Goal: Task Accomplishment & Management: Complete application form

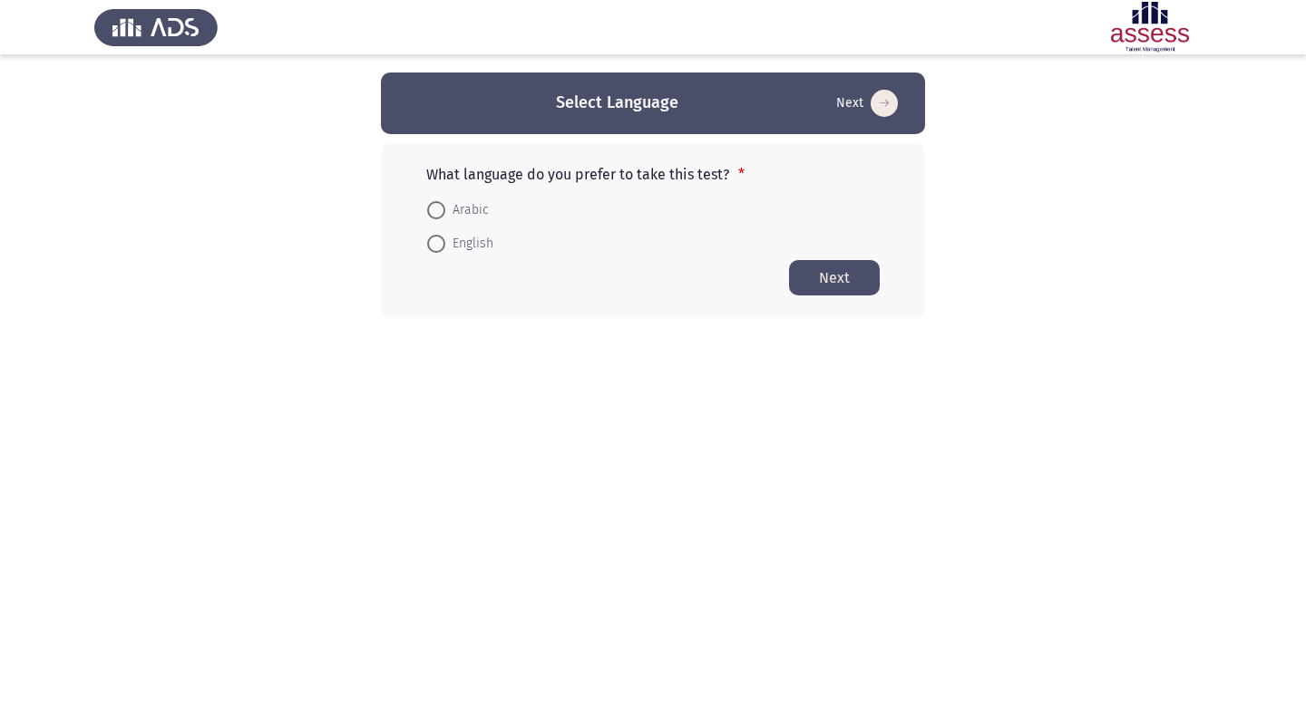
click at [437, 242] on span at bounding box center [436, 244] width 18 height 18
click at [437, 242] on input "English" at bounding box center [436, 244] width 18 height 18
radio input "true"
click at [853, 275] on button "Next" at bounding box center [834, 276] width 91 height 35
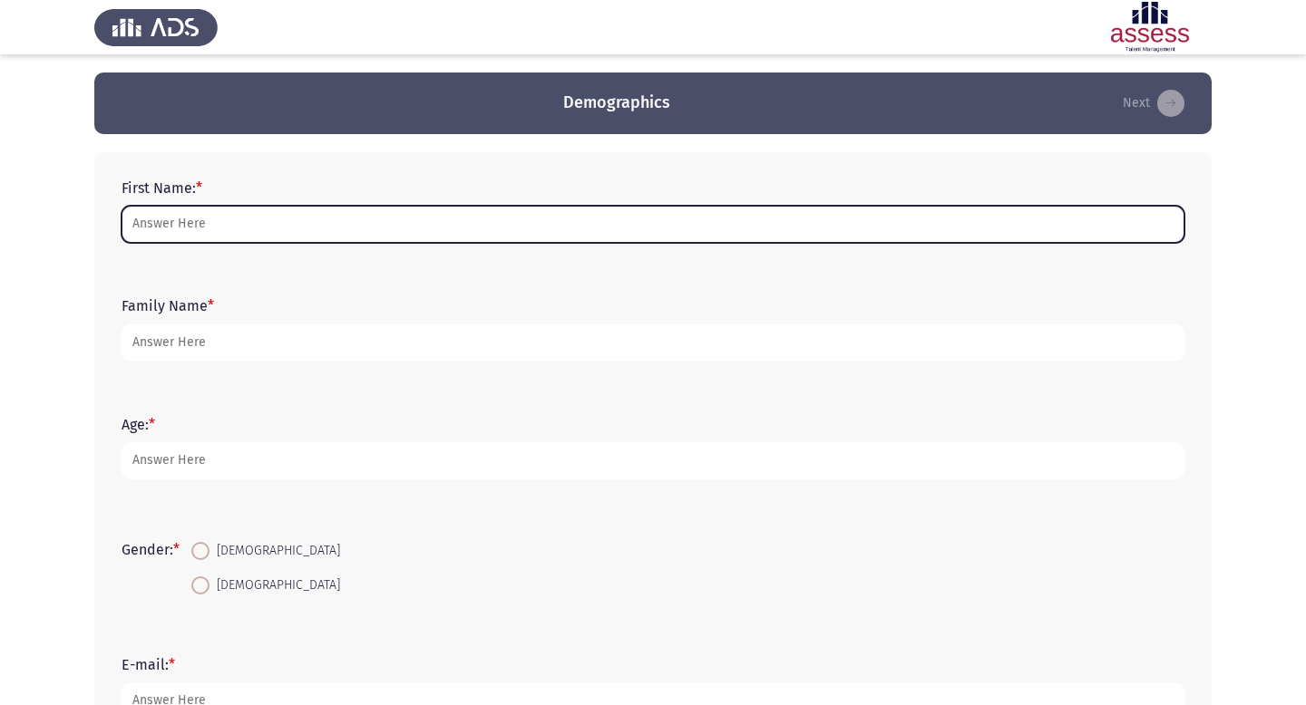
click at [414, 230] on input "First Name: *" at bounding box center [653, 224] width 1063 height 37
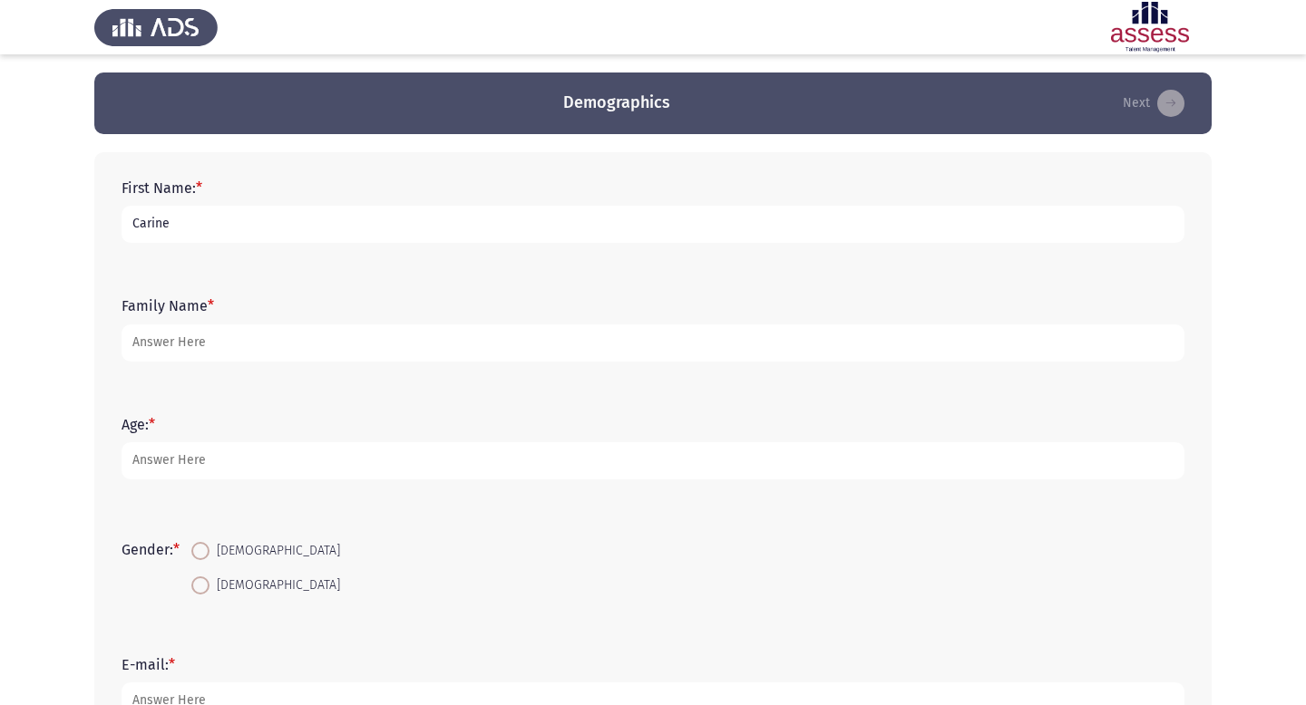
type input "Carine"
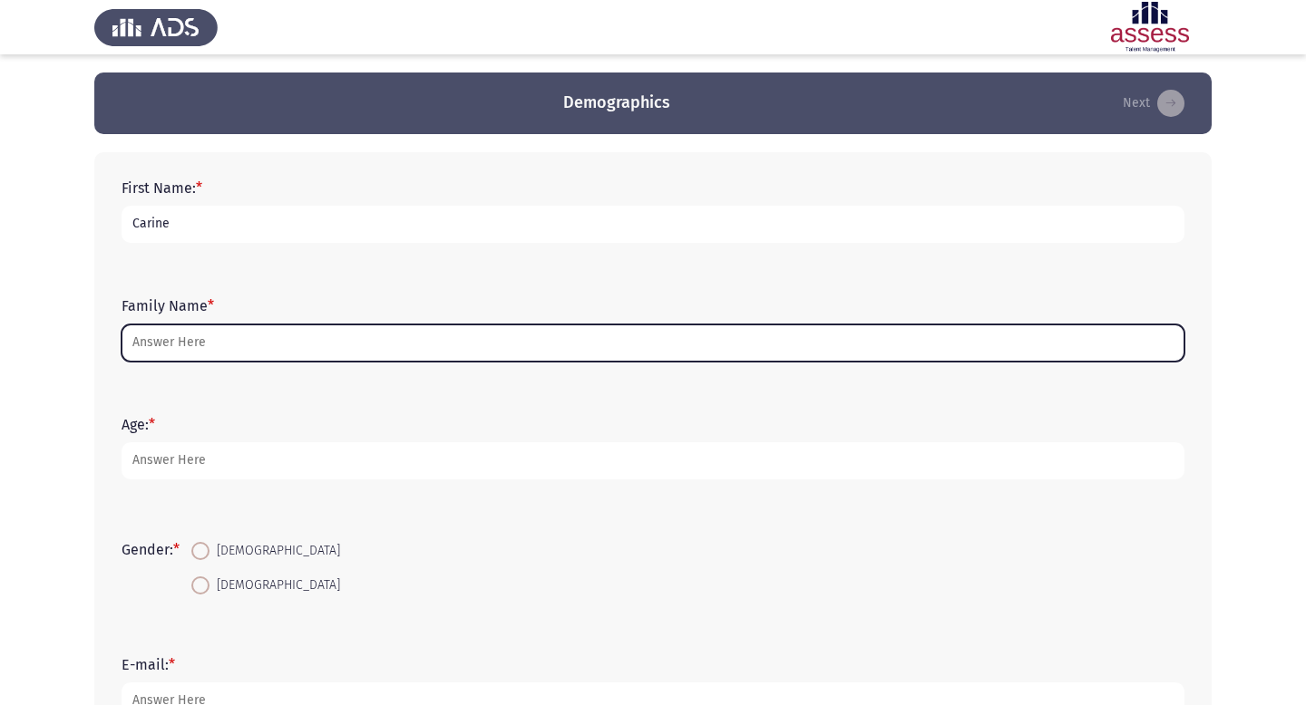
click at [330, 341] on input "Family Name *" at bounding box center [653, 343] width 1063 height 37
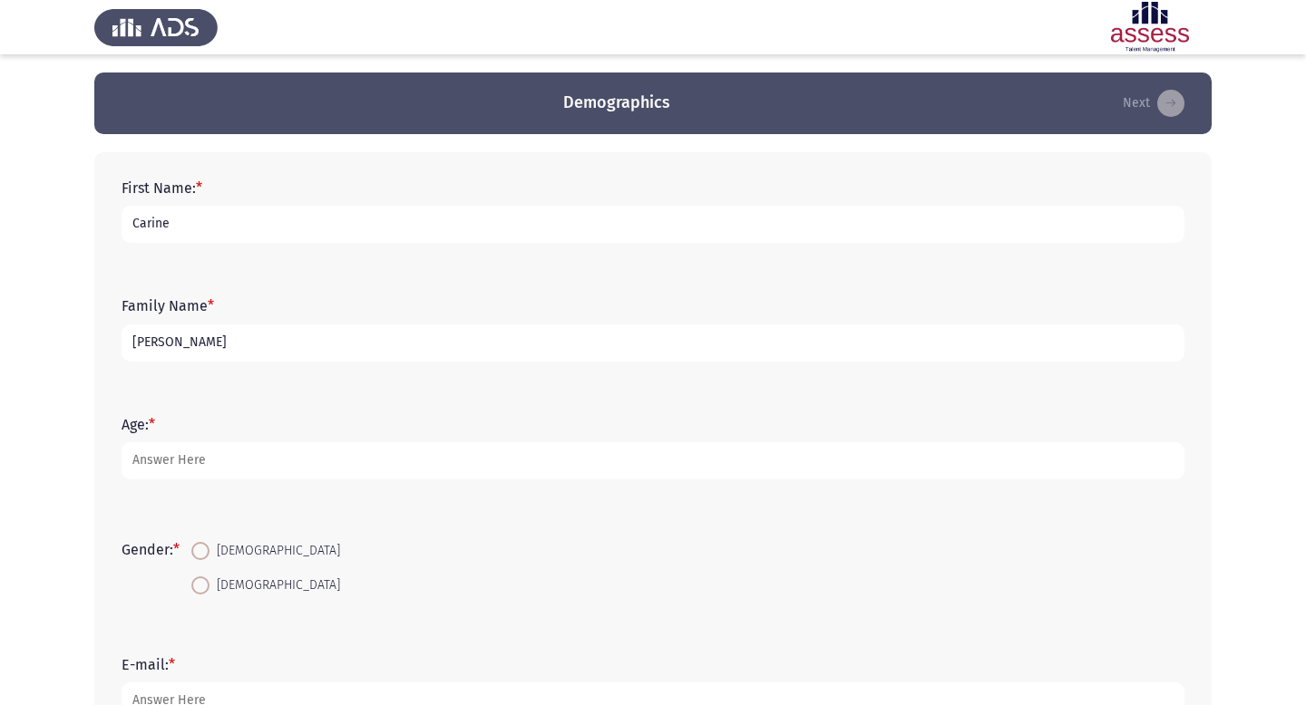
type input "[PERSON_NAME]"
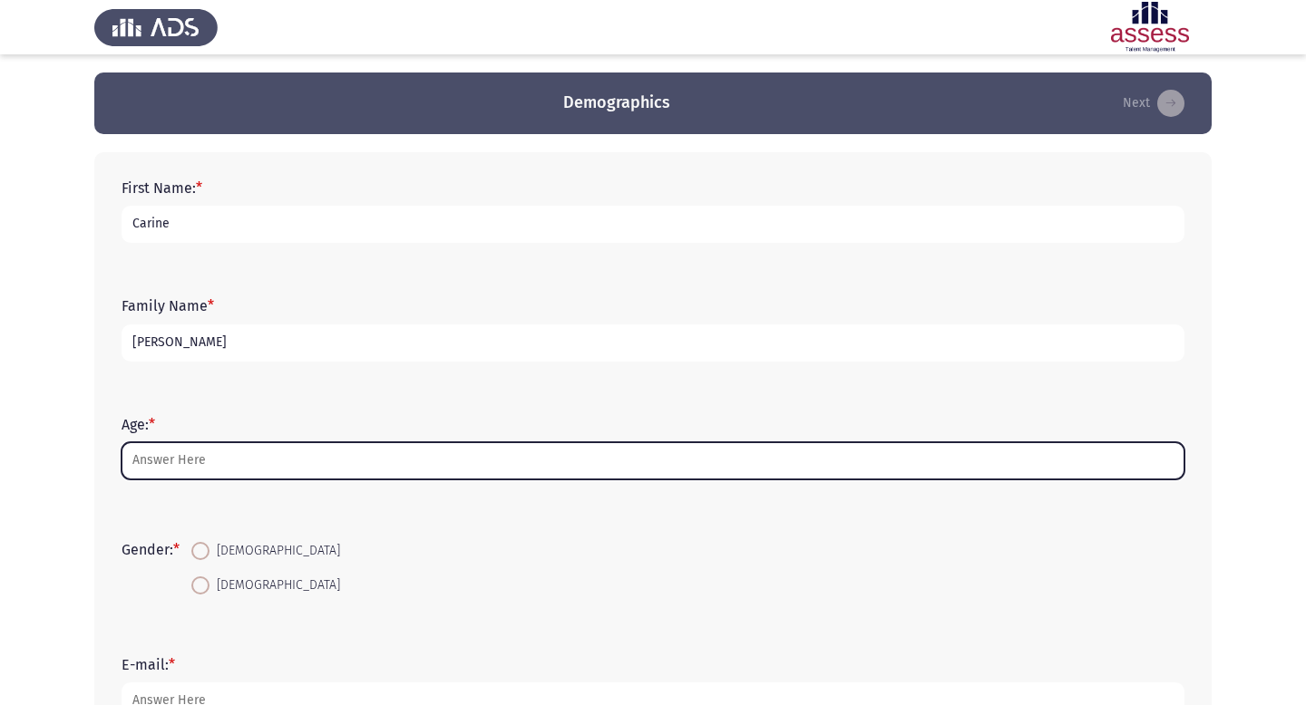
click at [302, 456] on input "Age: *" at bounding box center [653, 461] width 1063 height 37
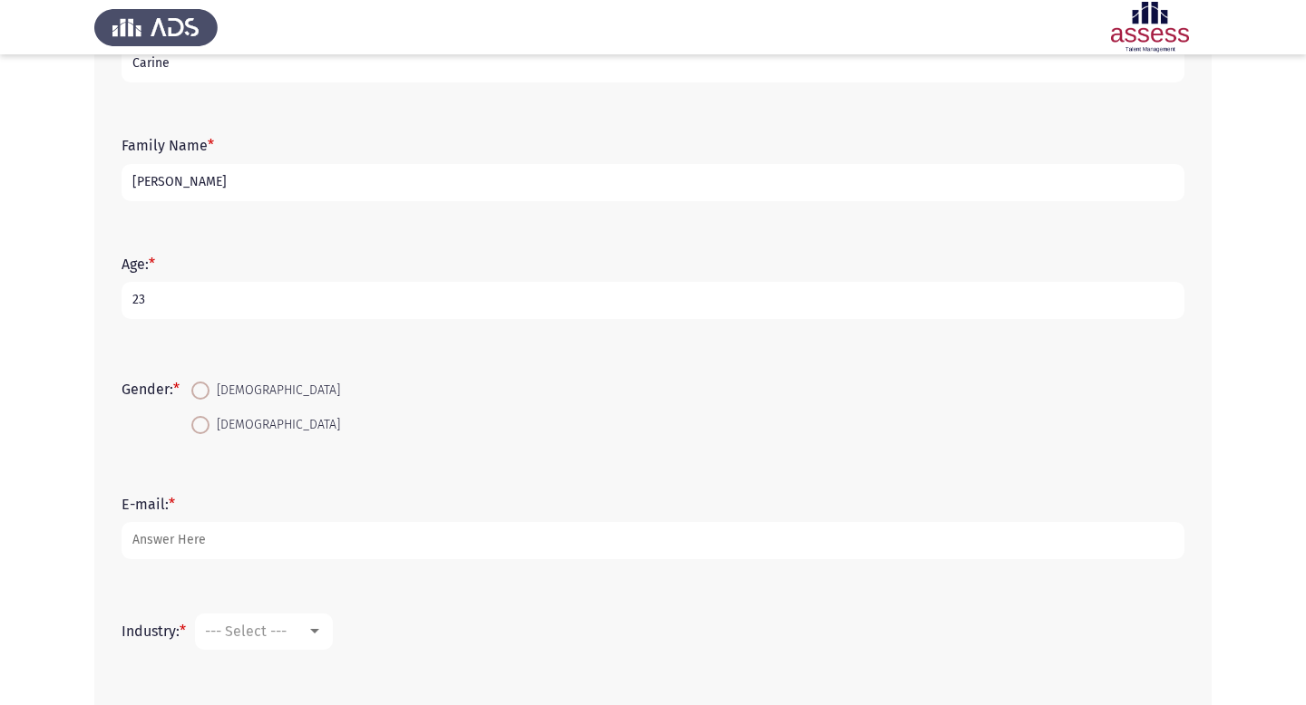
scroll to position [188, 0]
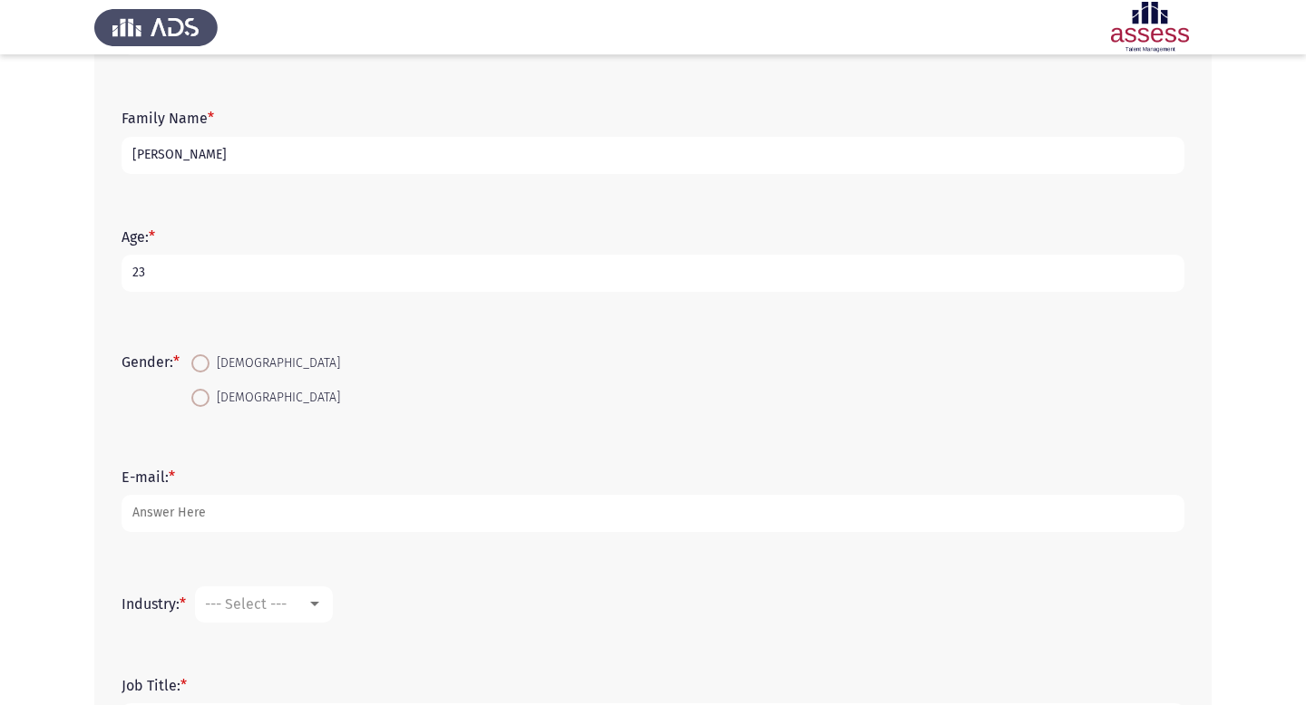
type input "23"
click at [207, 394] on span at bounding box center [200, 398] width 18 height 18
click at [207, 394] on input "[DEMOGRAPHIC_DATA]" at bounding box center [200, 398] width 18 height 18
radio input "true"
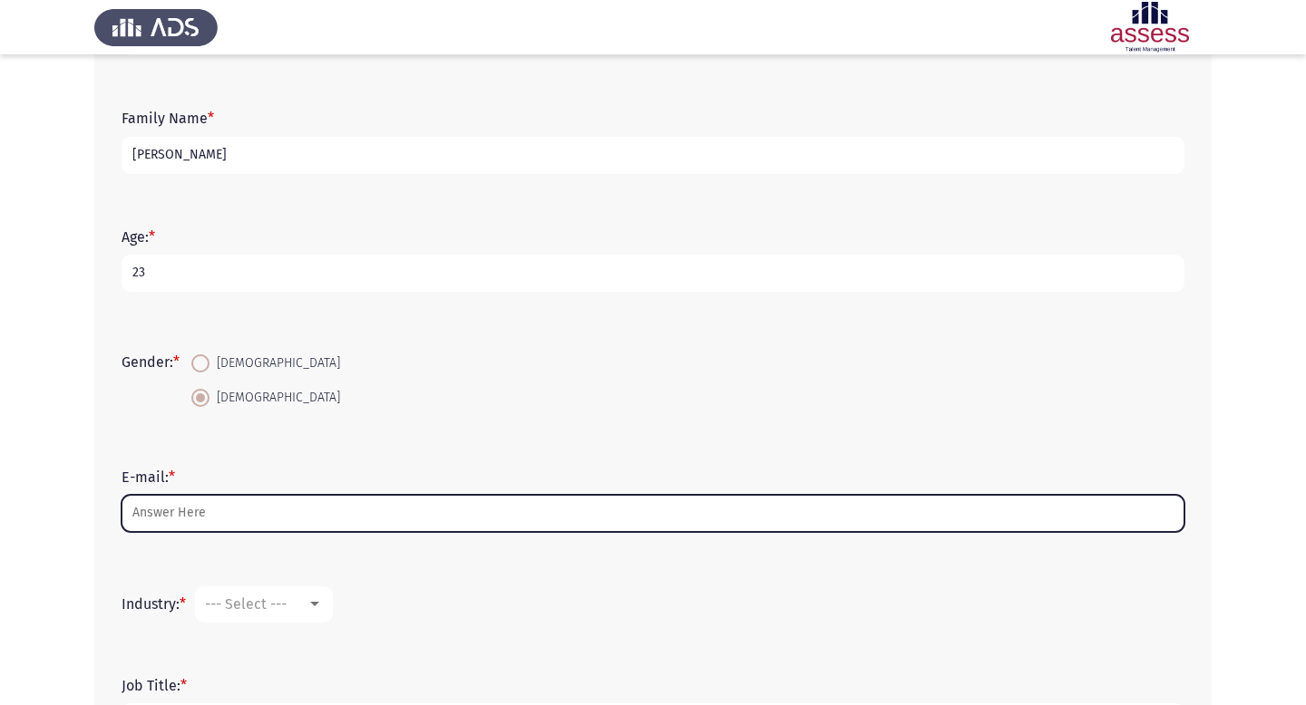
click at [171, 505] on input "E-mail: *" at bounding box center [653, 513] width 1063 height 37
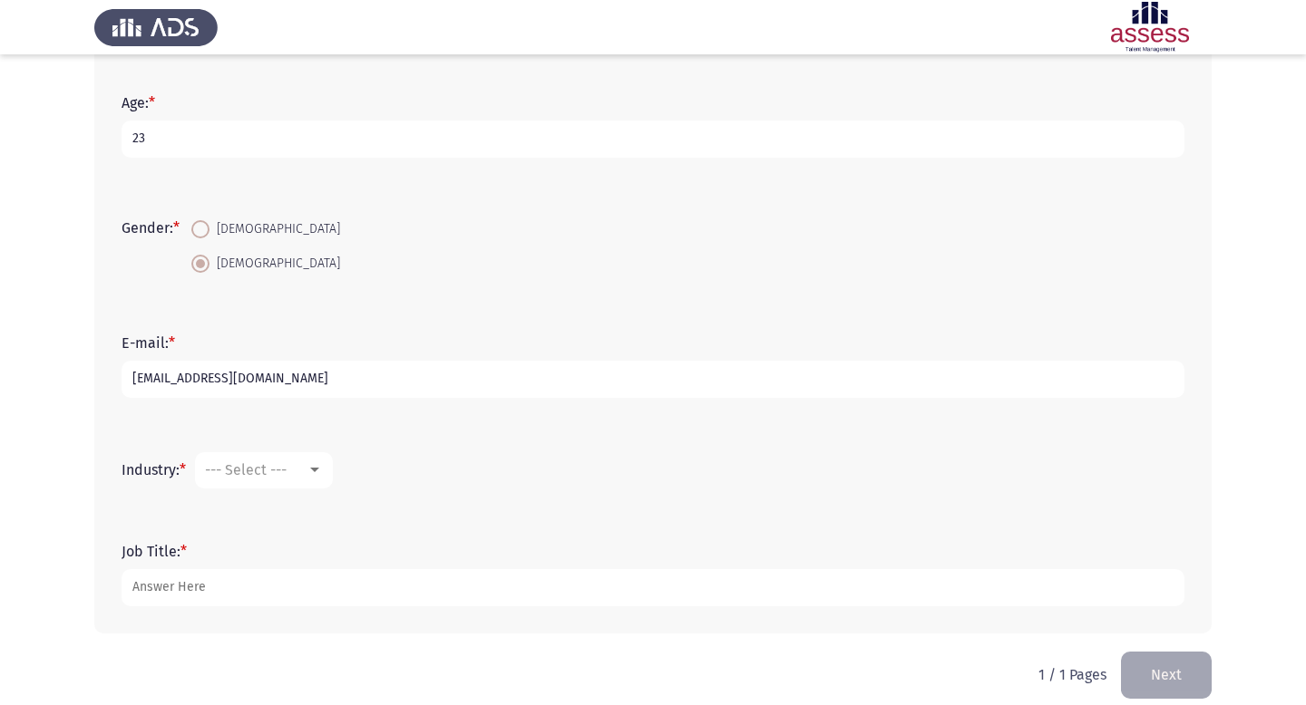
scroll to position [341, 0]
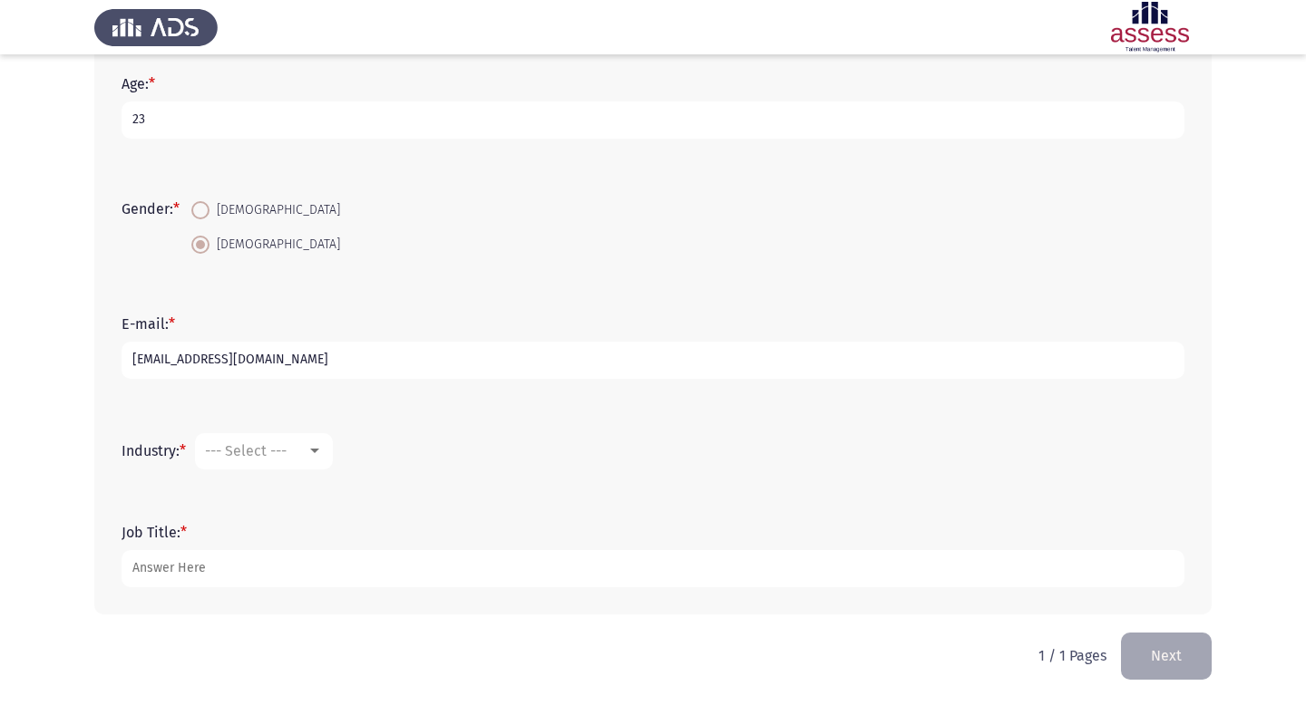
type input "[EMAIL_ADDRESS][DOMAIN_NAME]"
click at [307, 465] on mat-select "--- Select ---" at bounding box center [264, 451] width 138 height 36
click at [323, 447] on div at bounding box center [314, 451] width 16 height 15
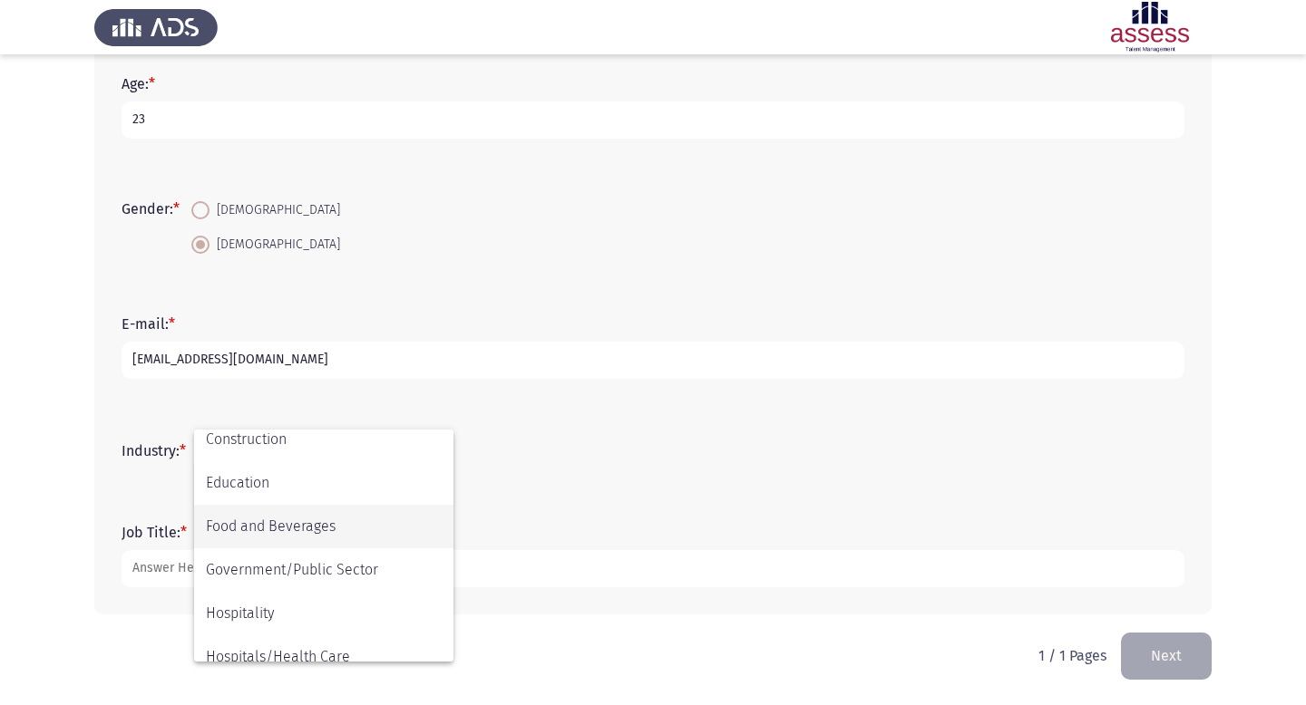
scroll to position [269, 0]
click at [330, 524] on span "Food and Beverages" at bounding box center [324, 531] width 236 height 44
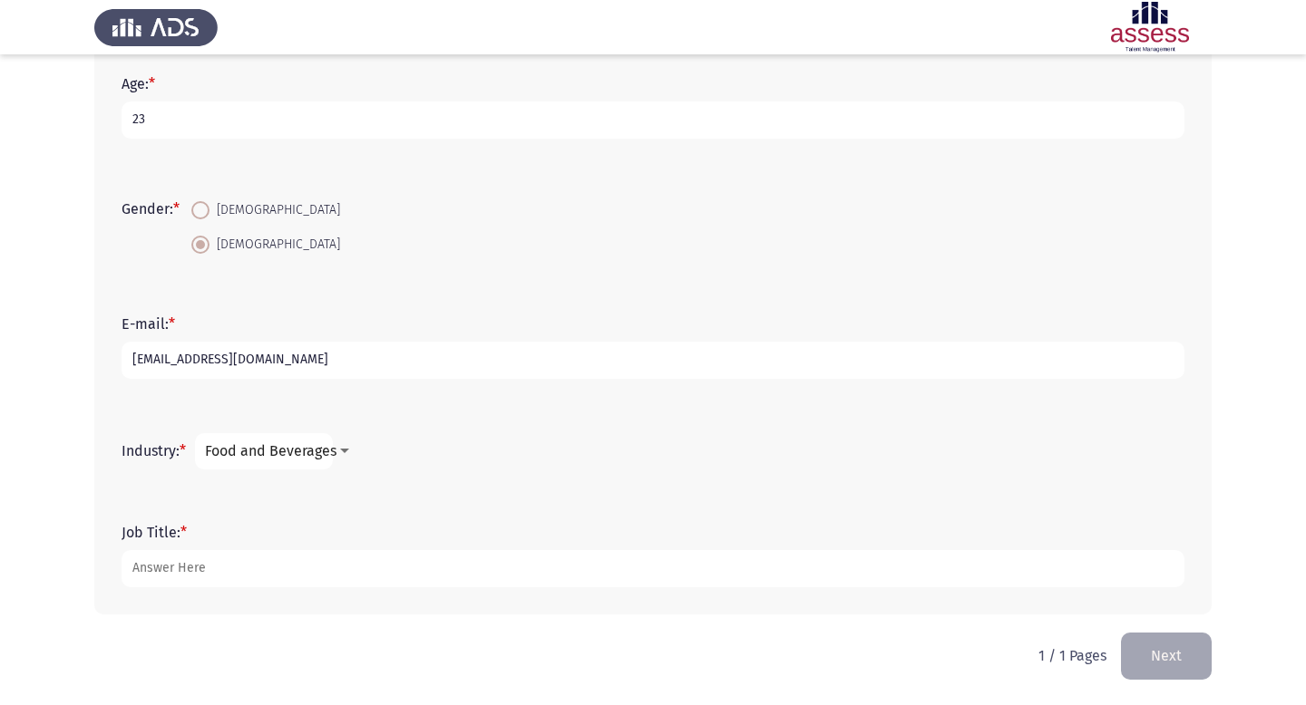
click at [341, 452] on div at bounding box center [344, 451] width 16 height 15
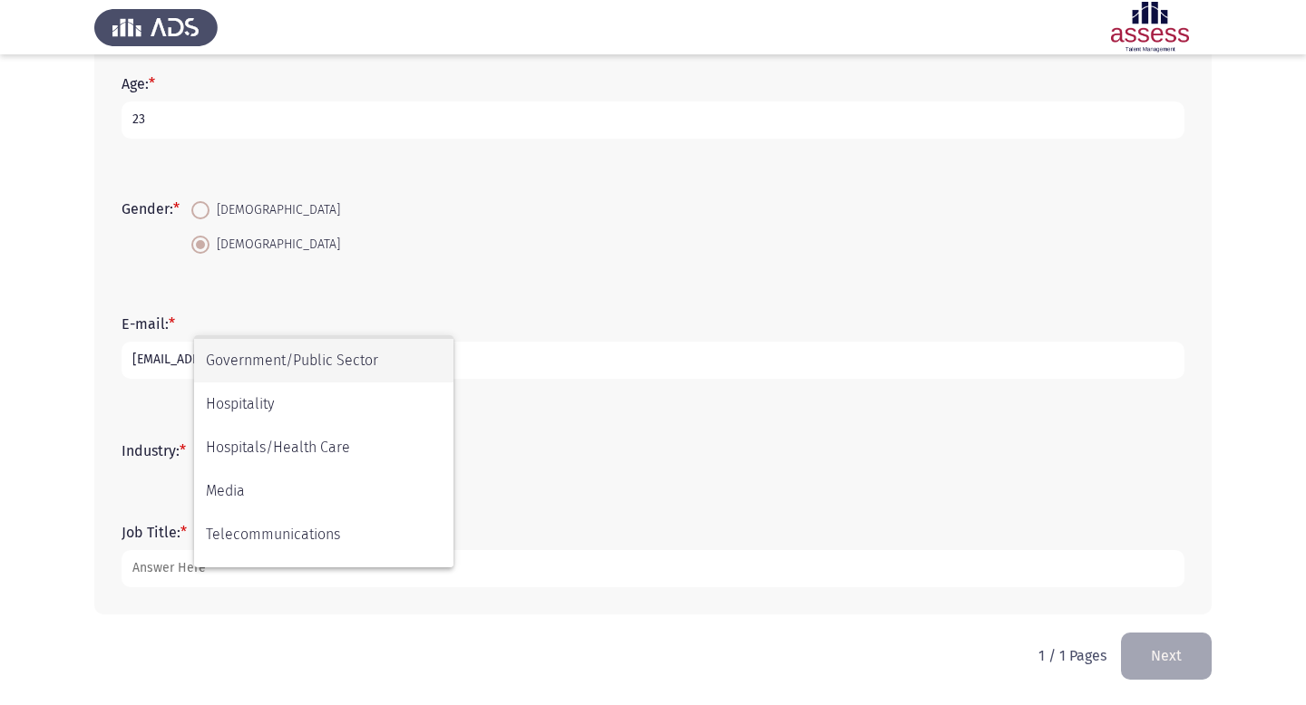
scroll to position [595, 0]
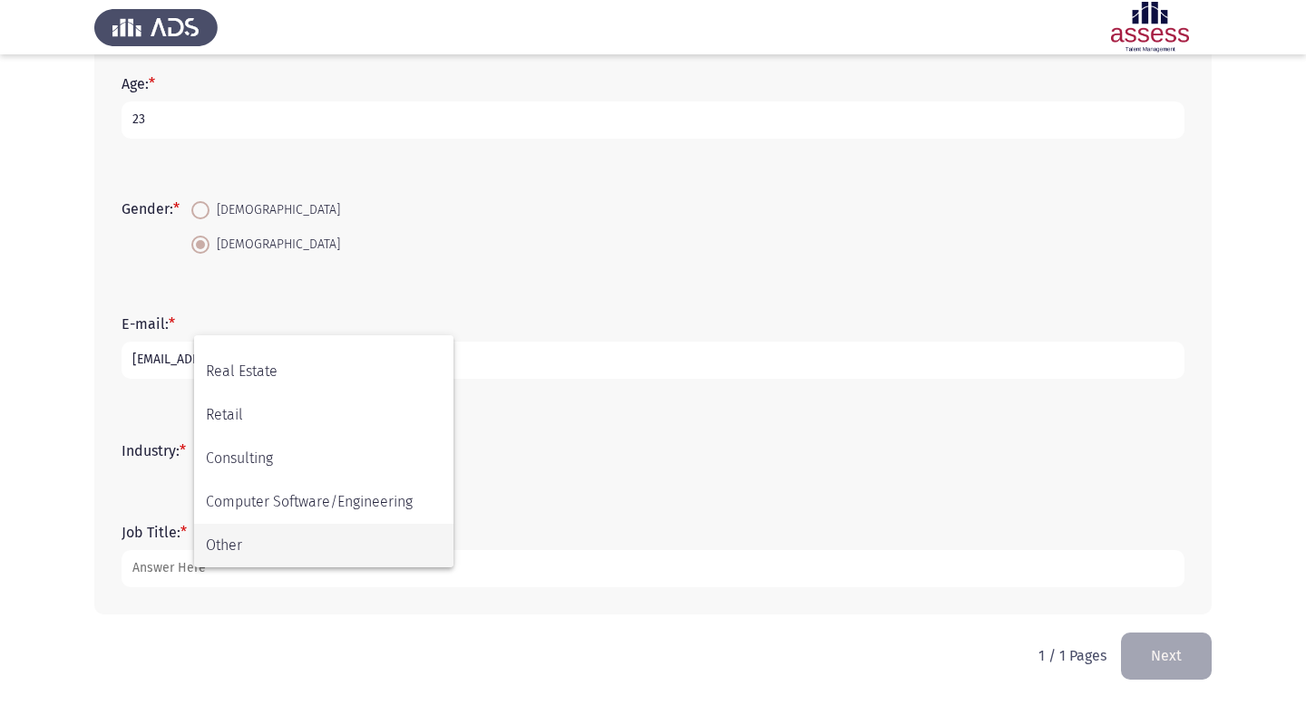
click at [253, 542] on span "Other" at bounding box center [324, 546] width 236 height 44
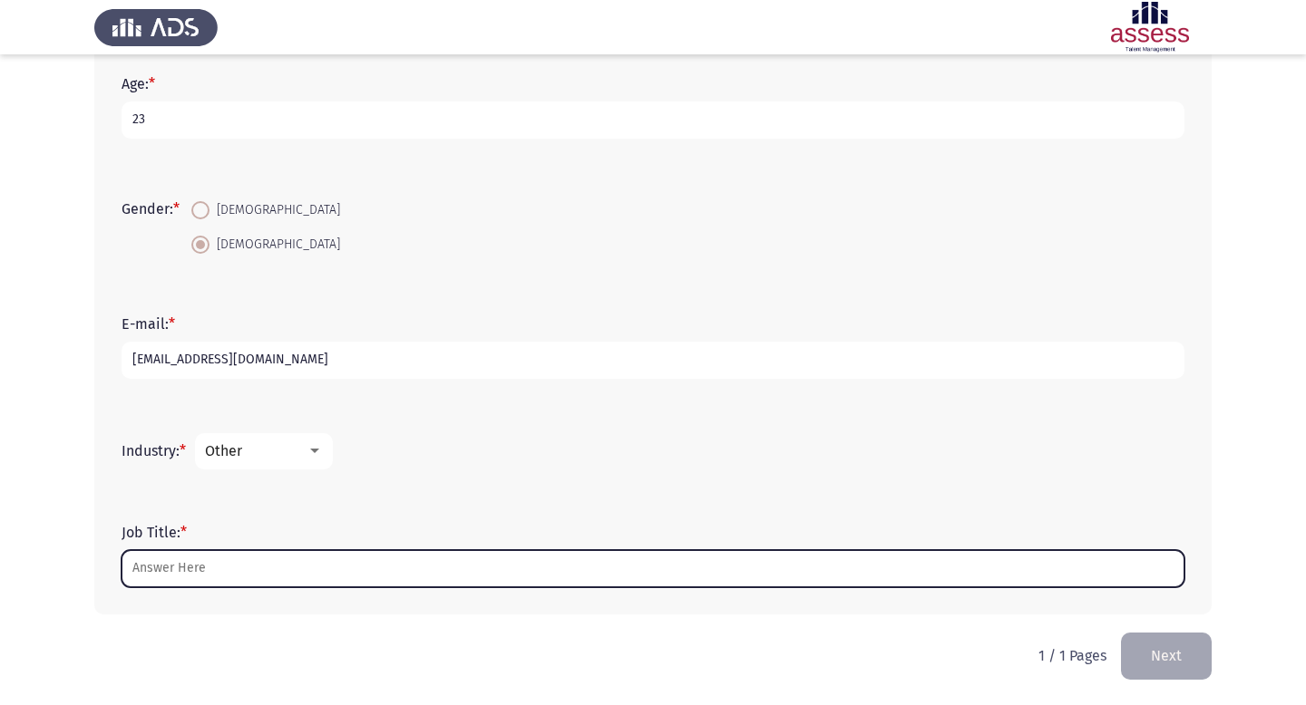
click at [225, 559] on input "Job Title: *" at bounding box center [653, 568] width 1063 height 37
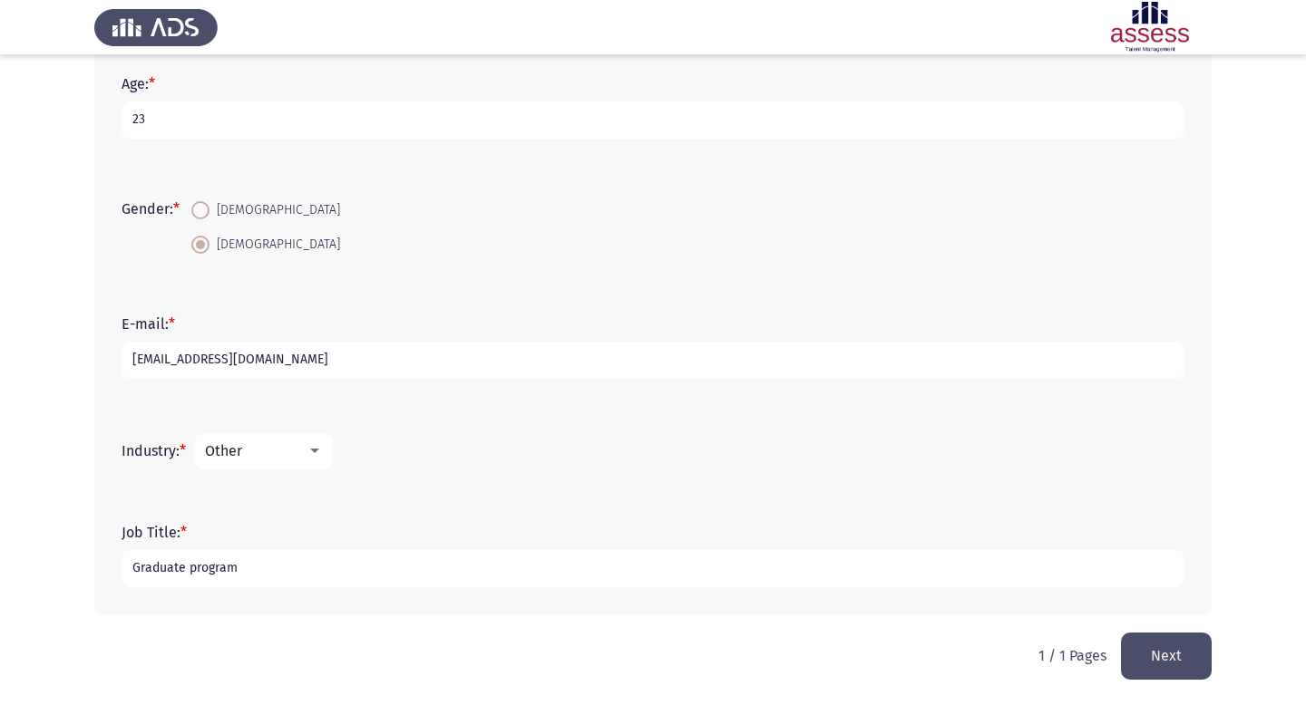
type input "Graduate program"
click at [1131, 644] on button "Next" at bounding box center [1166, 656] width 91 height 46
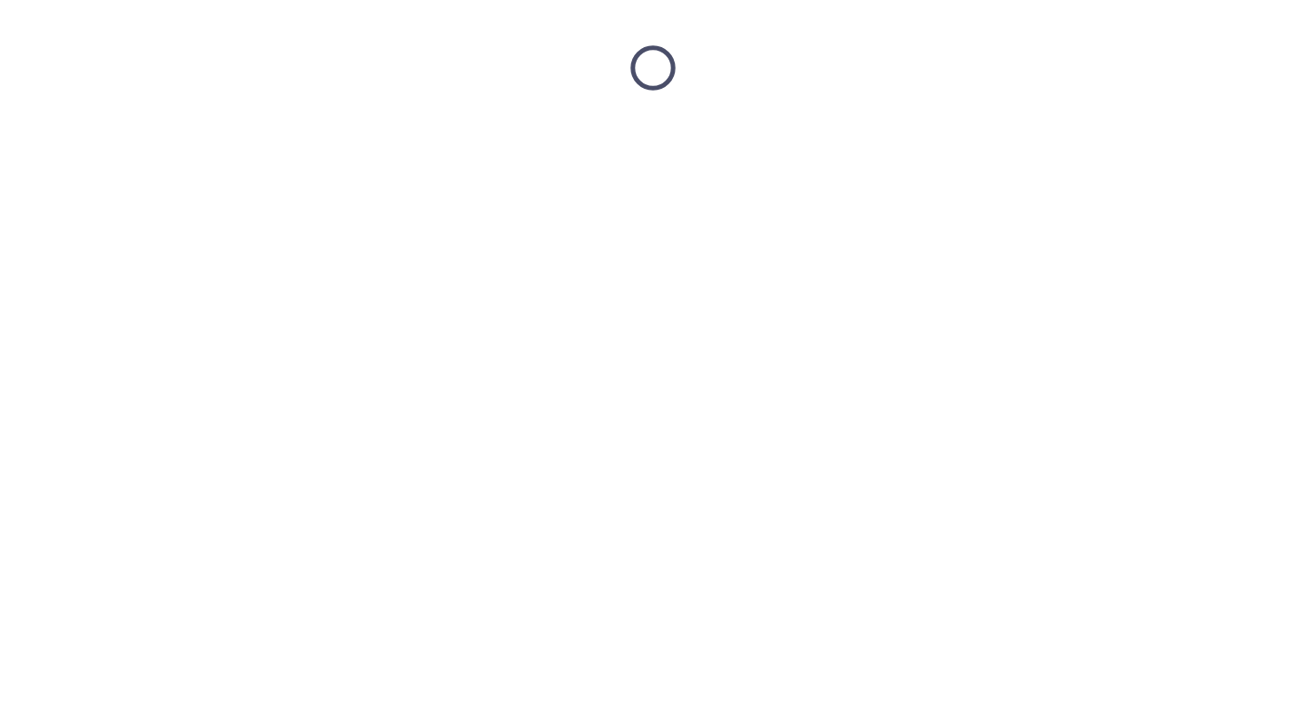
scroll to position [0, 0]
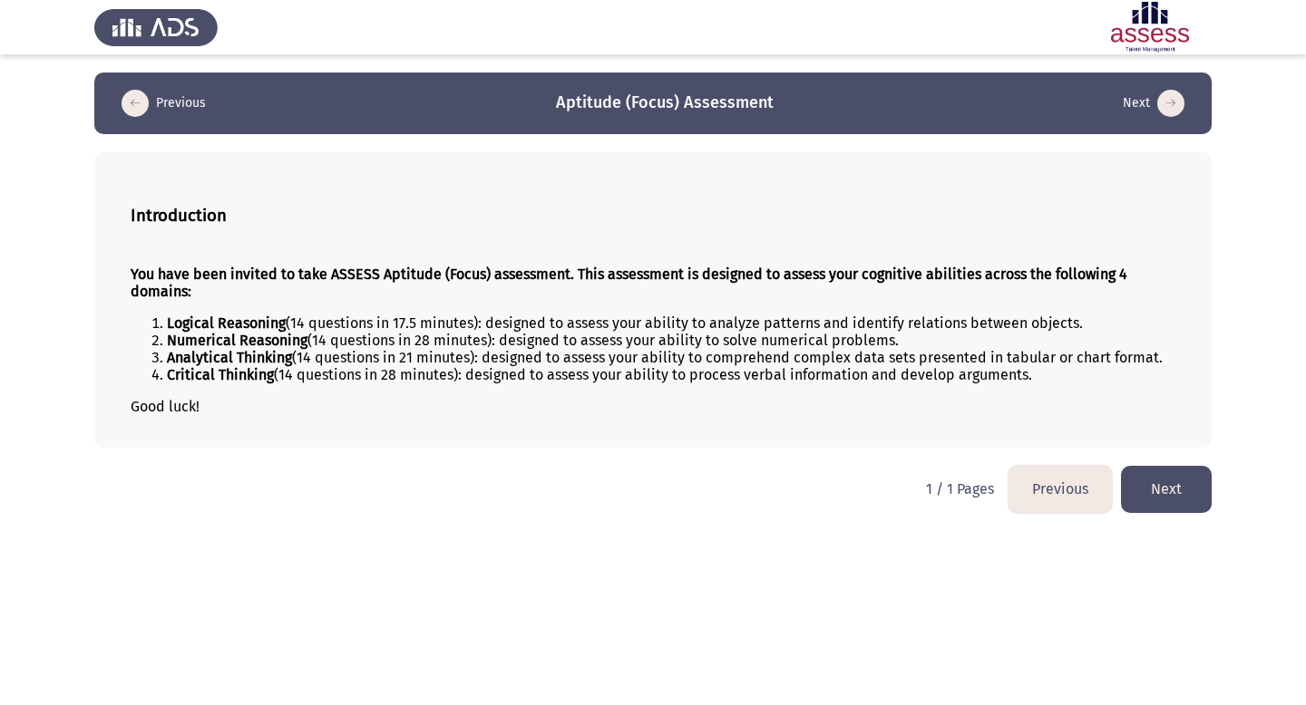
click at [1145, 484] on button "Next" at bounding box center [1166, 489] width 91 height 46
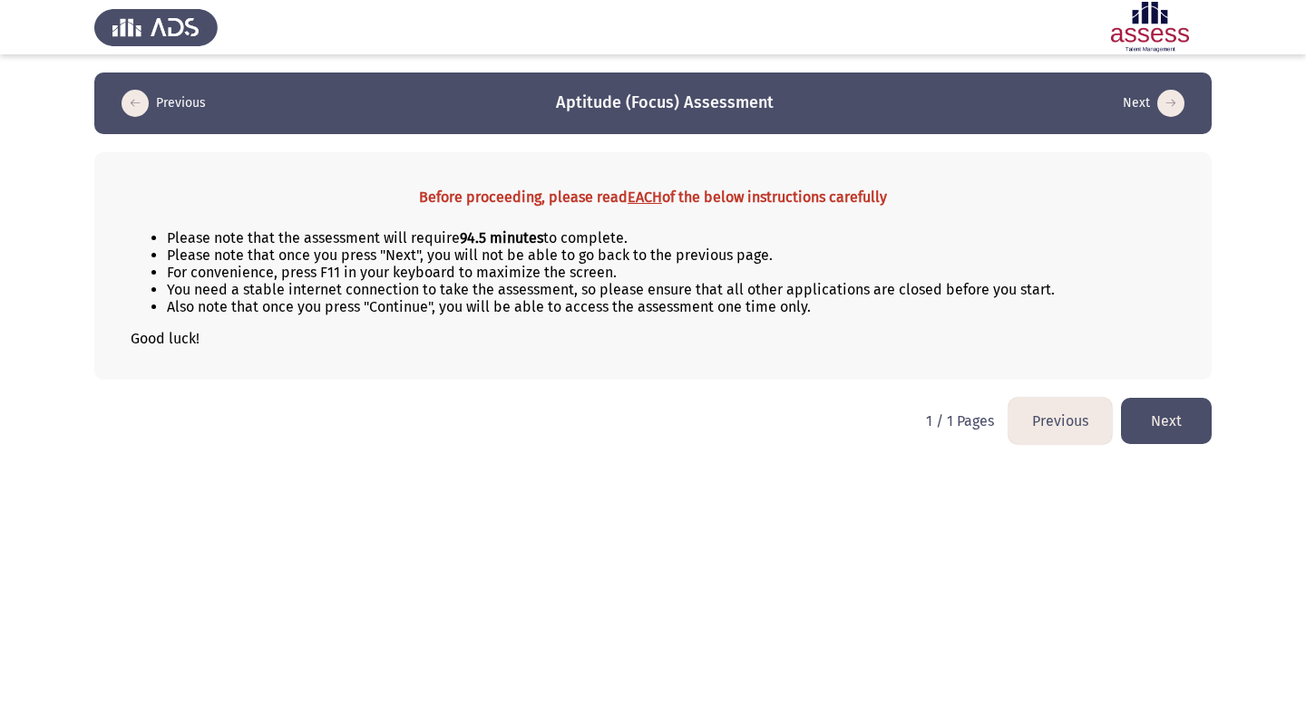
click at [1148, 433] on button "Next" at bounding box center [1166, 421] width 91 height 46
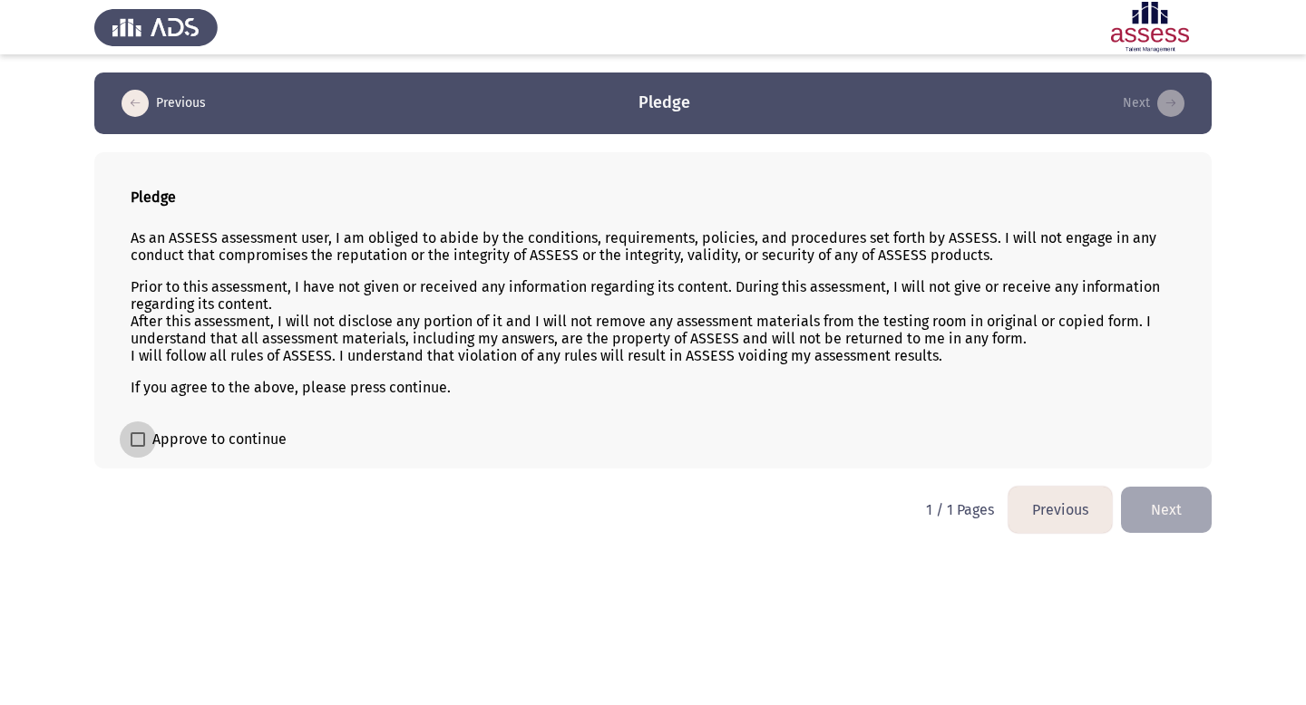
click at [144, 447] on label "Approve to continue" at bounding box center [209, 440] width 156 height 22
click at [138, 447] on input "Approve to continue" at bounding box center [137, 447] width 1 height 1
checkbox input "true"
click at [1178, 512] on button "Next" at bounding box center [1166, 510] width 91 height 46
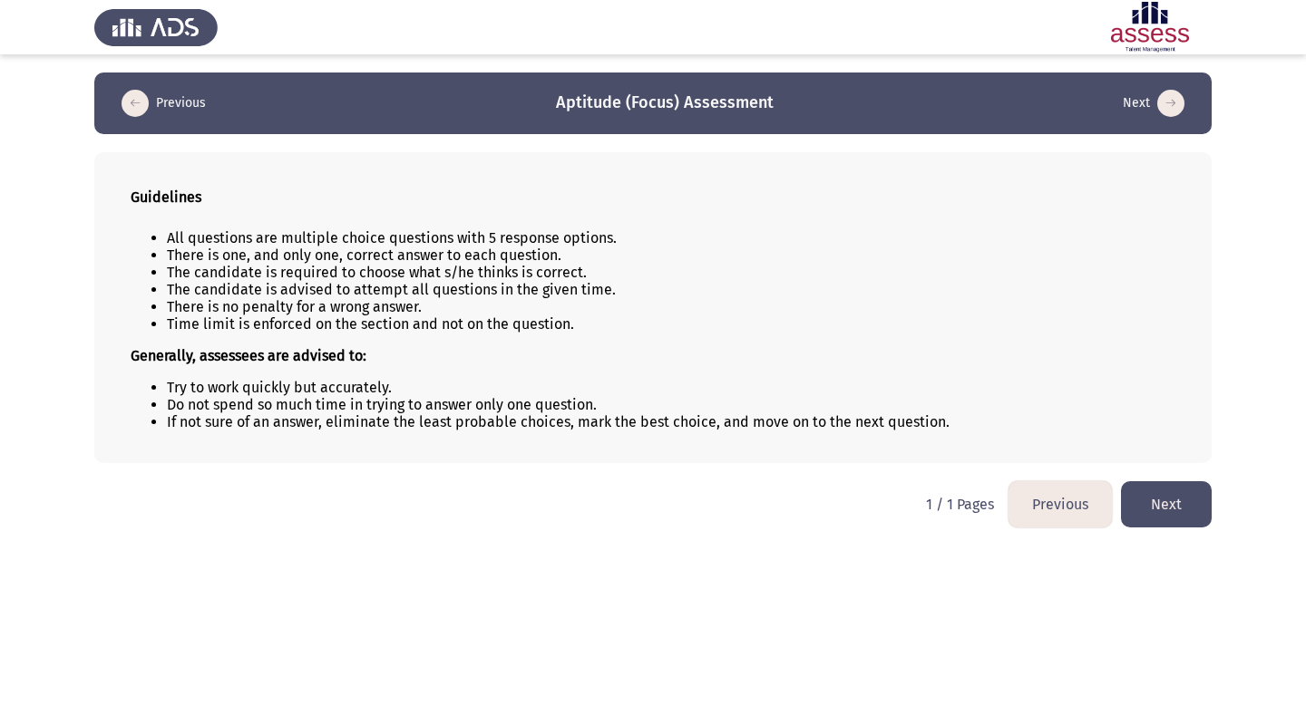
click at [1151, 493] on button "Next" at bounding box center [1166, 505] width 91 height 46
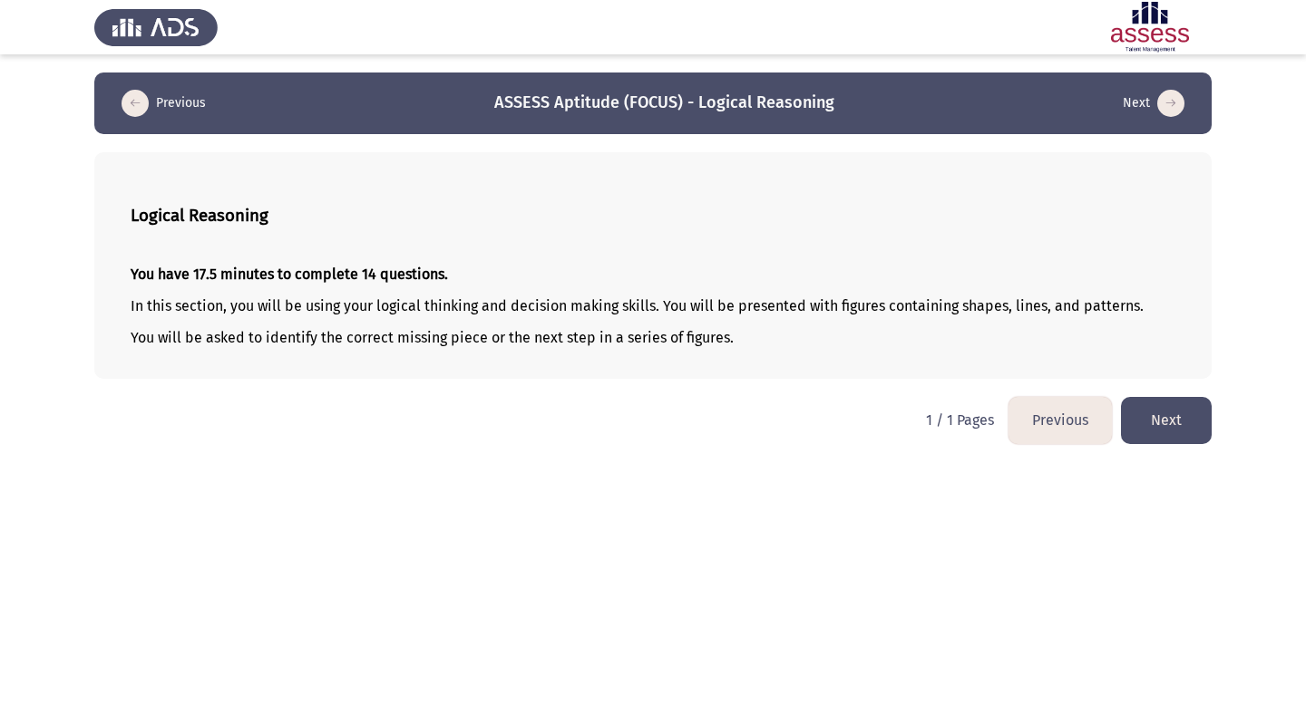
click at [1290, 195] on app-assessment-container "Previous ASSESS Aptitude (FOCUS) - Logical Reasoning Next Logical Reasoning You…" at bounding box center [653, 226] width 1306 height 306
click at [1148, 422] on button "Next" at bounding box center [1166, 420] width 91 height 46
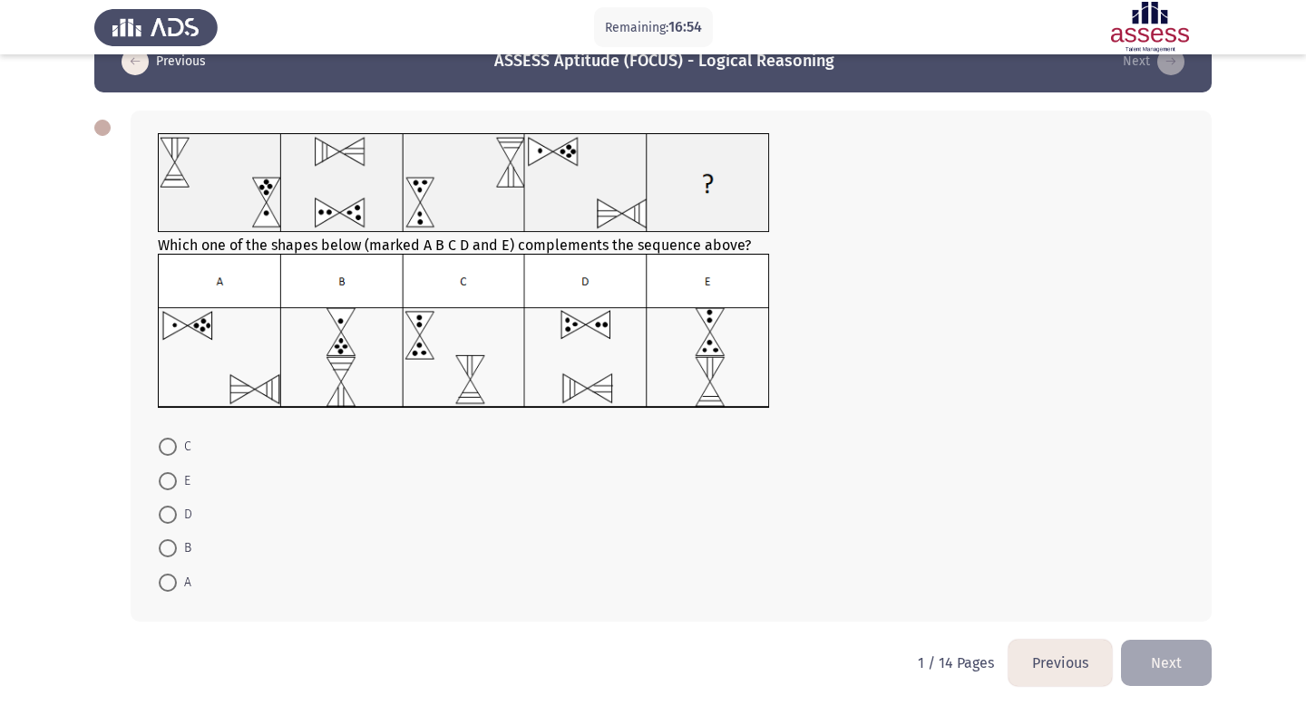
scroll to position [44, 0]
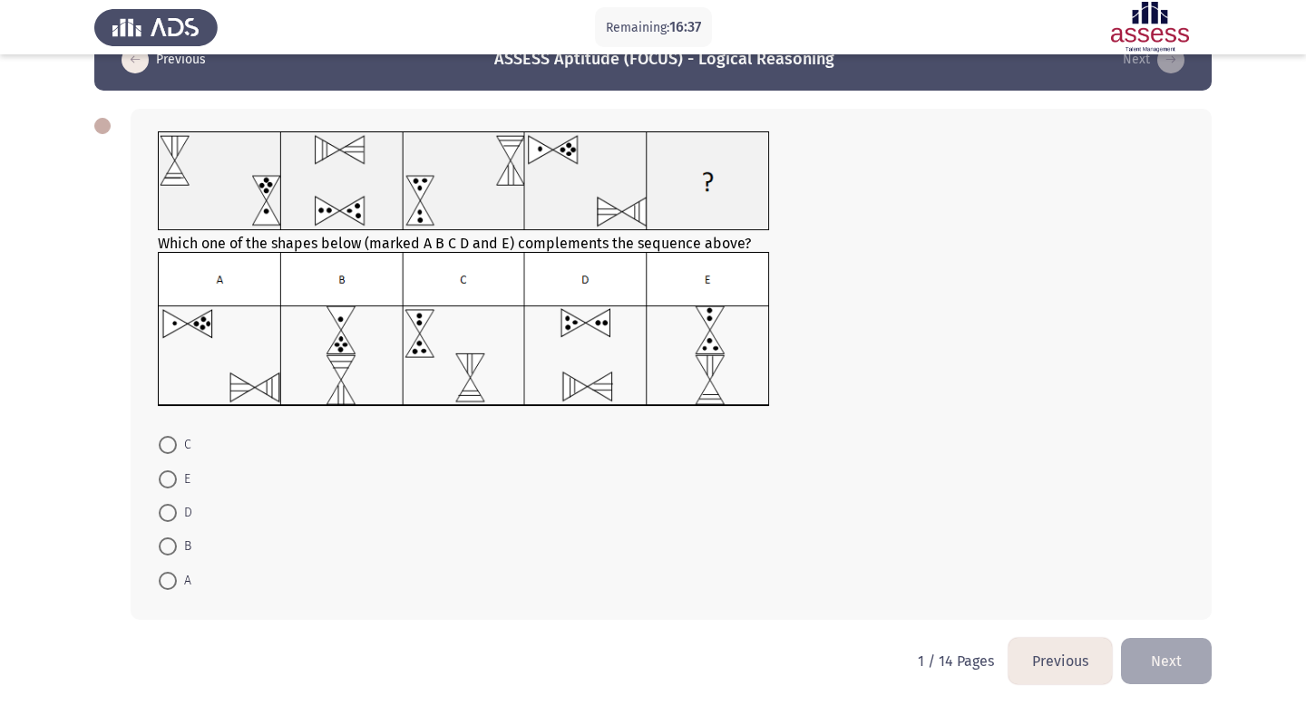
click at [456, 358] on img at bounding box center [464, 329] width 612 height 154
click at [167, 449] on span at bounding box center [168, 445] width 18 height 18
click at [167, 449] on input "C" at bounding box center [168, 445] width 18 height 18
radio input "true"
click at [1180, 645] on button "Next" at bounding box center [1166, 660] width 91 height 46
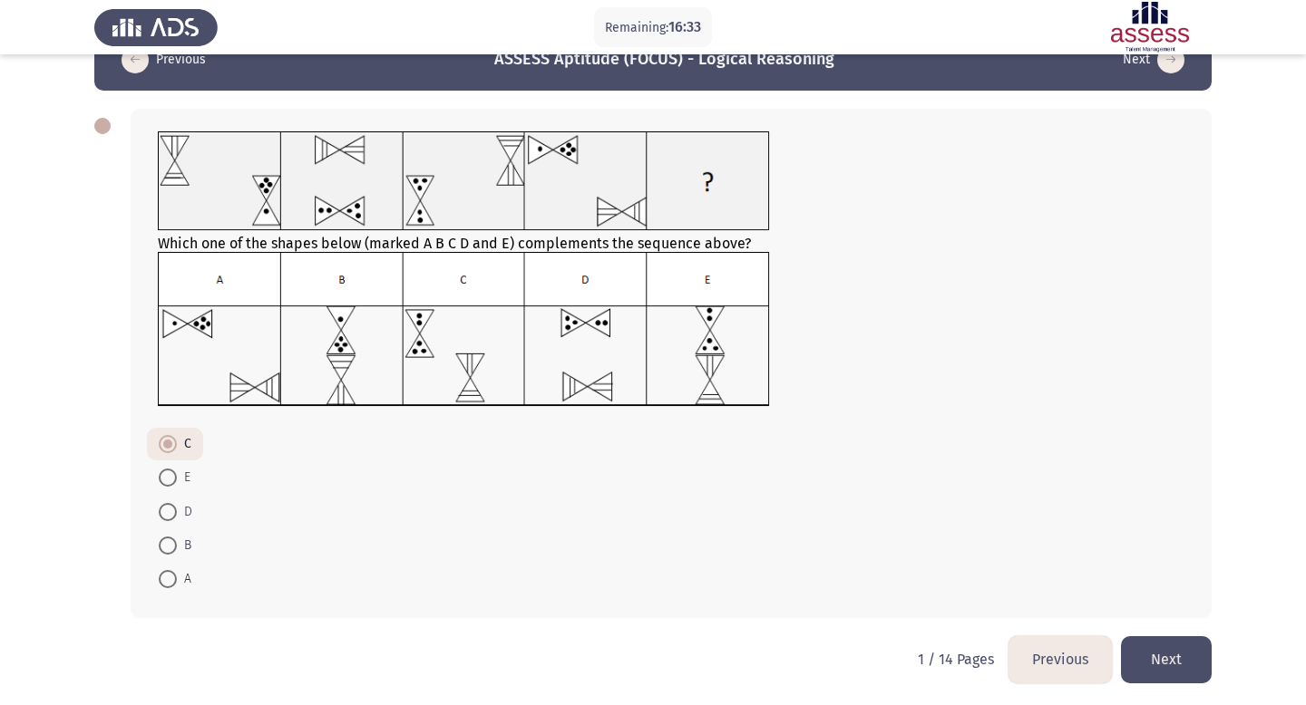
scroll to position [0, 0]
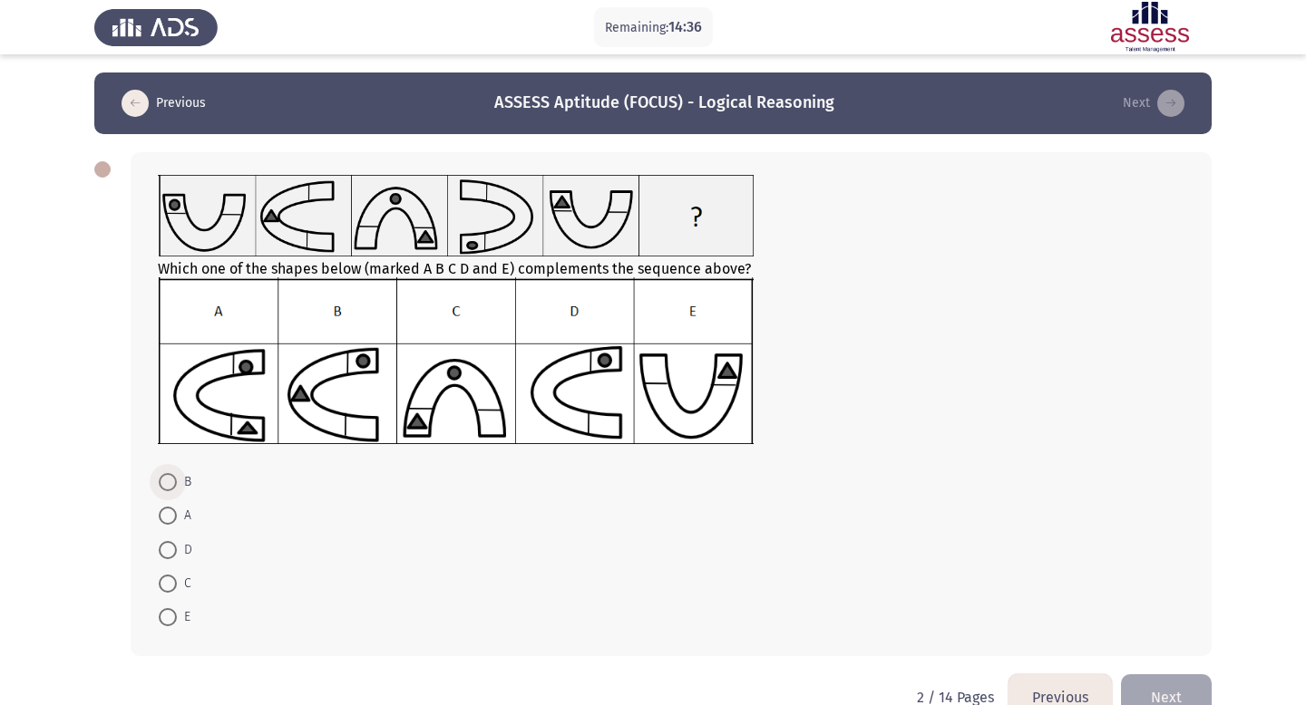
click at [173, 489] on span at bounding box center [168, 482] width 18 height 18
click at [173, 489] on input "B" at bounding box center [168, 482] width 18 height 18
radio input "true"
click at [1151, 686] on button "Next" at bounding box center [1166, 697] width 91 height 46
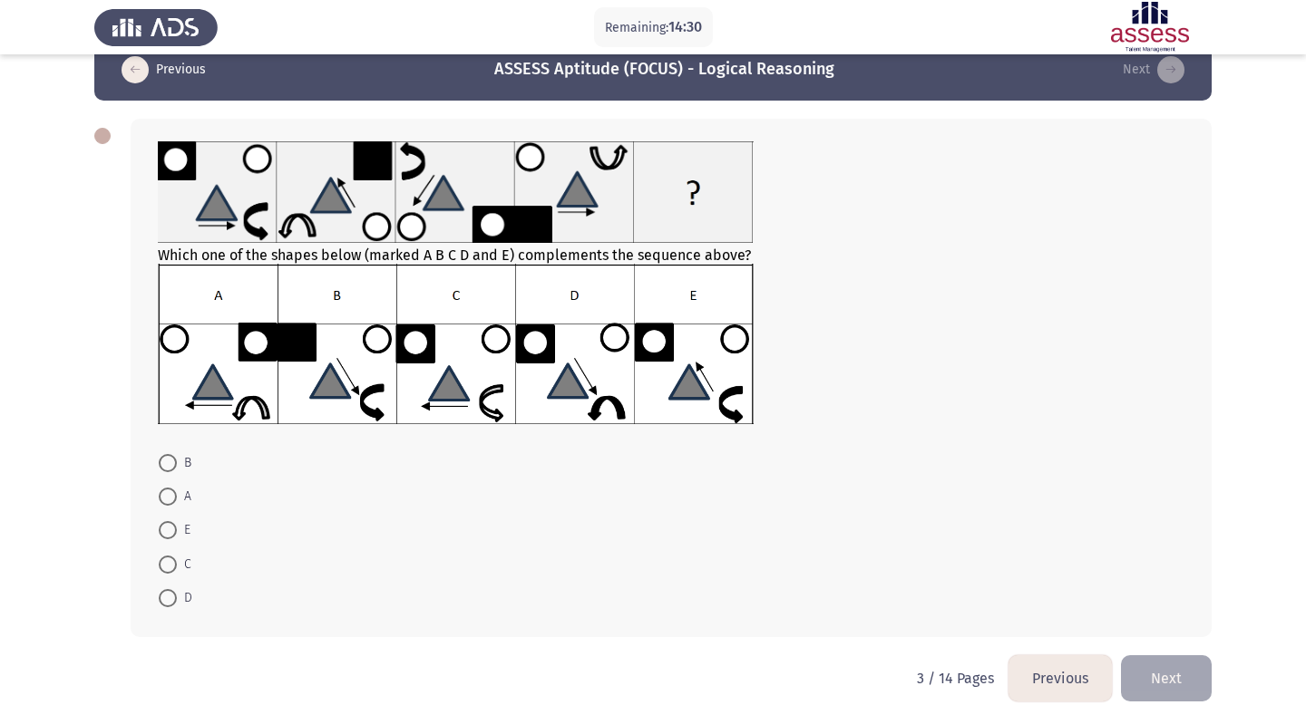
scroll to position [33, 0]
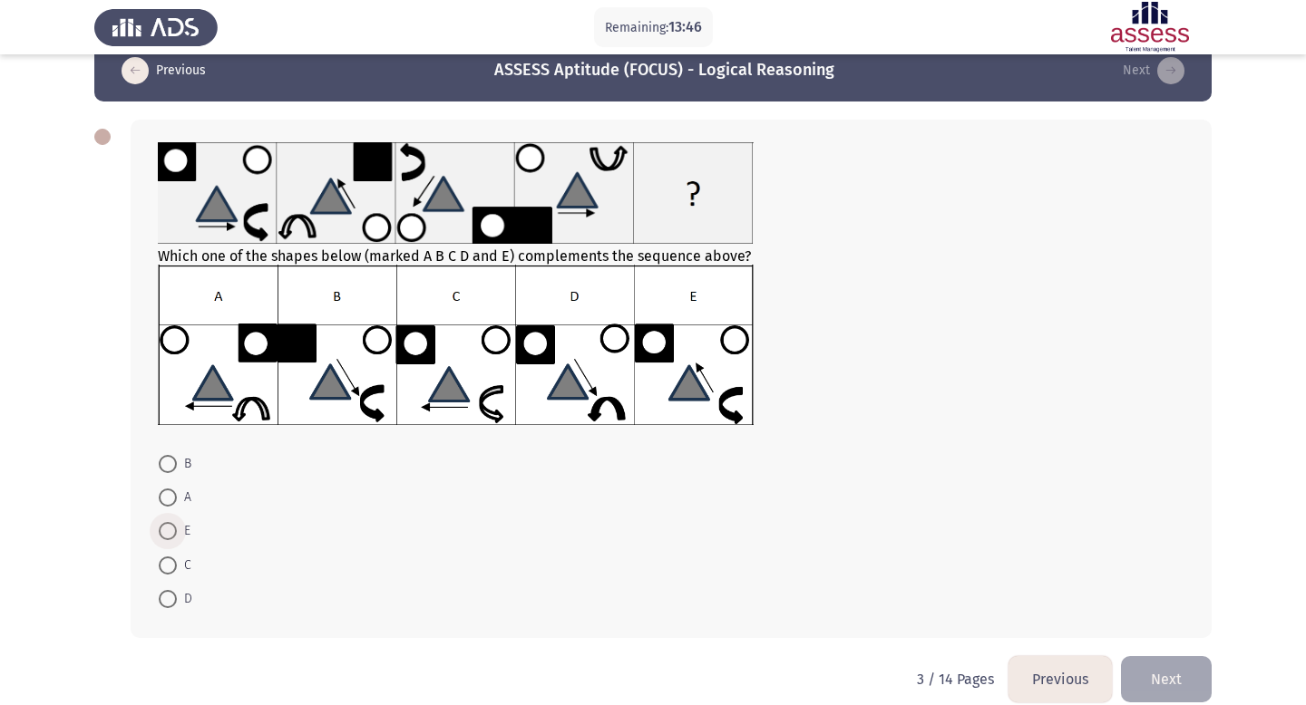
click at [170, 528] on span at bounding box center [168, 531] width 18 height 18
click at [170, 528] on input "E" at bounding box center [168, 531] width 18 height 18
radio input "true"
click at [1170, 668] on button "Next" at bounding box center [1166, 679] width 91 height 46
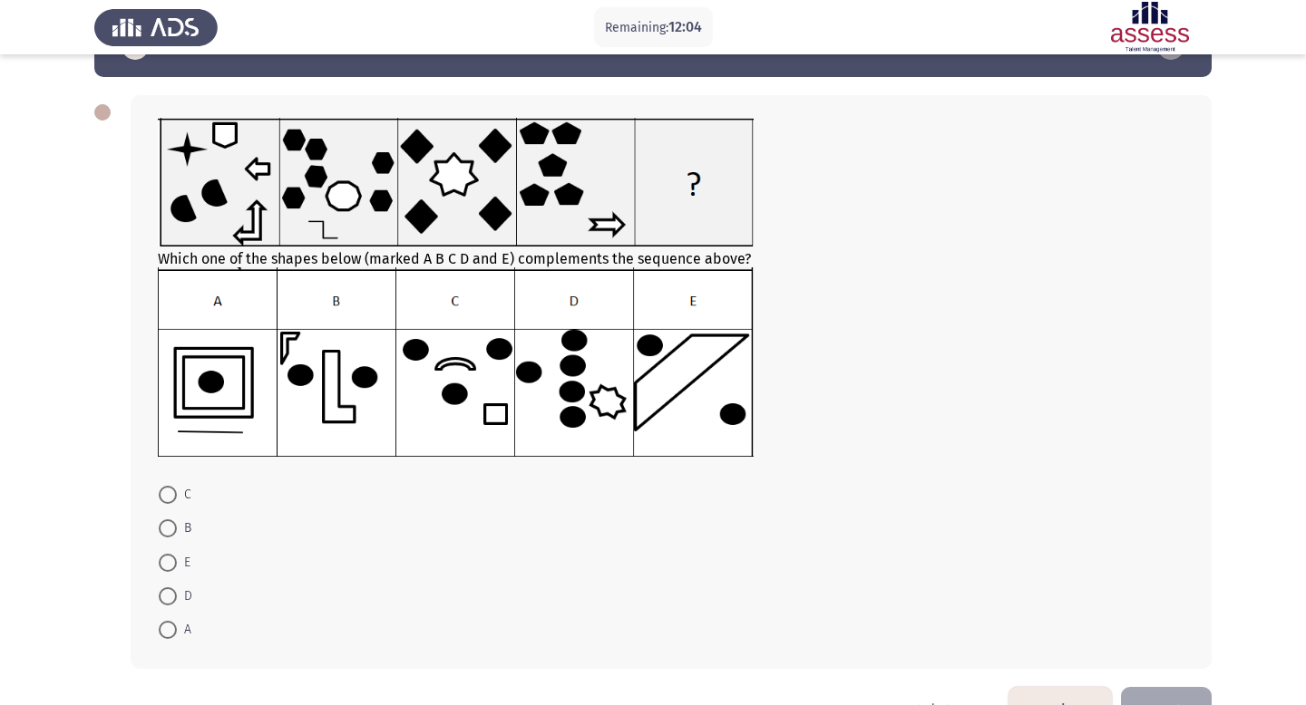
scroll to position [60, 0]
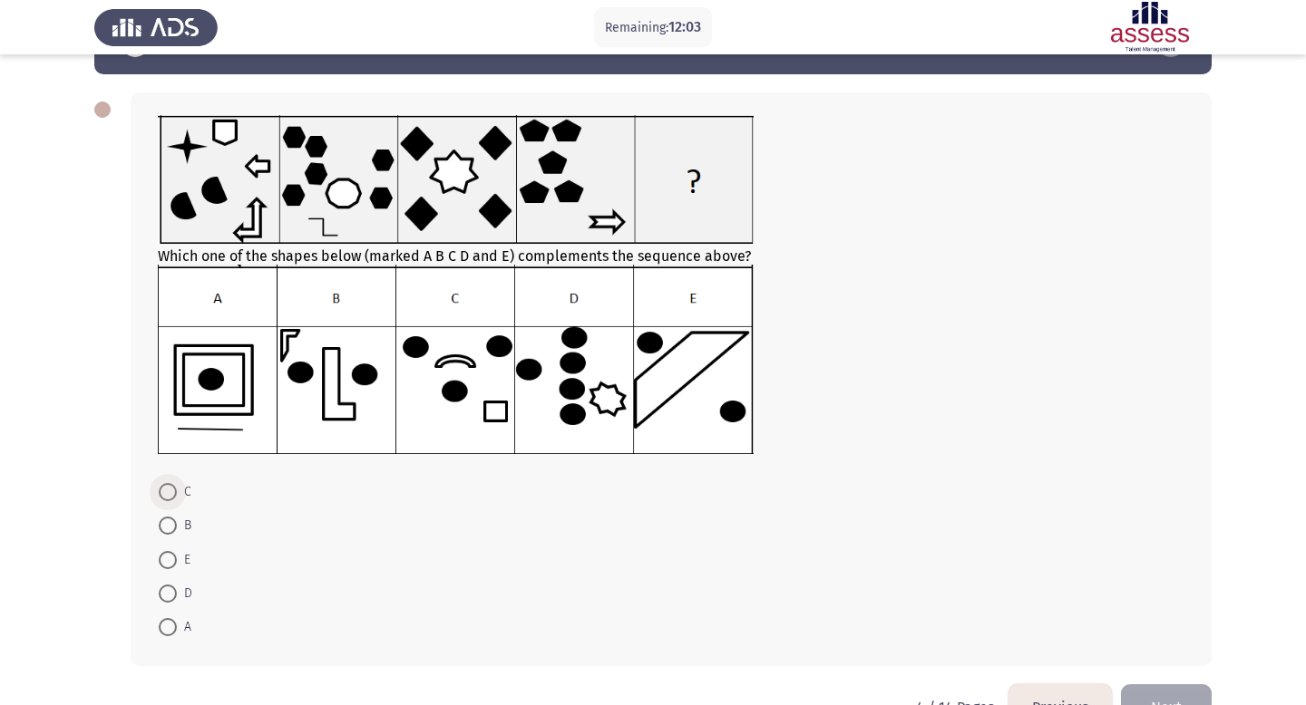
click at [170, 491] on span at bounding box center [168, 492] width 18 height 18
click at [170, 491] on input "C" at bounding box center [168, 492] width 18 height 18
radio input "true"
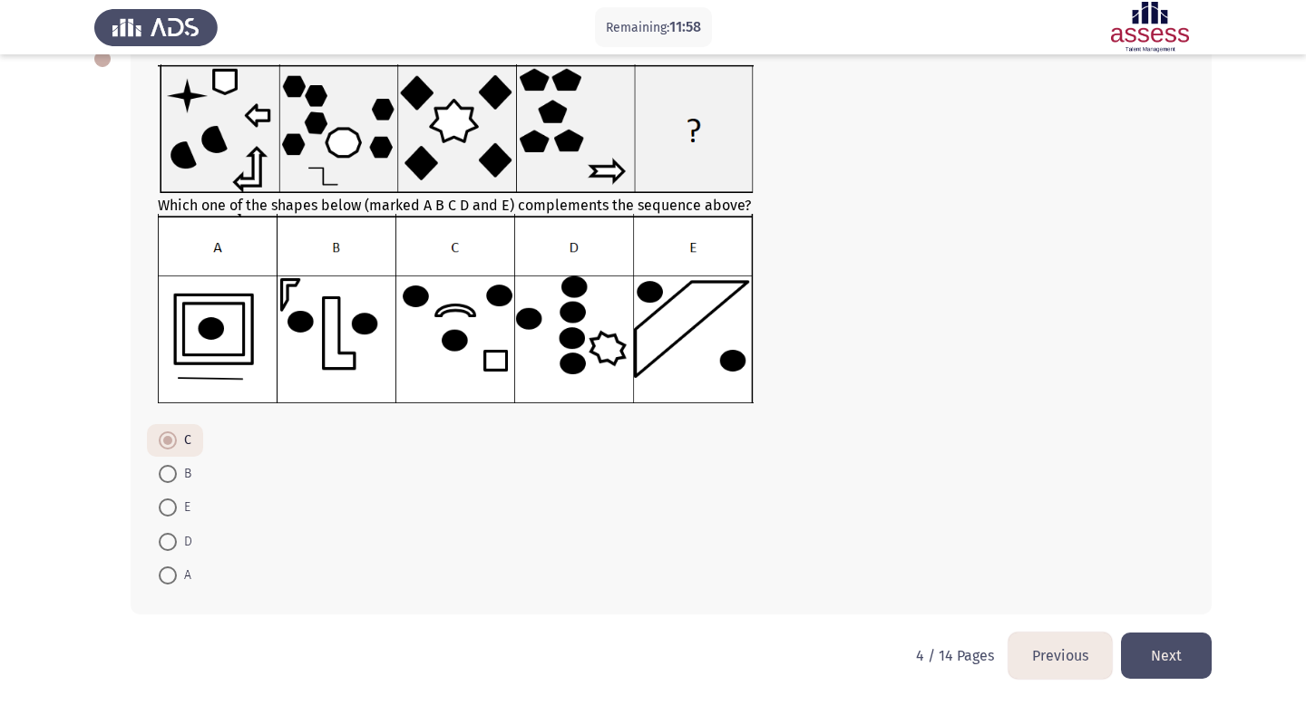
click at [1169, 648] on button "Next" at bounding box center [1166, 656] width 91 height 46
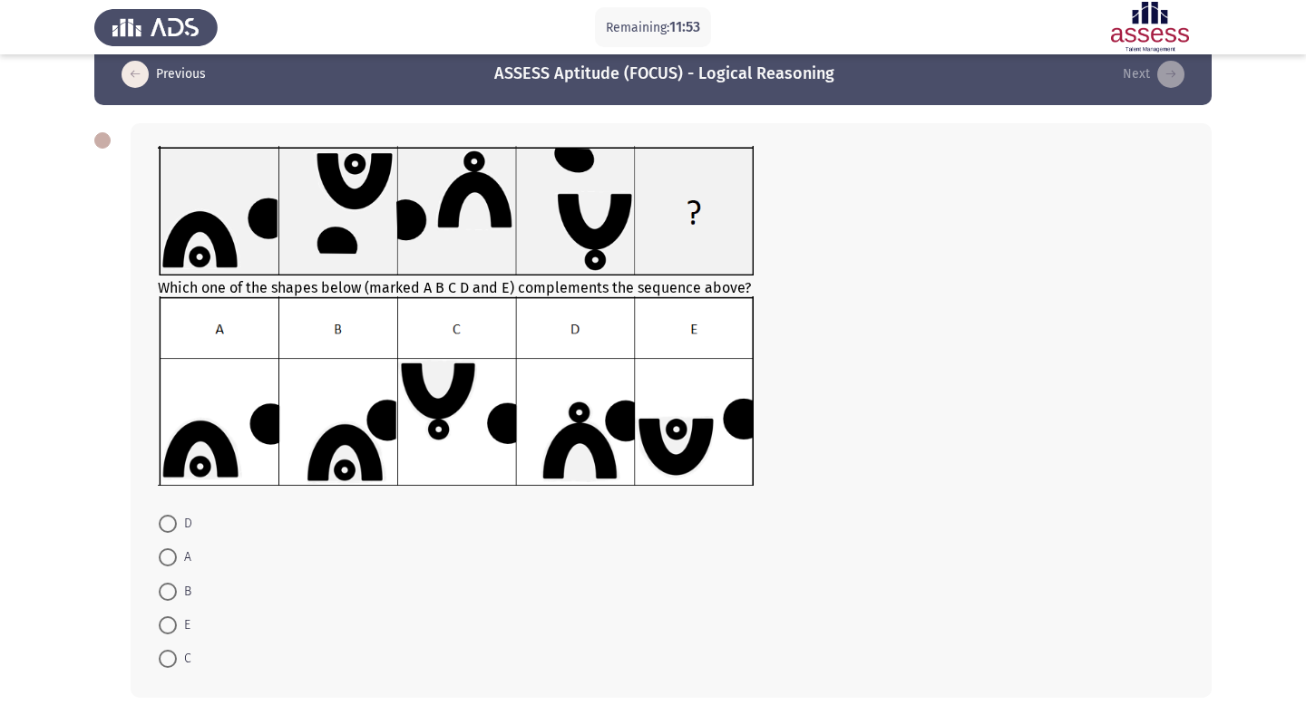
scroll to position [32, 0]
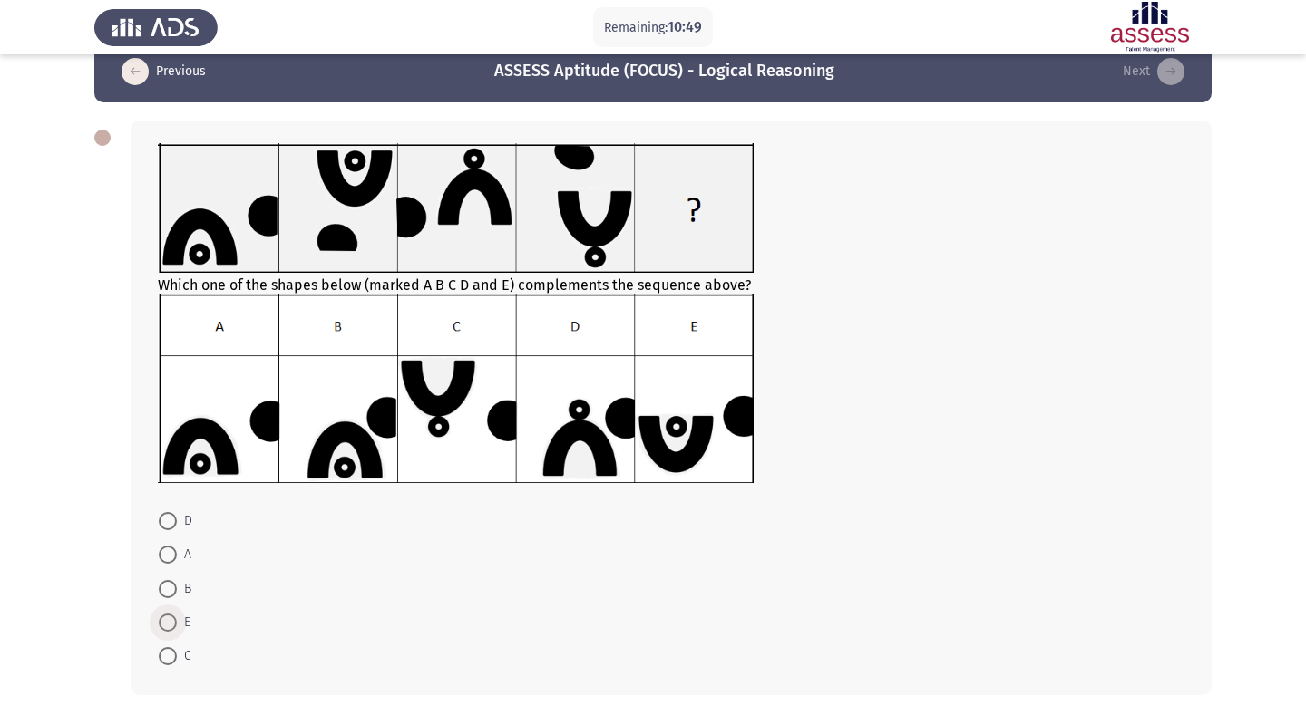
click at [168, 624] on span at bounding box center [168, 623] width 18 height 18
click at [168, 624] on input "E" at bounding box center [168, 623] width 18 height 18
radio input "true"
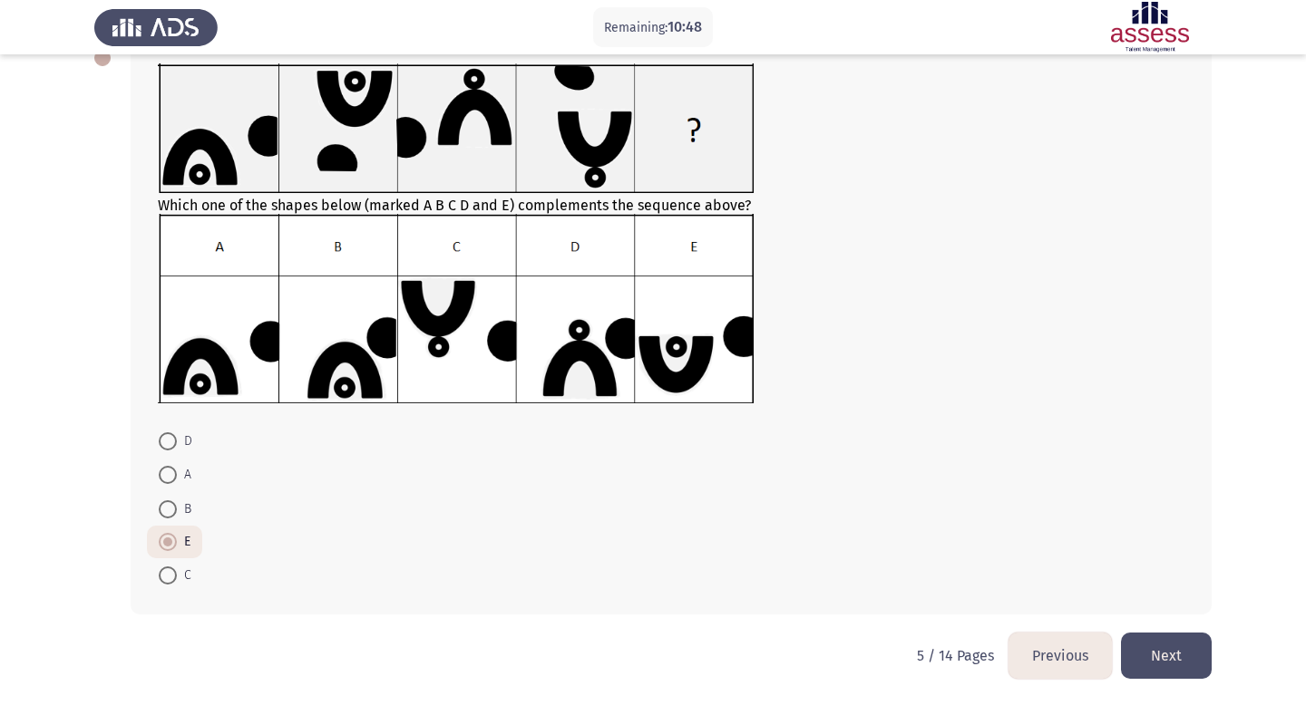
click at [1176, 664] on button "Next" at bounding box center [1166, 656] width 91 height 46
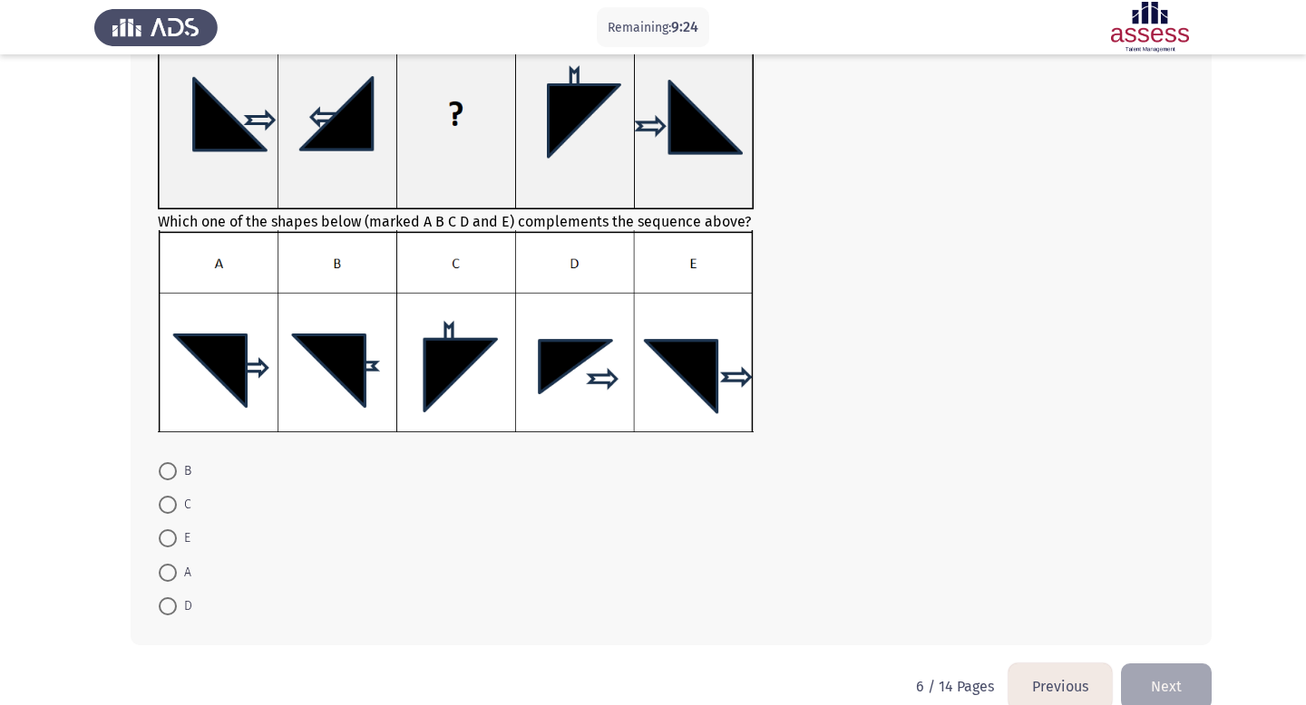
scroll to position [166, 0]
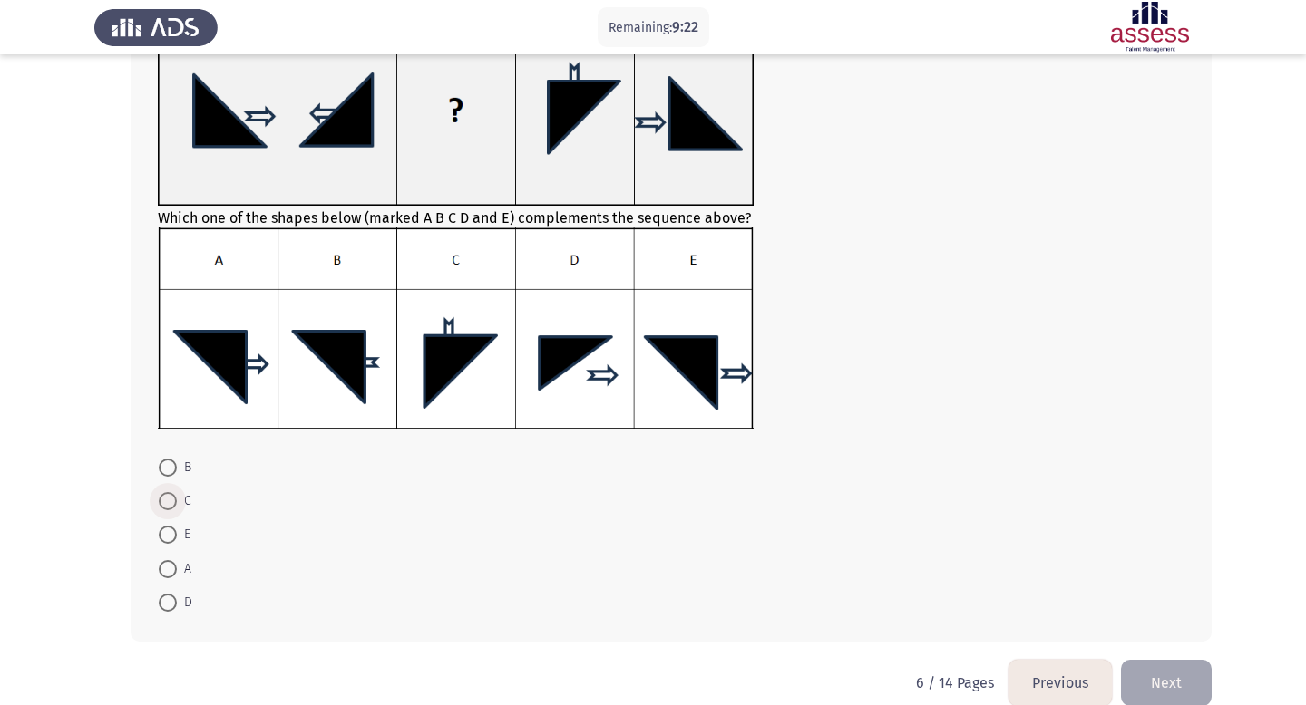
click at [166, 504] on span at bounding box center [168, 501] width 18 height 18
click at [166, 504] on input "C" at bounding box center [168, 501] width 18 height 18
radio input "true"
click at [1196, 697] on button "Next" at bounding box center [1166, 682] width 91 height 46
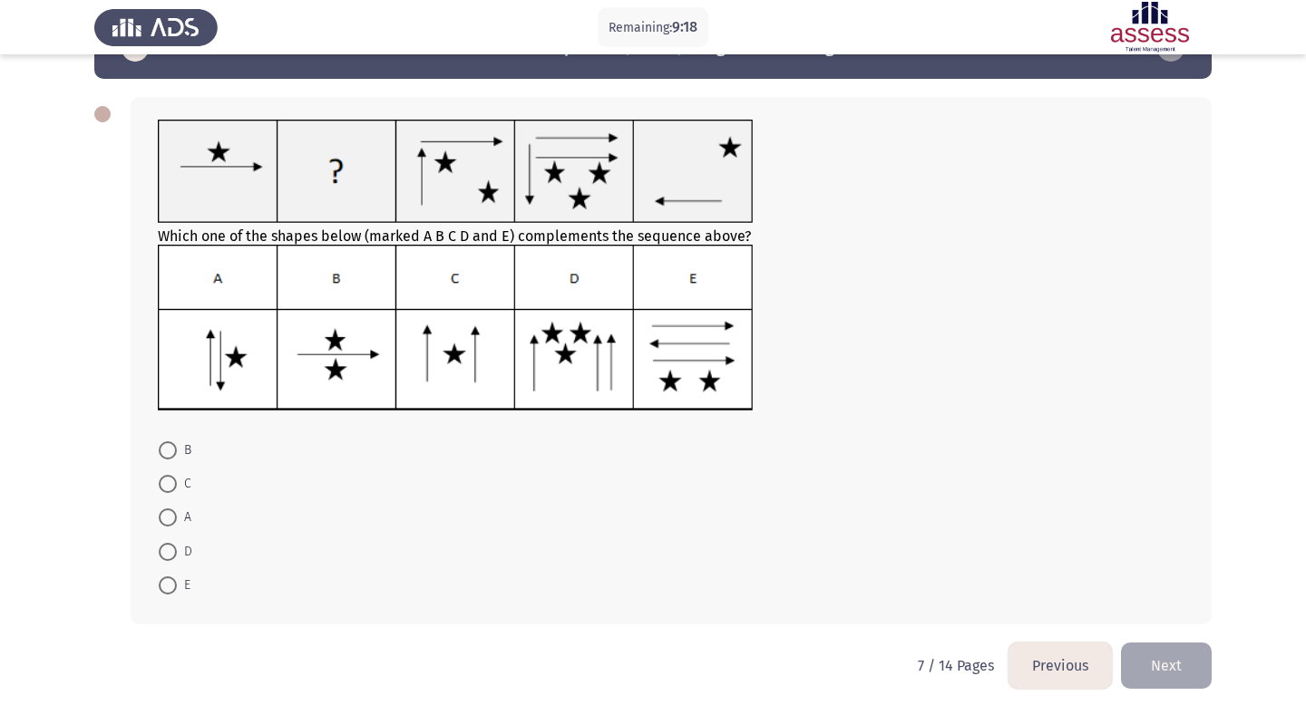
scroll to position [59, 0]
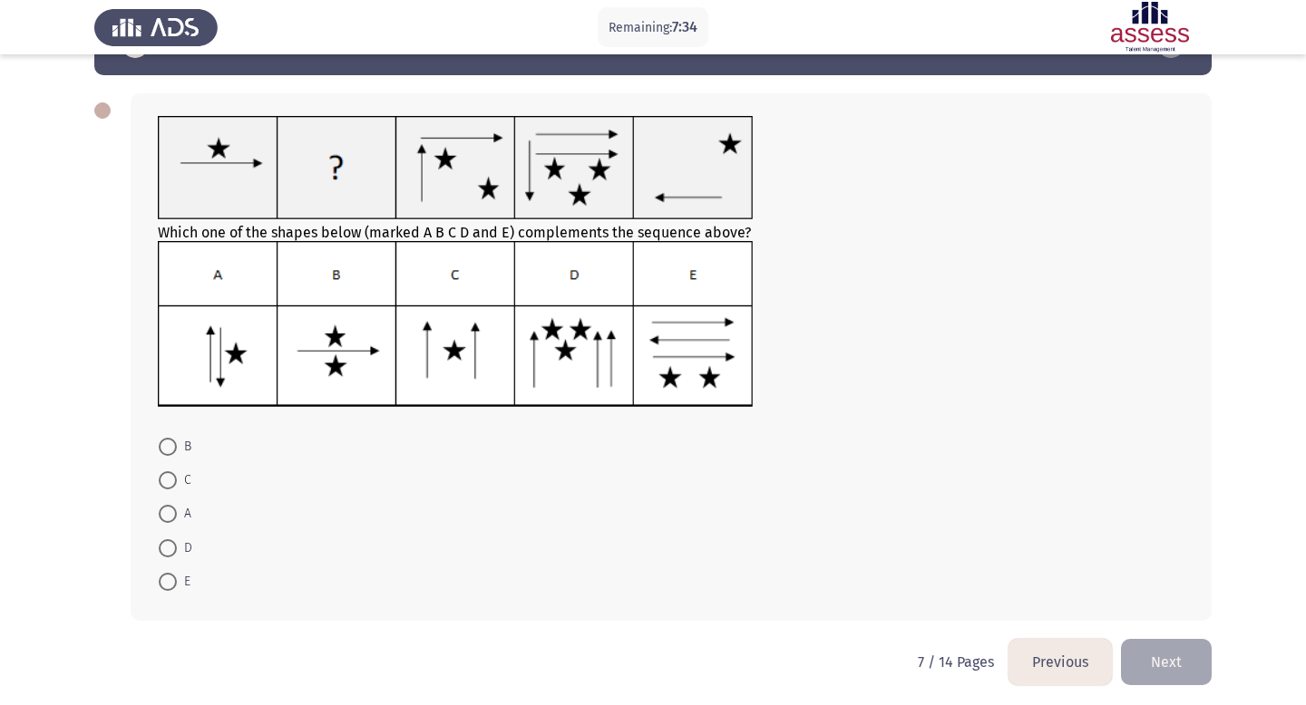
click at [164, 548] on span at bounding box center [168, 549] width 18 height 18
click at [164, 548] on input "D" at bounding box center [168, 549] width 18 height 18
radio input "true"
click at [1185, 679] on button "Next" at bounding box center [1166, 661] width 91 height 46
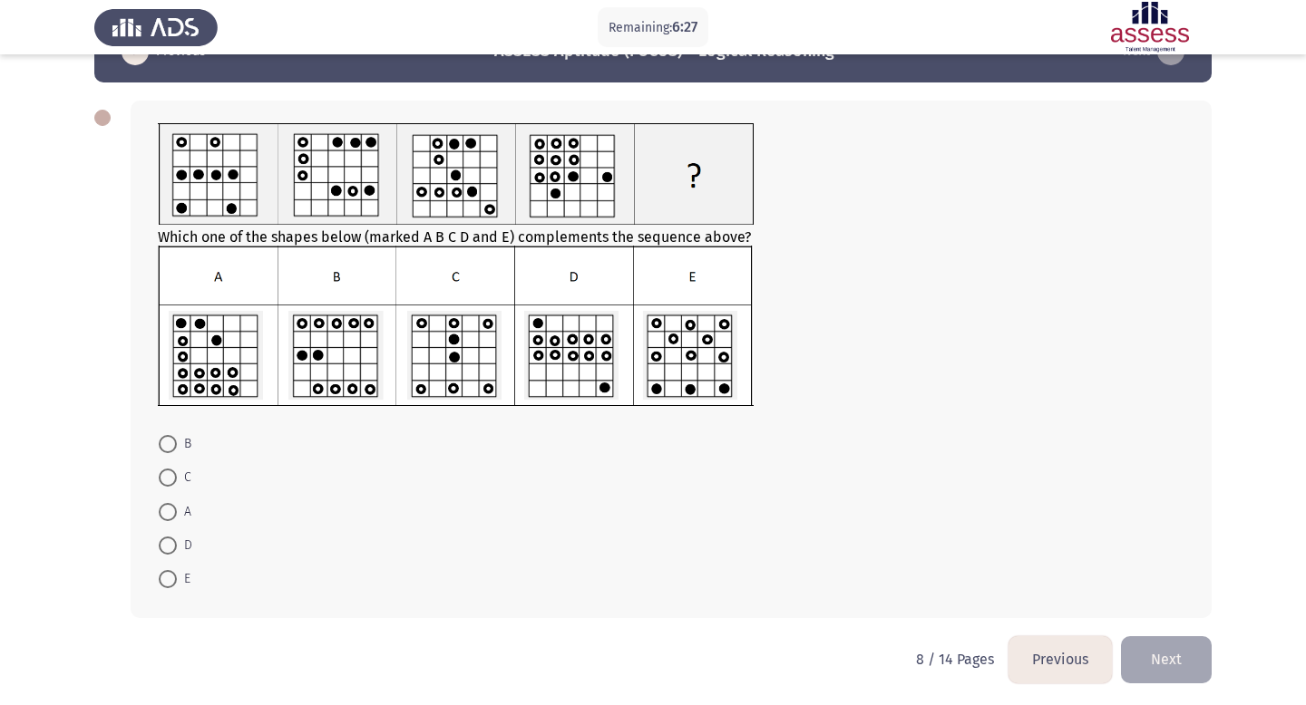
scroll to position [55, 0]
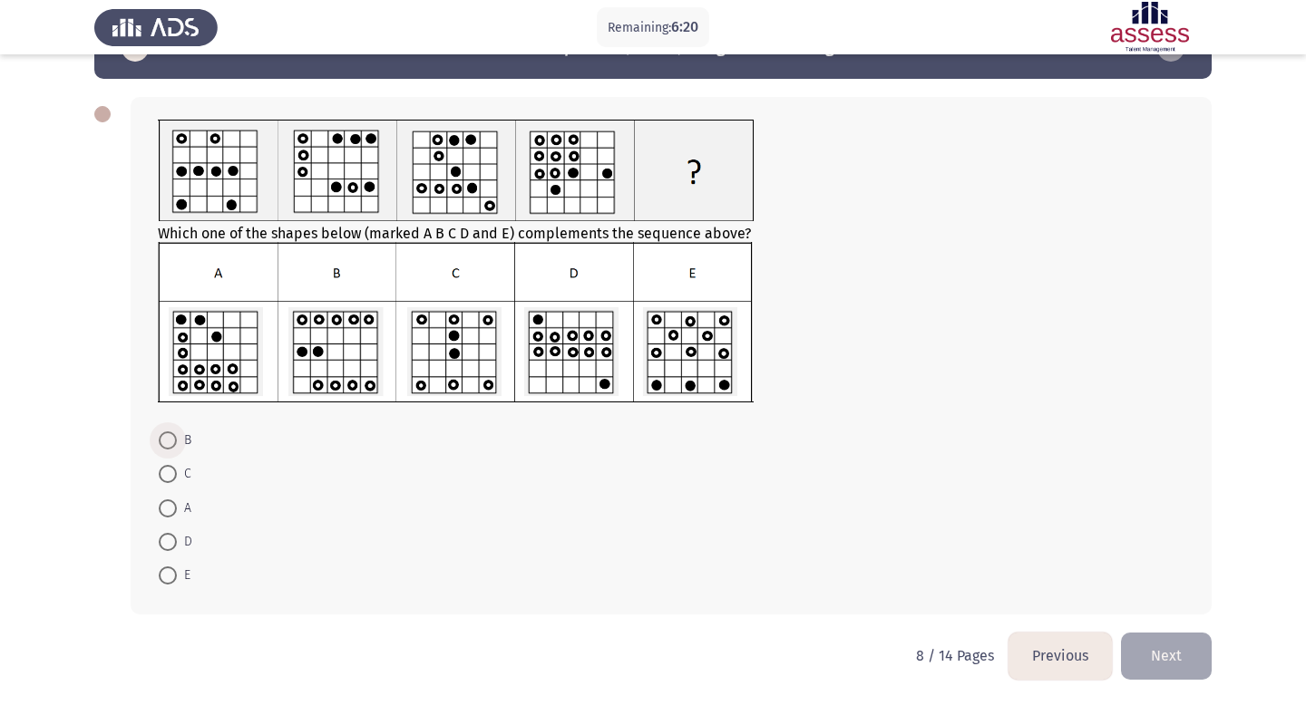
click at [168, 443] on span at bounding box center [168, 441] width 18 height 18
click at [168, 443] on input "B" at bounding box center [168, 441] width 18 height 18
radio input "true"
click at [1173, 643] on button "Next" at bounding box center [1166, 656] width 91 height 46
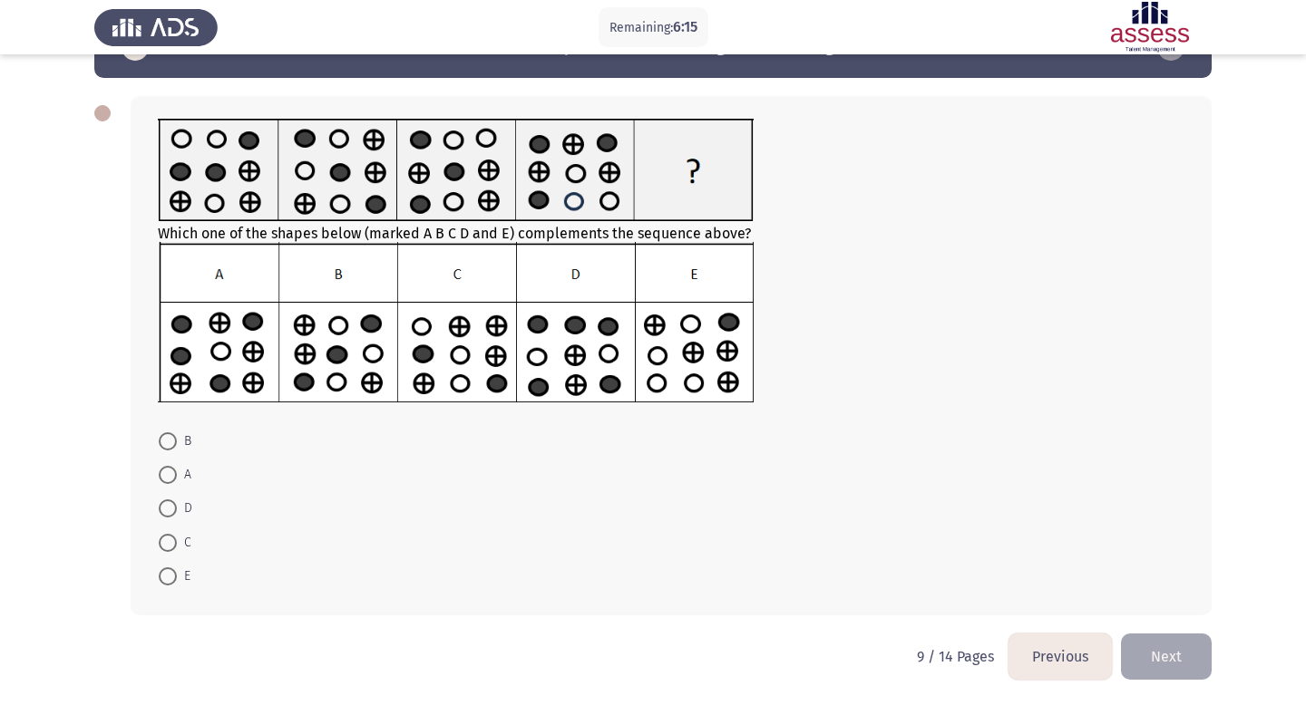
scroll to position [53, 0]
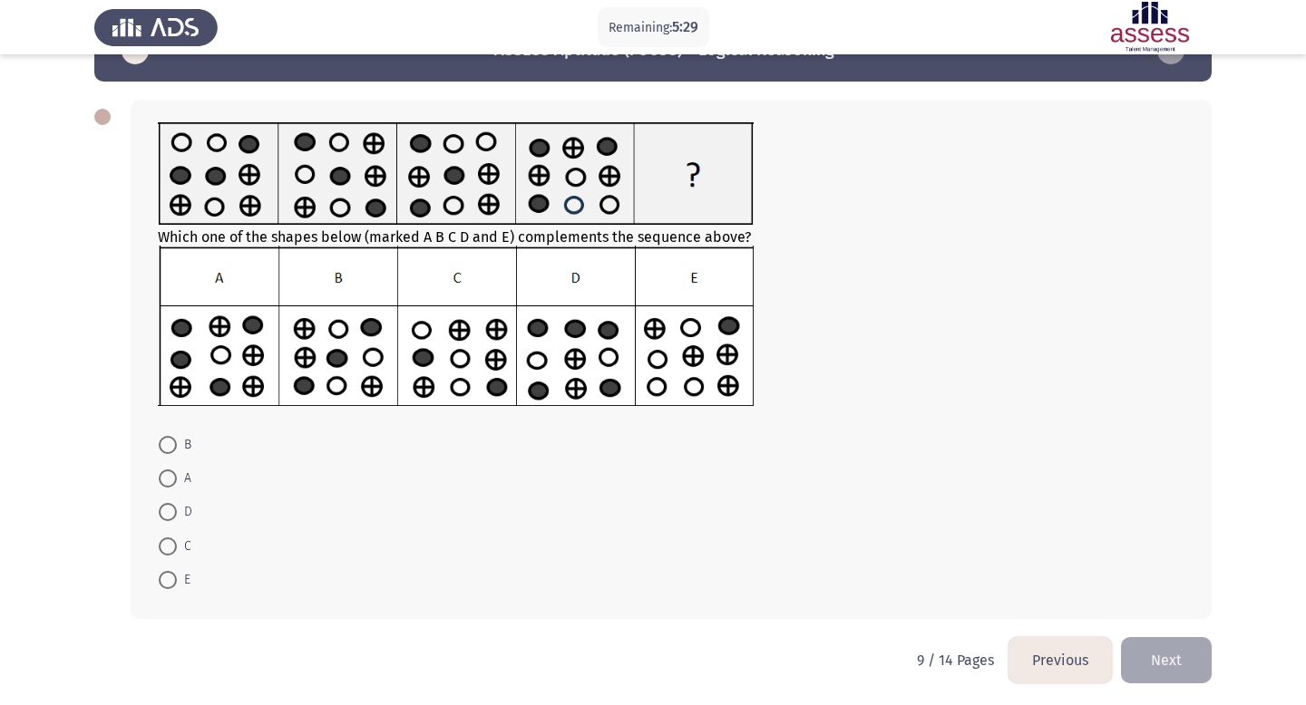
click at [164, 444] on span at bounding box center [168, 445] width 18 height 18
click at [164, 444] on input "B" at bounding box center [168, 445] width 18 height 18
radio input "true"
click at [1161, 666] on button "Next" at bounding box center [1166, 660] width 91 height 46
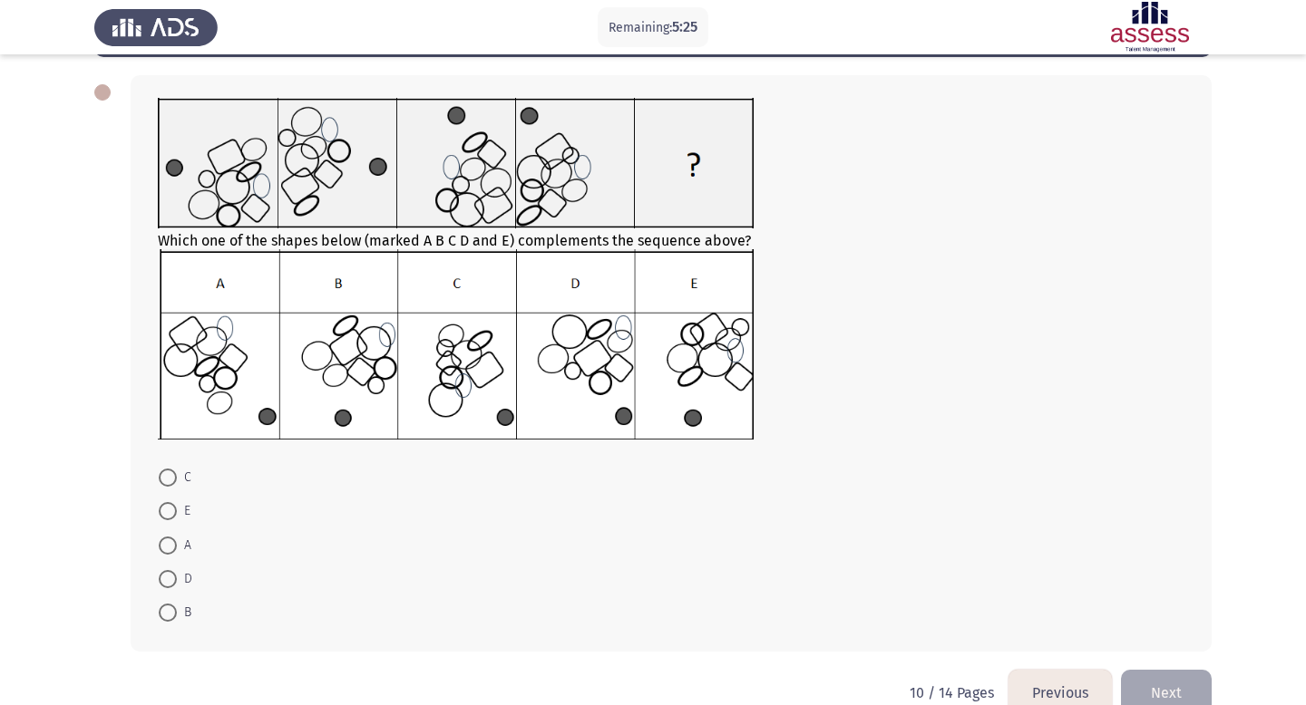
scroll to position [83, 0]
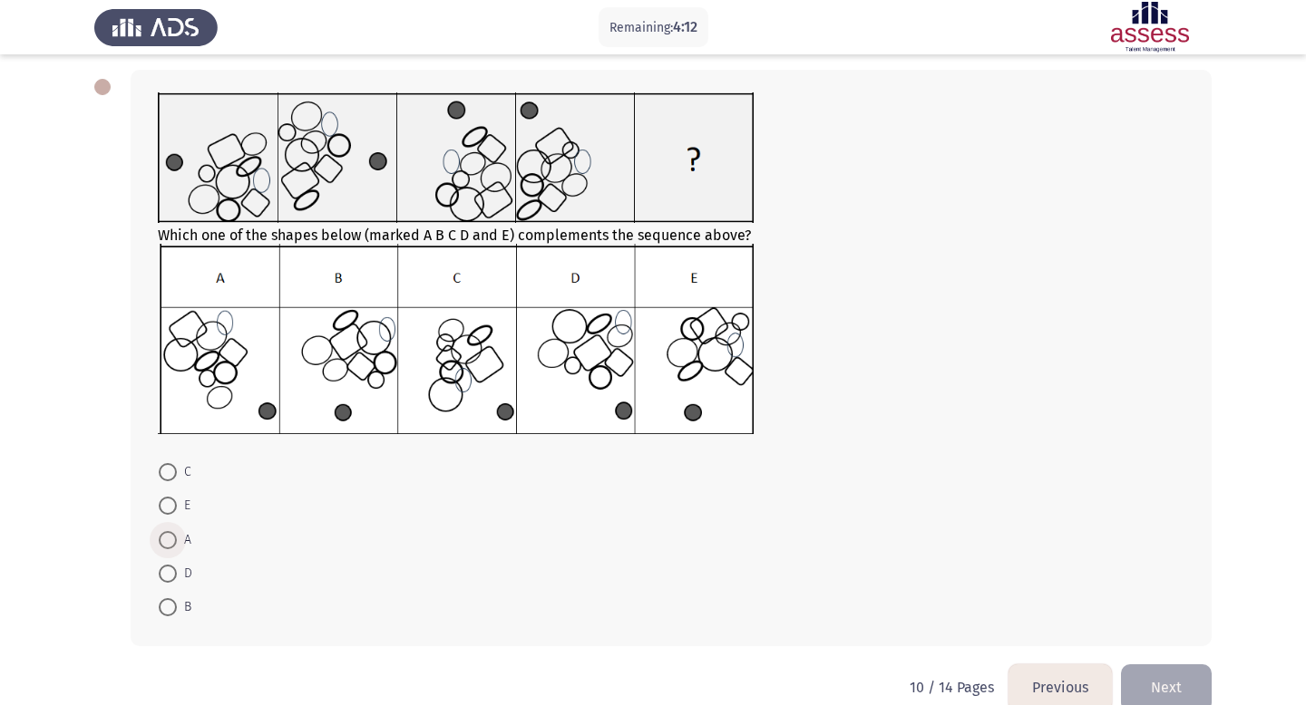
click at [172, 545] on span at bounding box center [168, 540] width 18 height 18
click at [172, 545] on input "A" at bounding box center [168, 540] width 18 height 18
radio input "true"
click at [1185, 680] on button "Next" at bounding box center [1166, 687] width 91 height 46
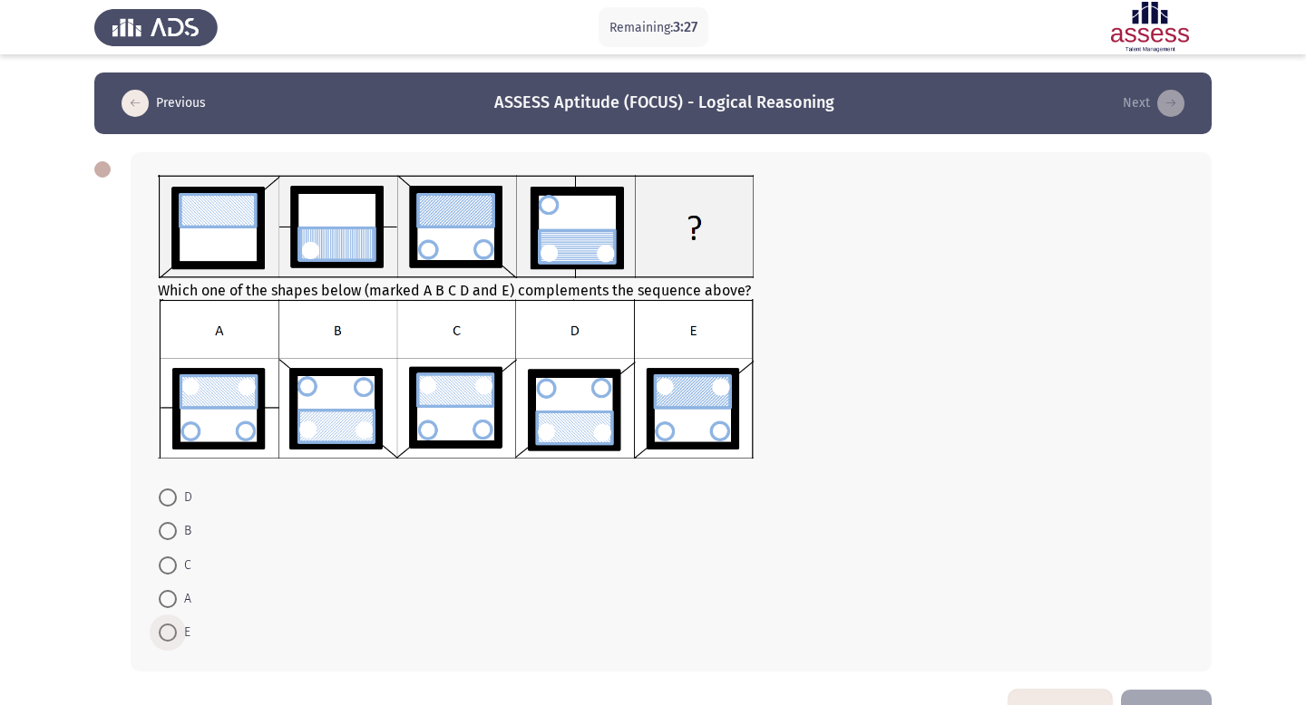
click at [172, 628] on span at bounding box center [168, 633] width 18 height 18
click at [172, 628] on input "E" at bounding box center [168, 633] width 18 height 18
radio input "true"
click at [175, 601] on span at bounding box center [168, 599] width 18 height 18
click at [175, 601] on input "A" at bounding box center [168, 599] width 18 height 18
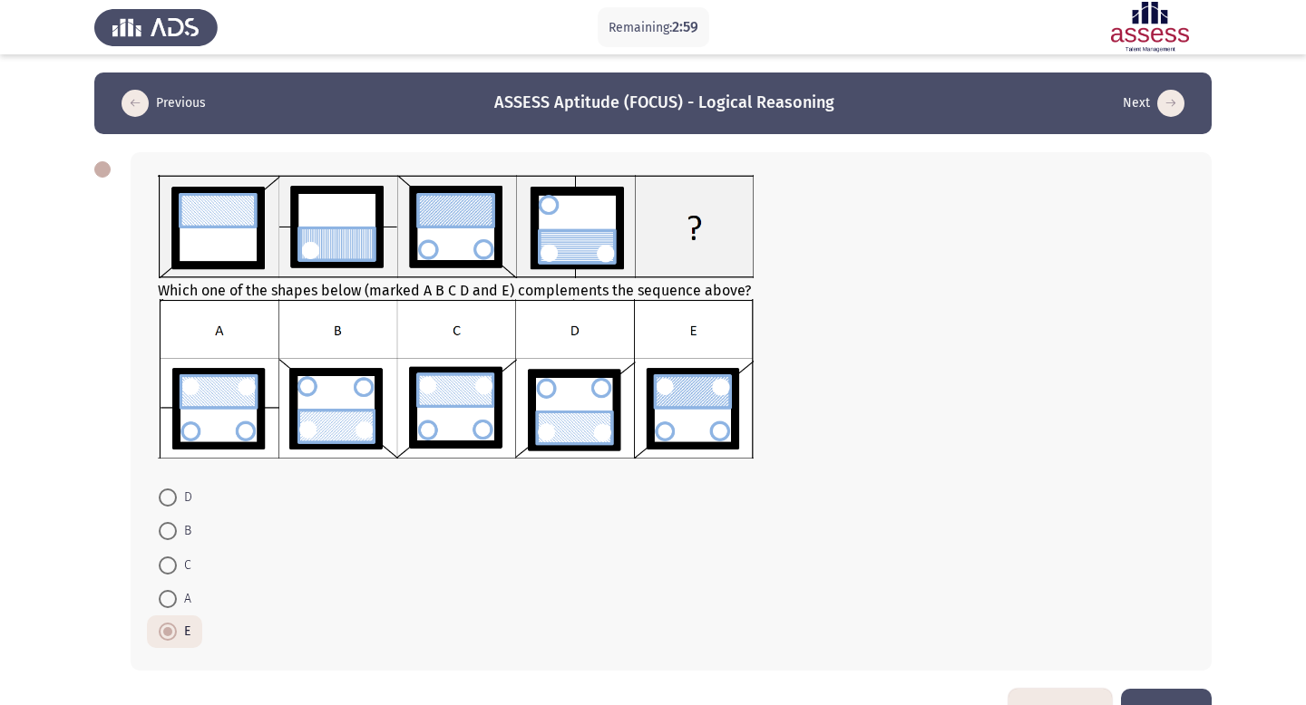
radio input "true"
click at [1199, 701] on button "Next" at bounding box center [1166, 712] width 91 height 46
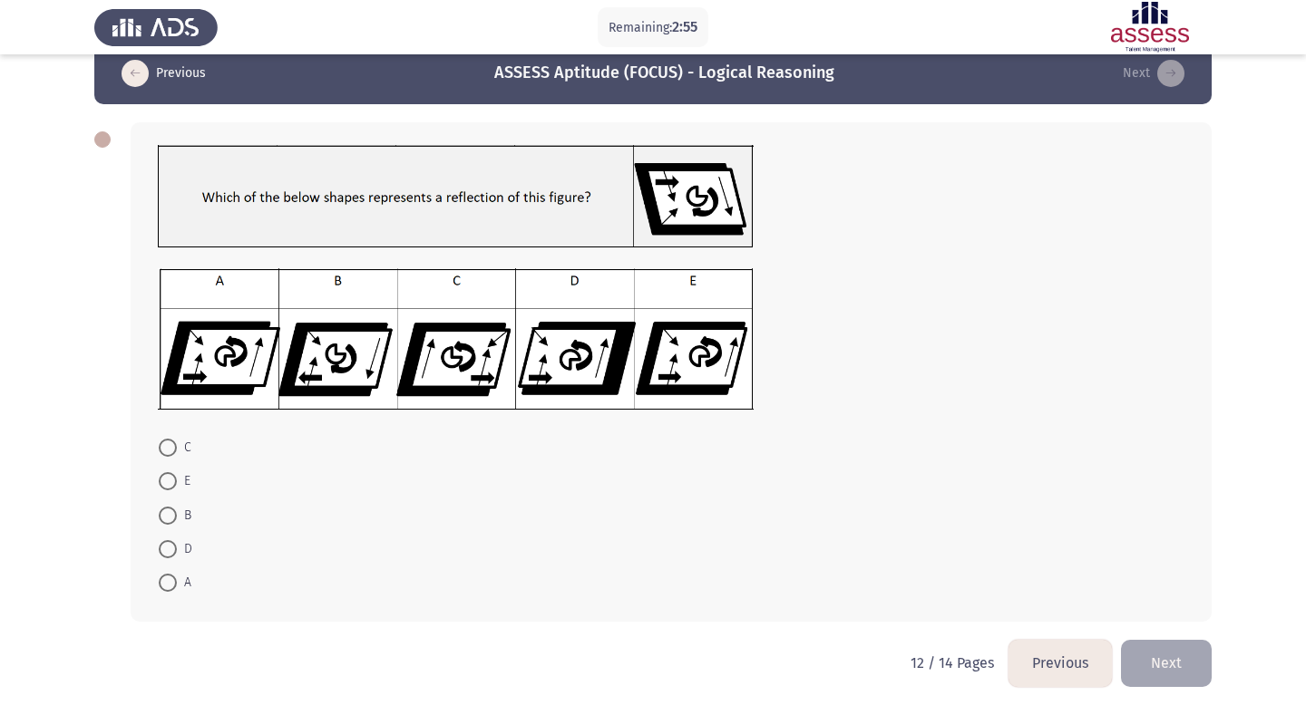
scroll to position [37, 0]
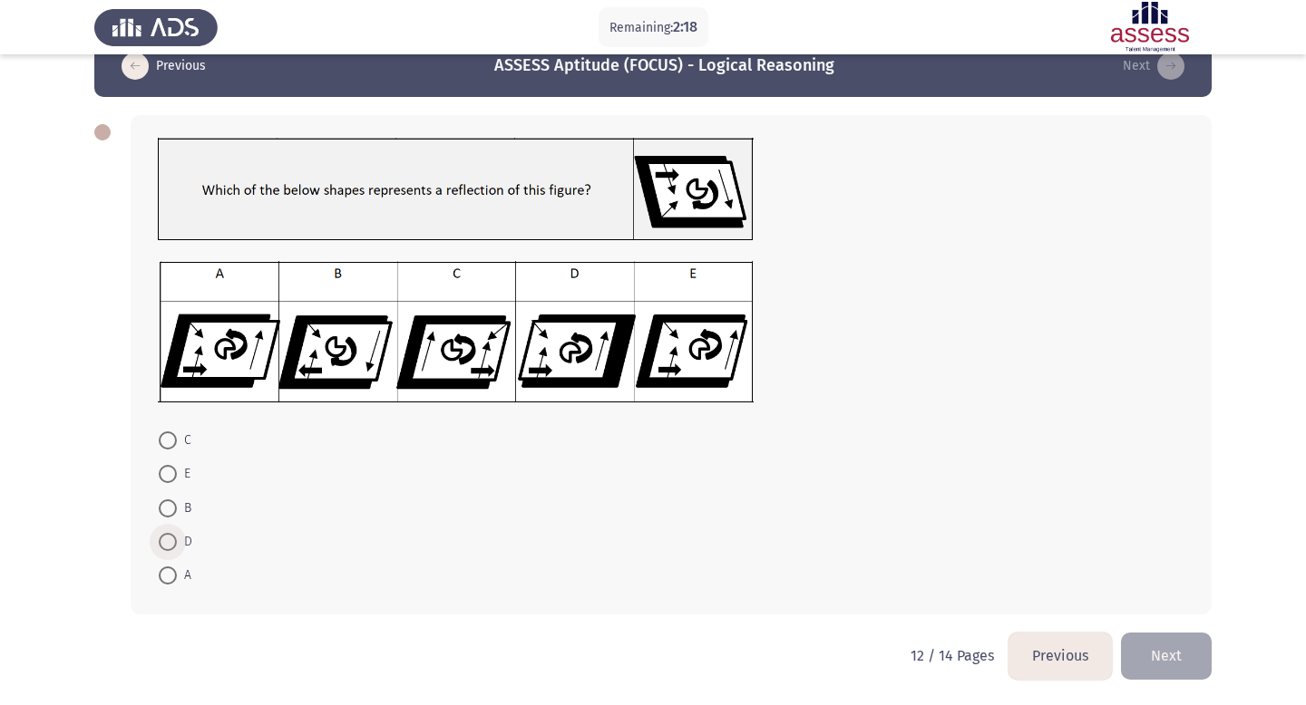
click at [173, 539] on span at bounding box center [168, 542] width 18 height 18
click at [173, 539] on input "D" at bounding box center [168, 542] width 18 height 18
radio input "true"
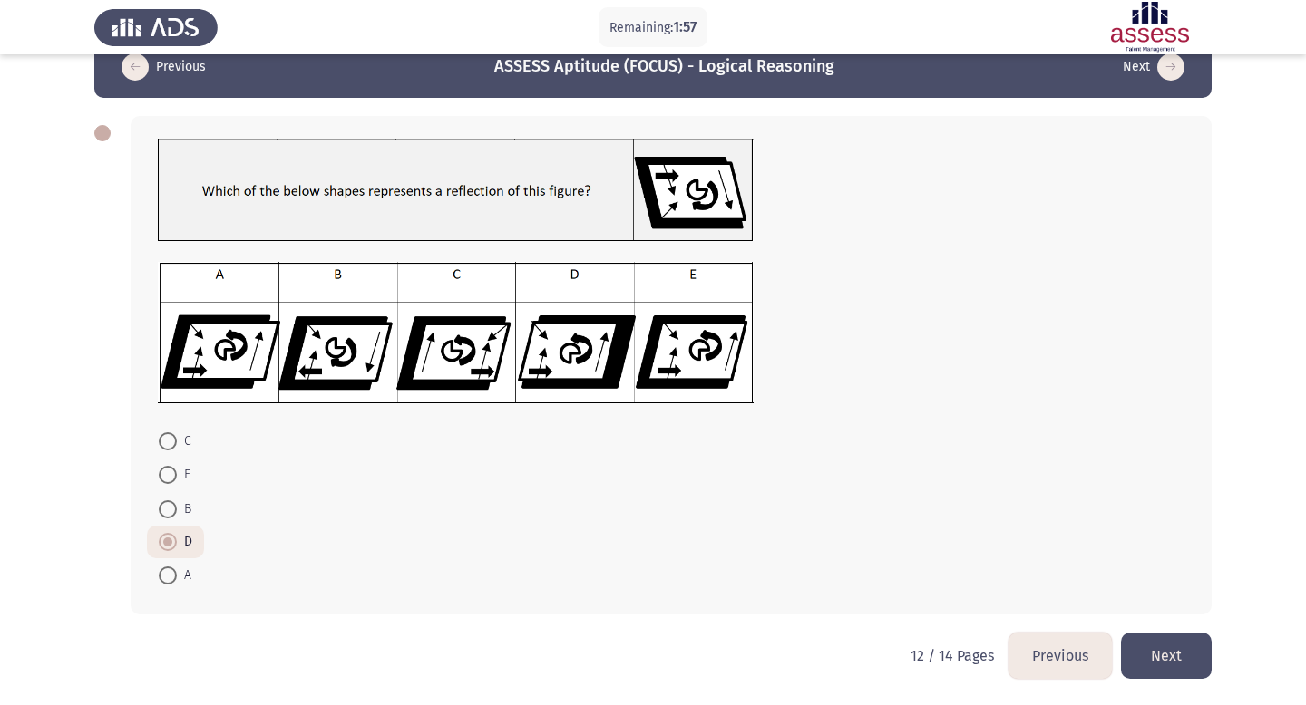
click at [1184, 652] on button "Next" at bounding box center [1166, 656] width 91 height 46
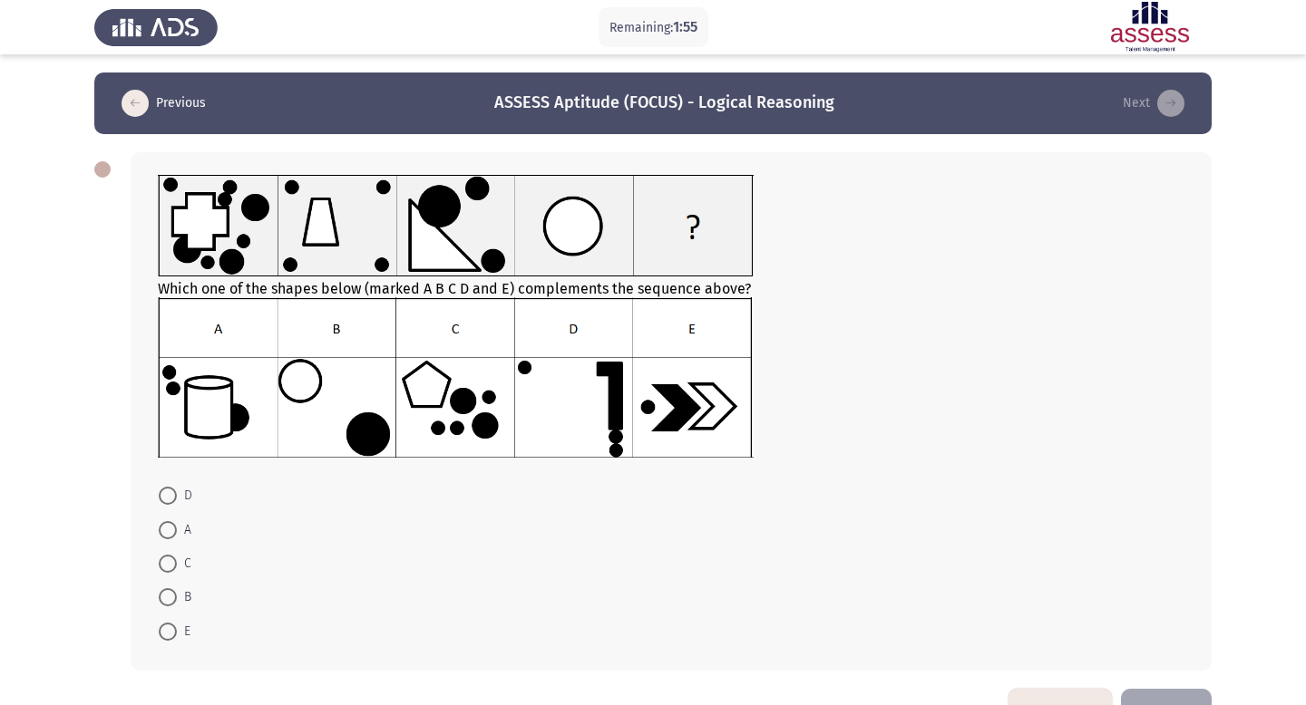
scroll to position [55, 0]
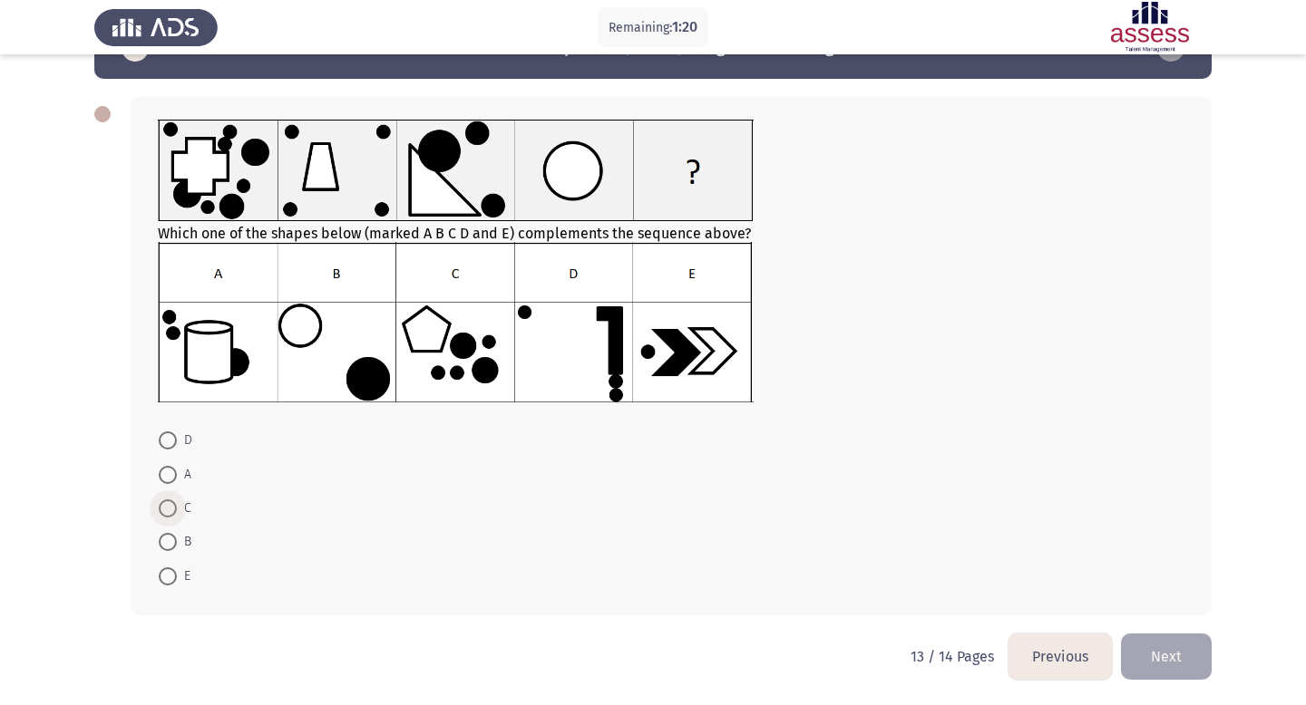
click at [168, 512] on span at bounding box center [168, 509] width 18 height 18
click at [168, 512] on input "C" at bounding box center [168, 509] width 18 height 18
radio input "true"
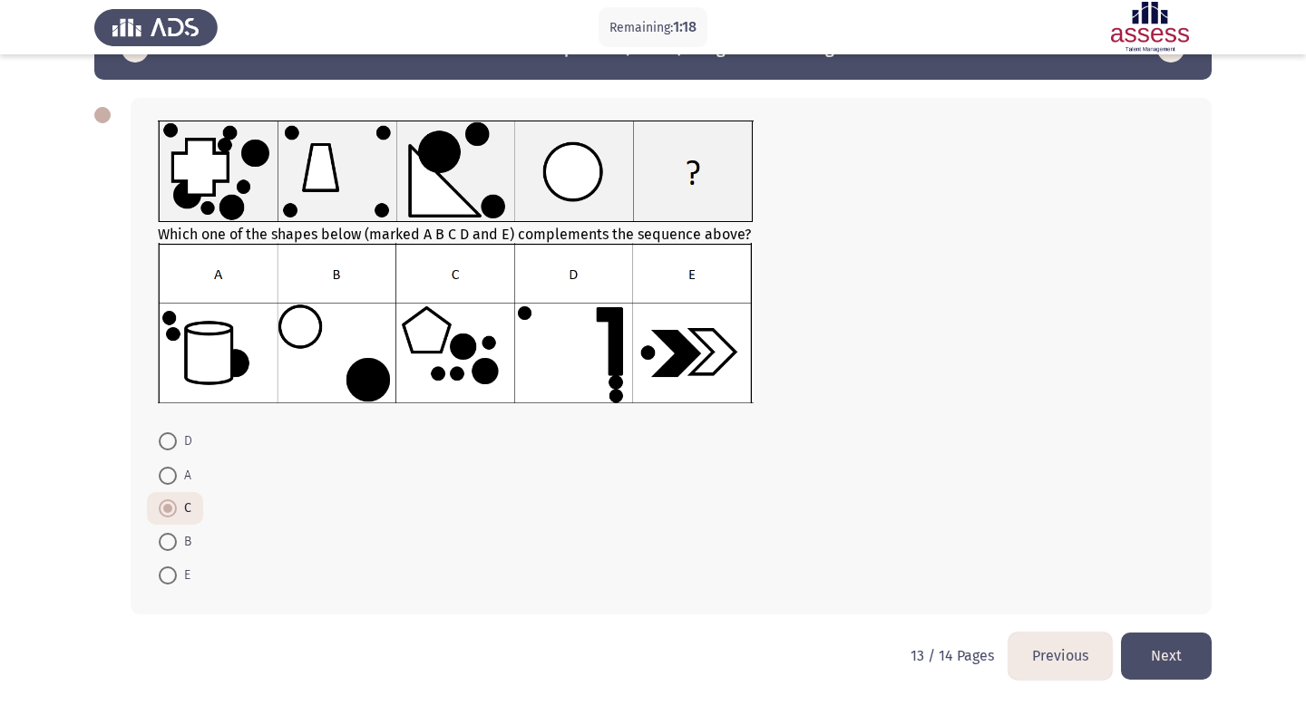
click at [1152, 671] on button "Next" at bounding box center [1166, 656] width 91 height 46
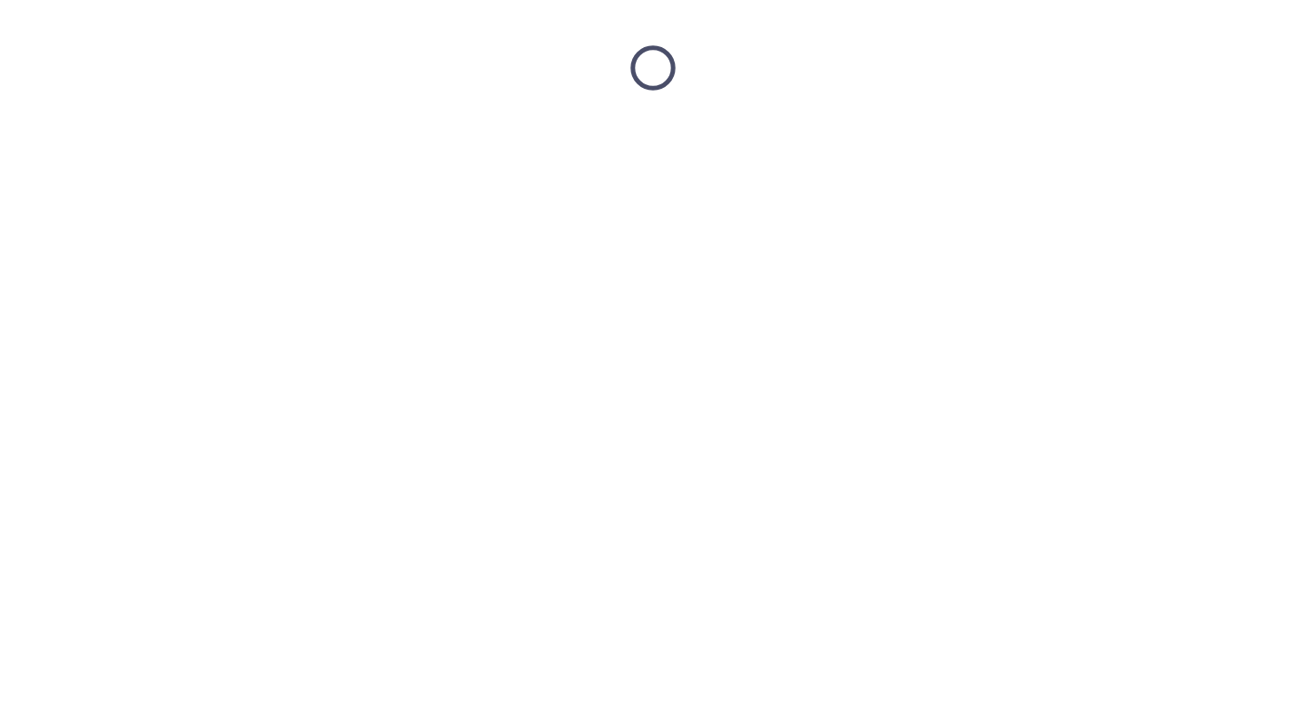
scroll to position [0, 0]
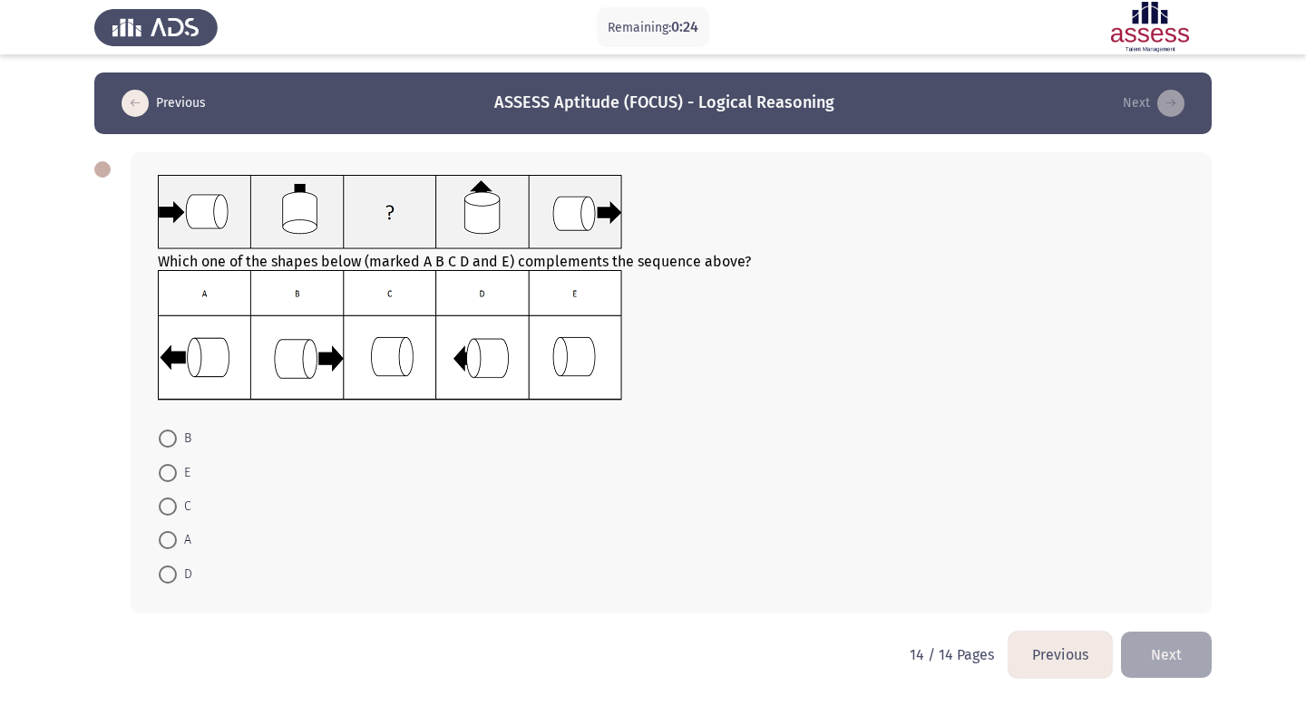
click at [170, 445] on span at bounding box center [168, 439] width 18 height 18
click at [170, 445] on input "B" at bounding box center [168, 439] width 18 height 18
radio input "true"
click at [1170, 643] on button "Next" at bounding box center [1166, 653] width 91 height 46
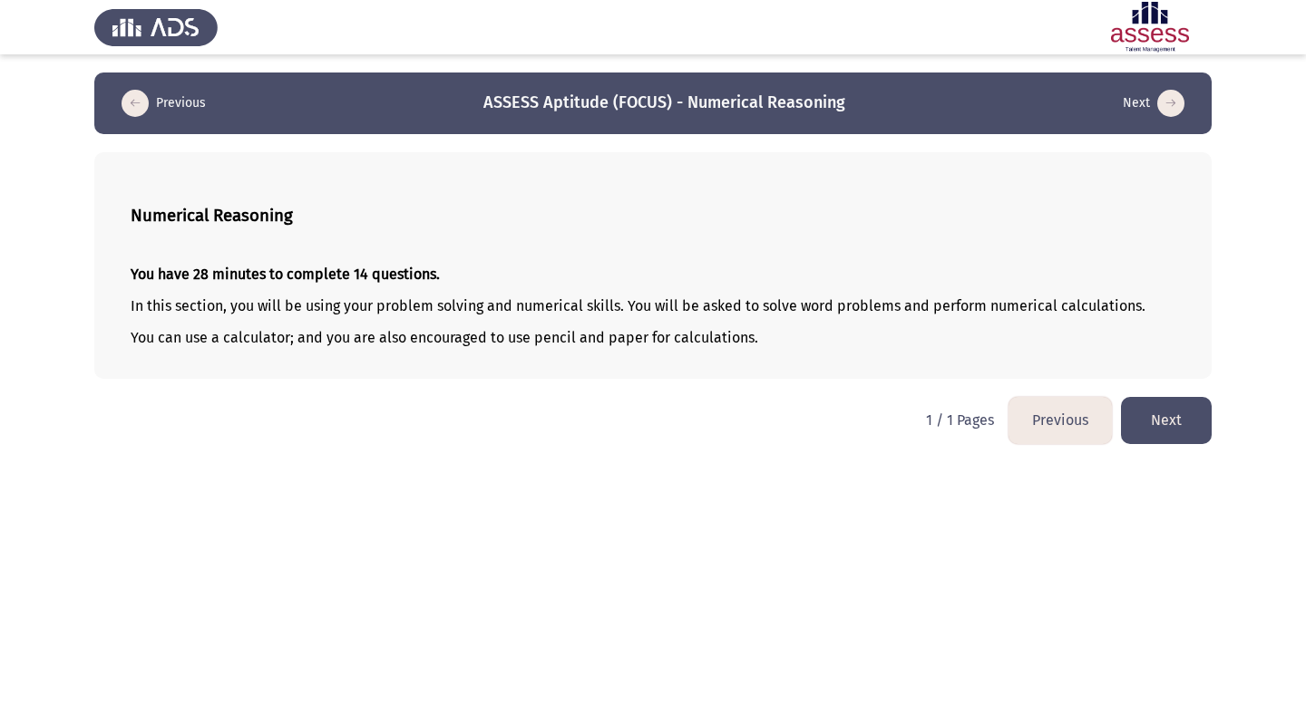
click at [1171, 413] on button "Next" at bounding box center [1166, 420] width 91 height 46
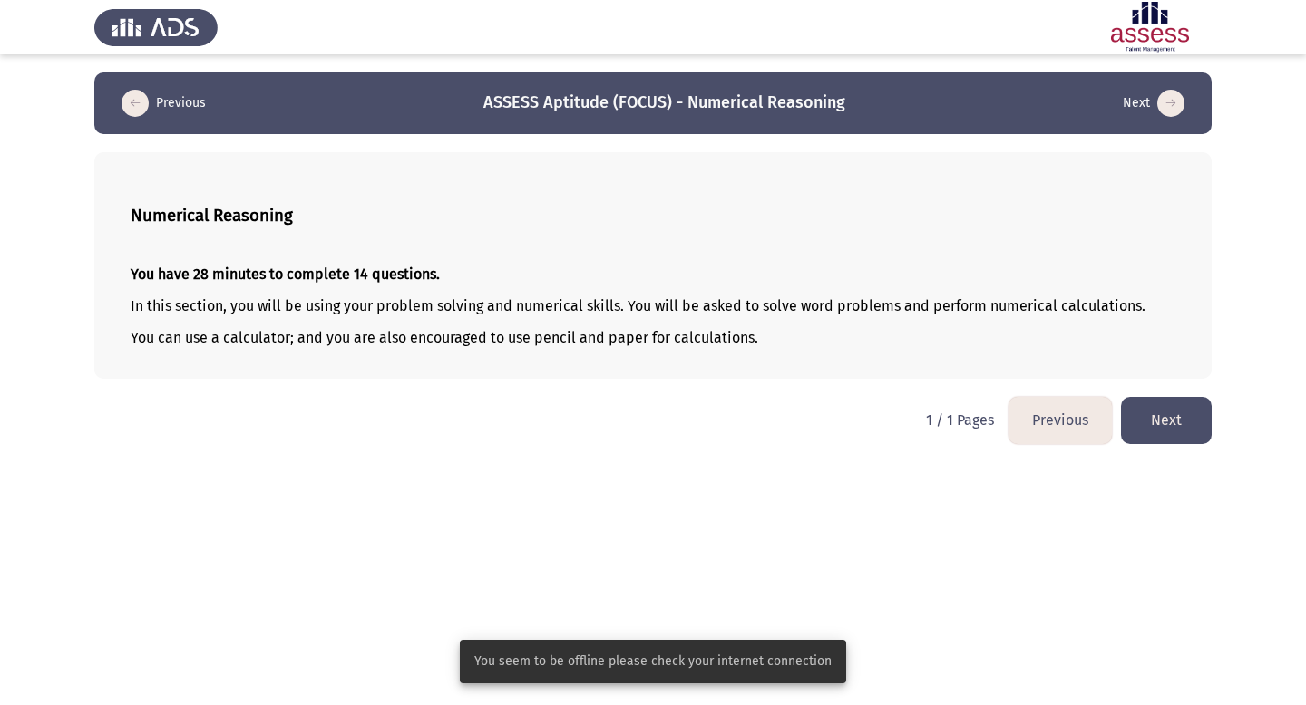
click at [1163, 425] on button "Next" at bounding box center [1166, 420] width 91 height 46
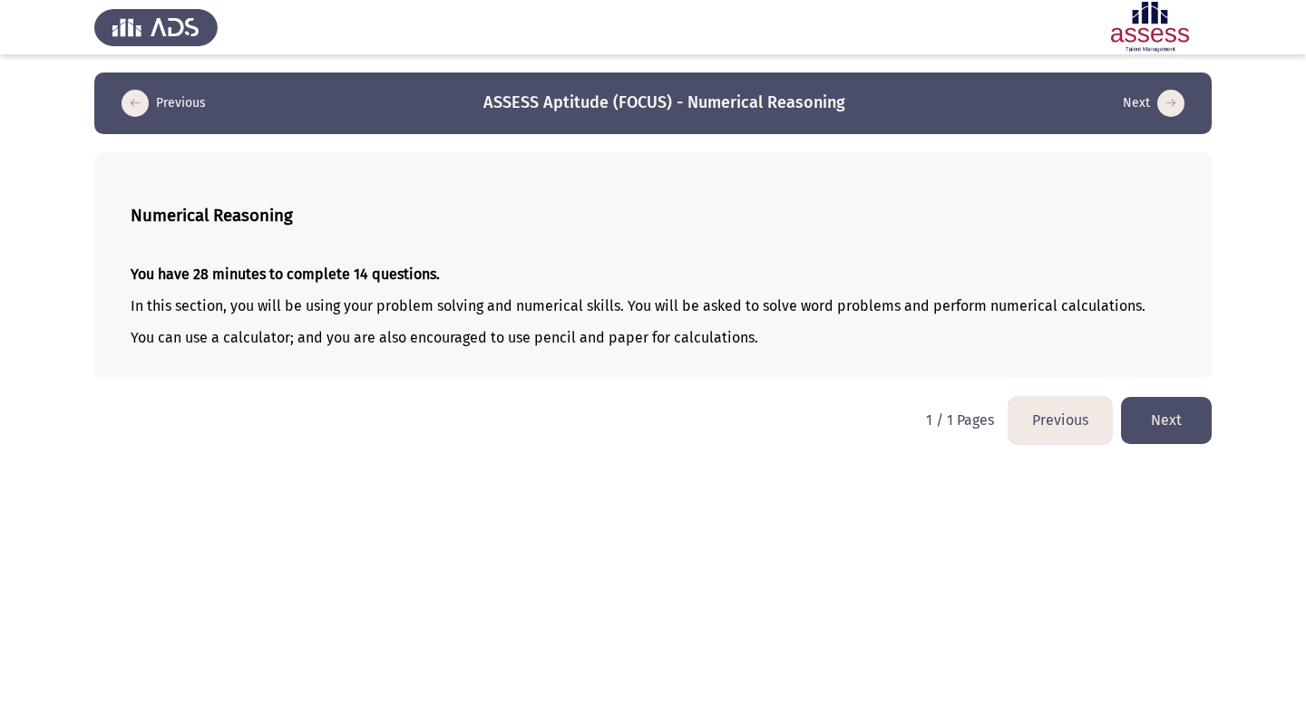
click at [1159, 435] on button "Next" at bounding box center [1166, 420] width 91 height 46
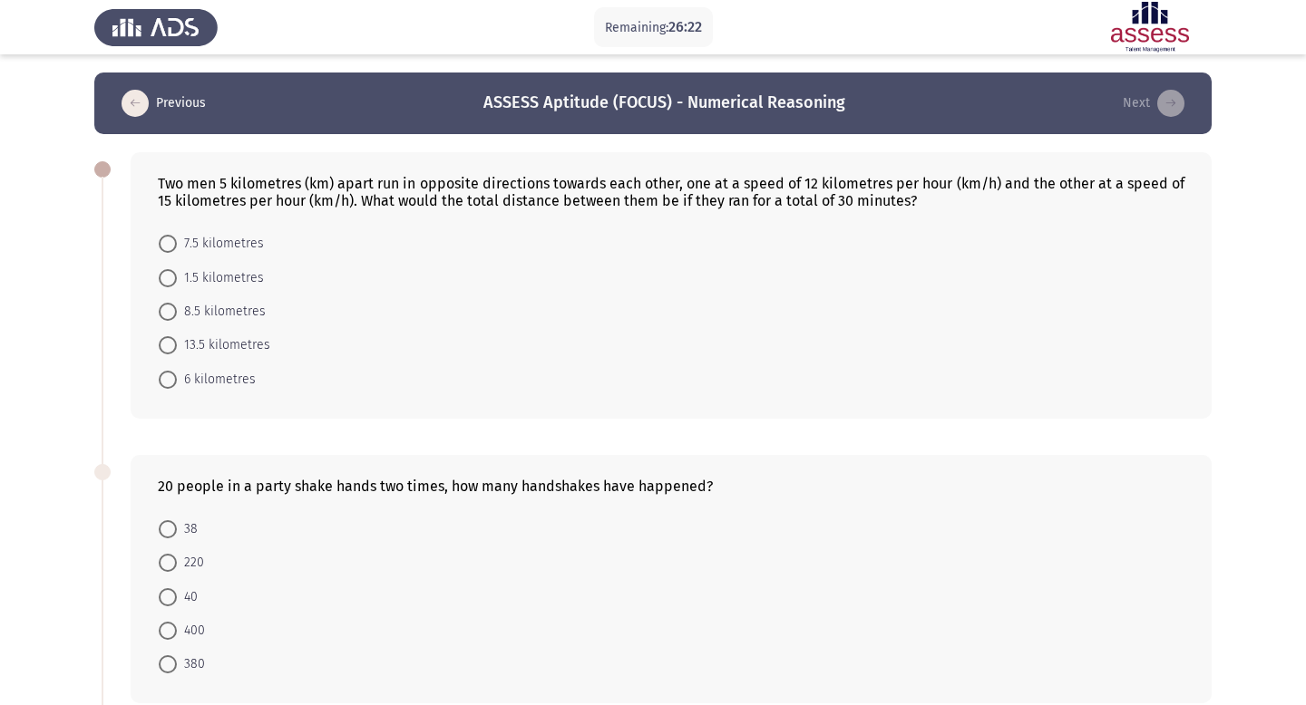
click at [170, 312] on span at bounding box center [168, 312] width 18 height 18
click at [170, 312] on input "8.5 kilometres" at bounding box center [168, 312] width 18 height 18
radio input "true"
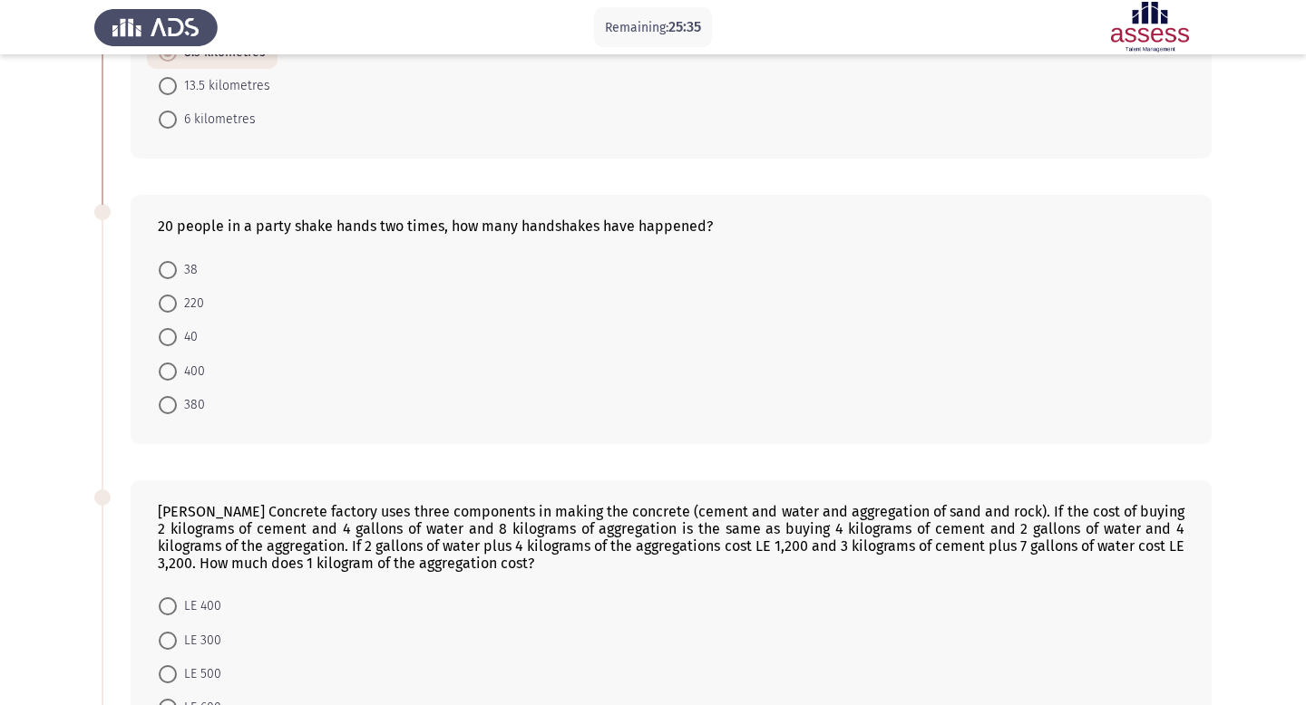
scroll to position [257, 0]
click at [166, 341] on span at bounding box center [168, 339] width 18 height 18
click at [166, 341] on input "40" at bounding box center [168, 339] width 18 height 18
radio input "true"
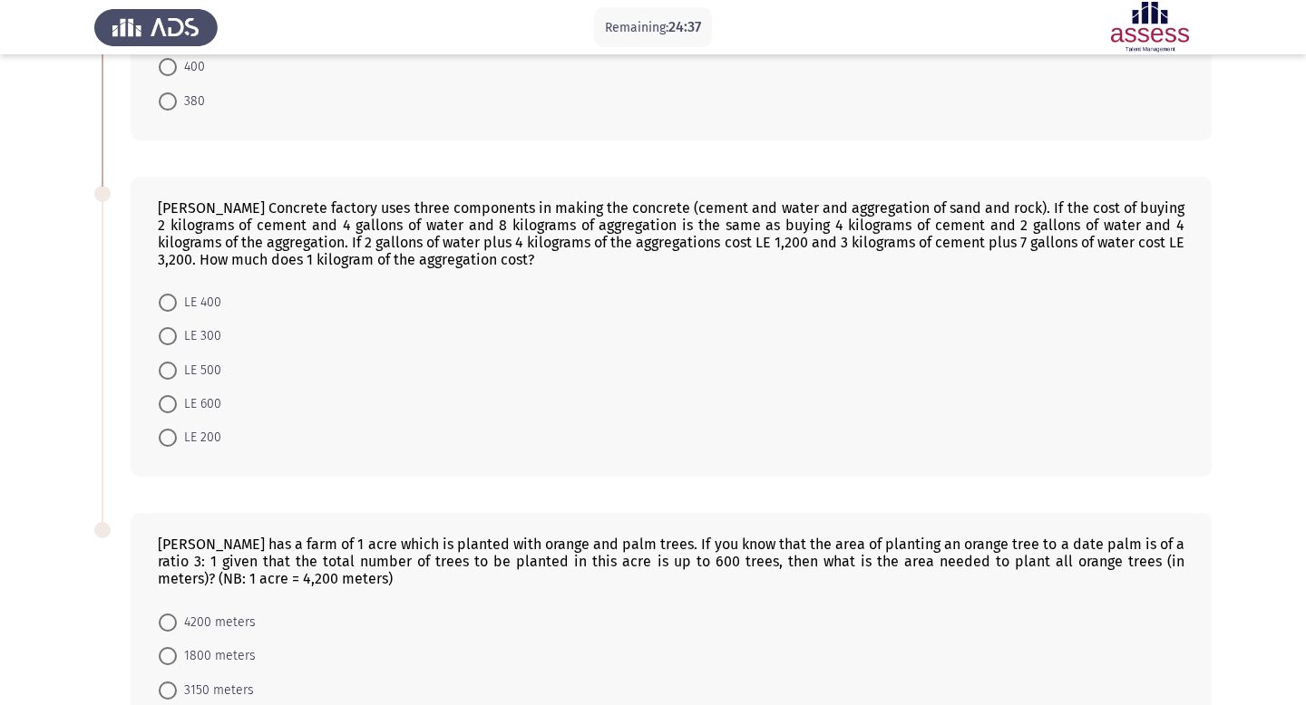
scroll to position [545, 0]
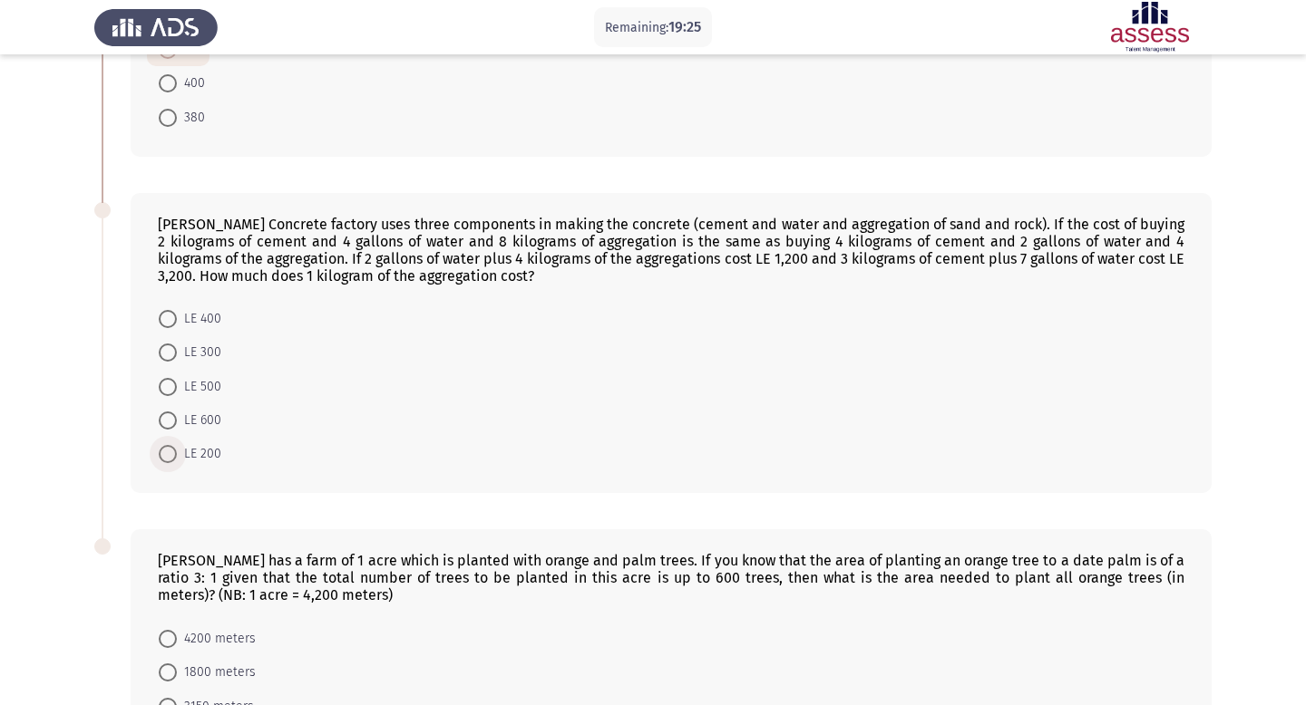
click at [171, 452] on span at bounding box center [168, 454] width 18 height 18
click at [171, 452] on input "LE 200" at bounding box center [168, 454] width 18 height 18
radio input "true"
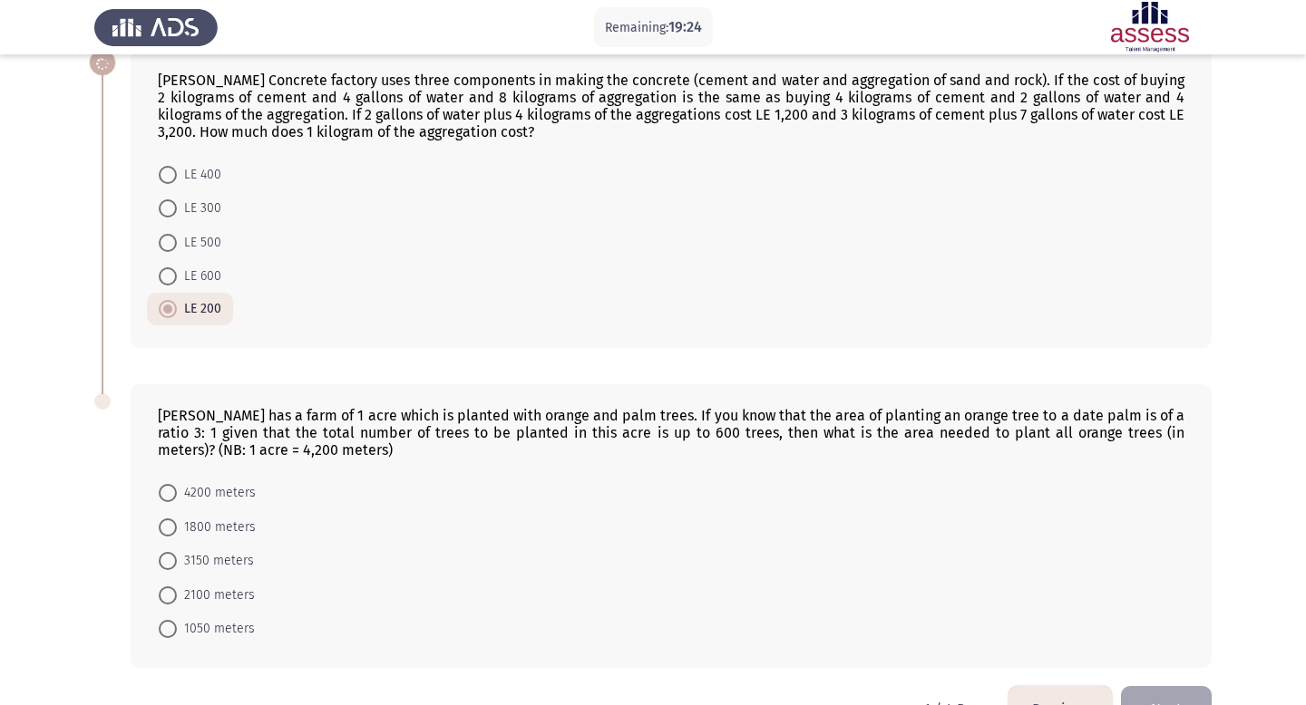
scroll to position [742, 0]
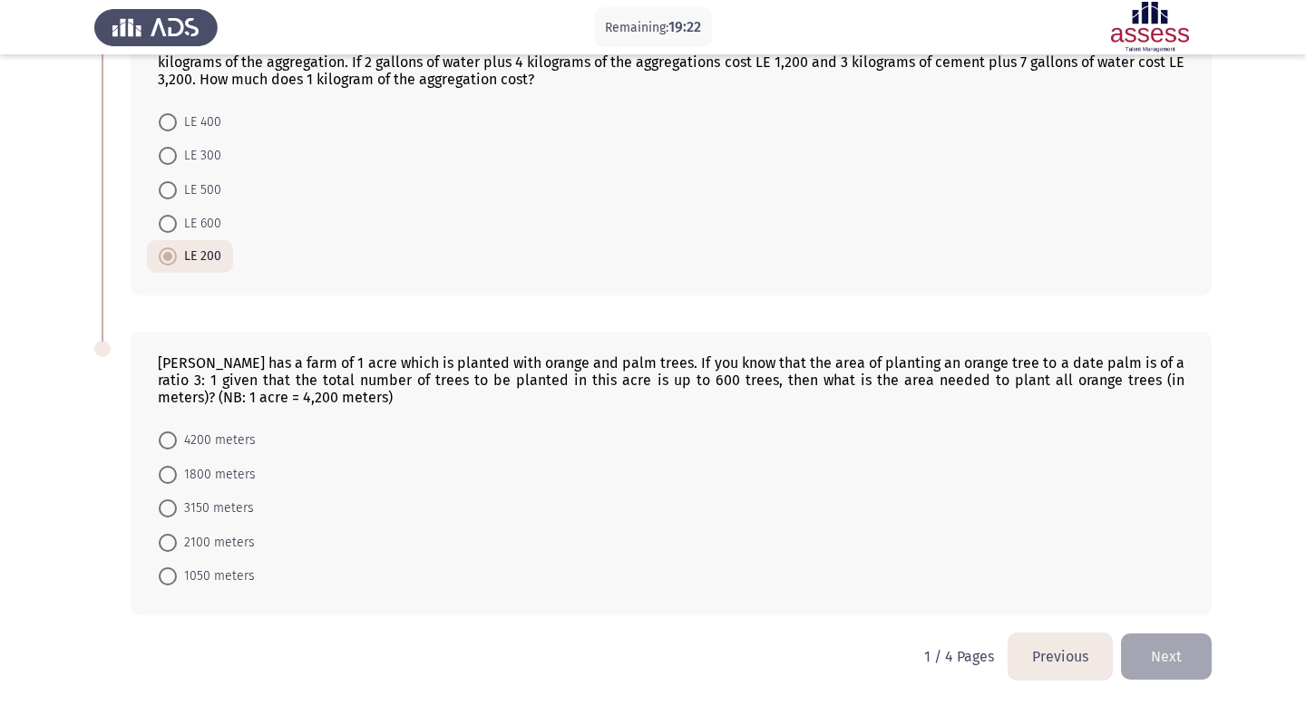
click at [639, 464] on form "4200 meters 1800 meters 3150 meters 2100 meters 1050 meters" at bounding box center [671, 508] width 1026 height 170
click at [164, 505] on span at bounding box center [168, 509] width 18 height 18
click at [164, 505] on input "3150 meters" at bounding box center [168, 509] width 18 height 18
radio input "true"
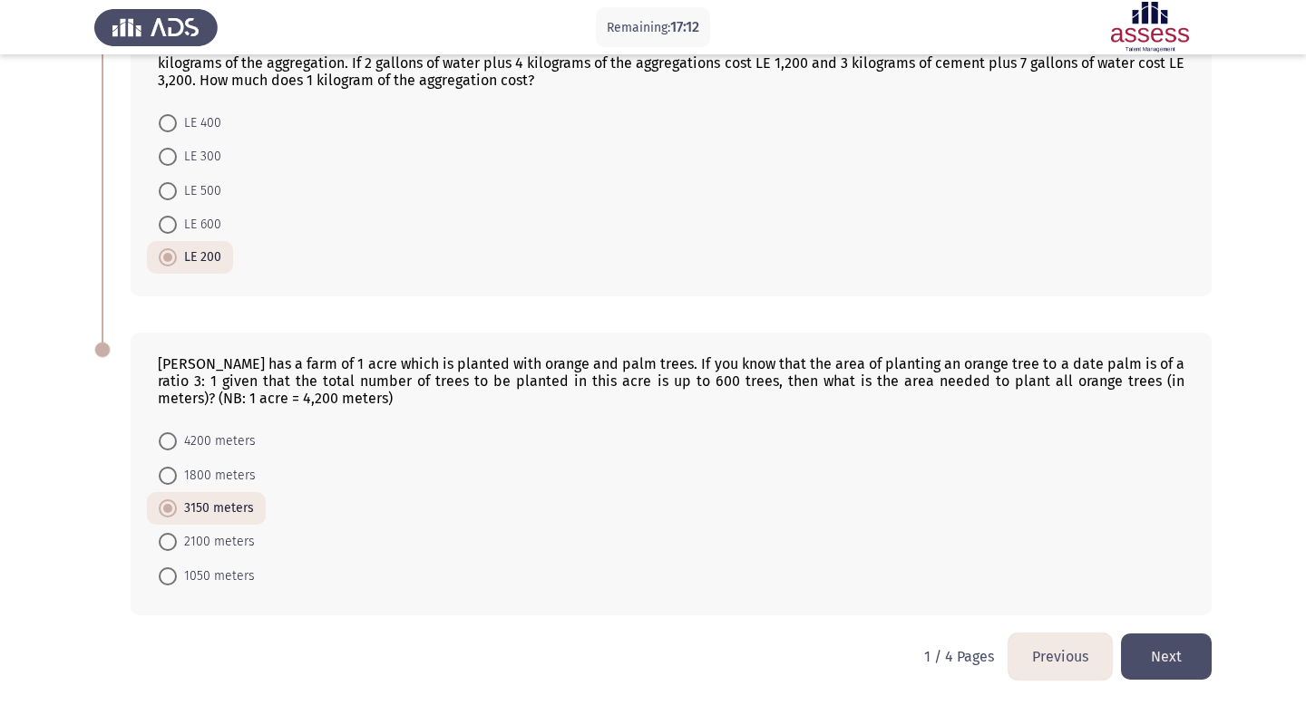
click at [1194, 654] on button "Next" at bounding box center [1166, 657] width 91 height 46
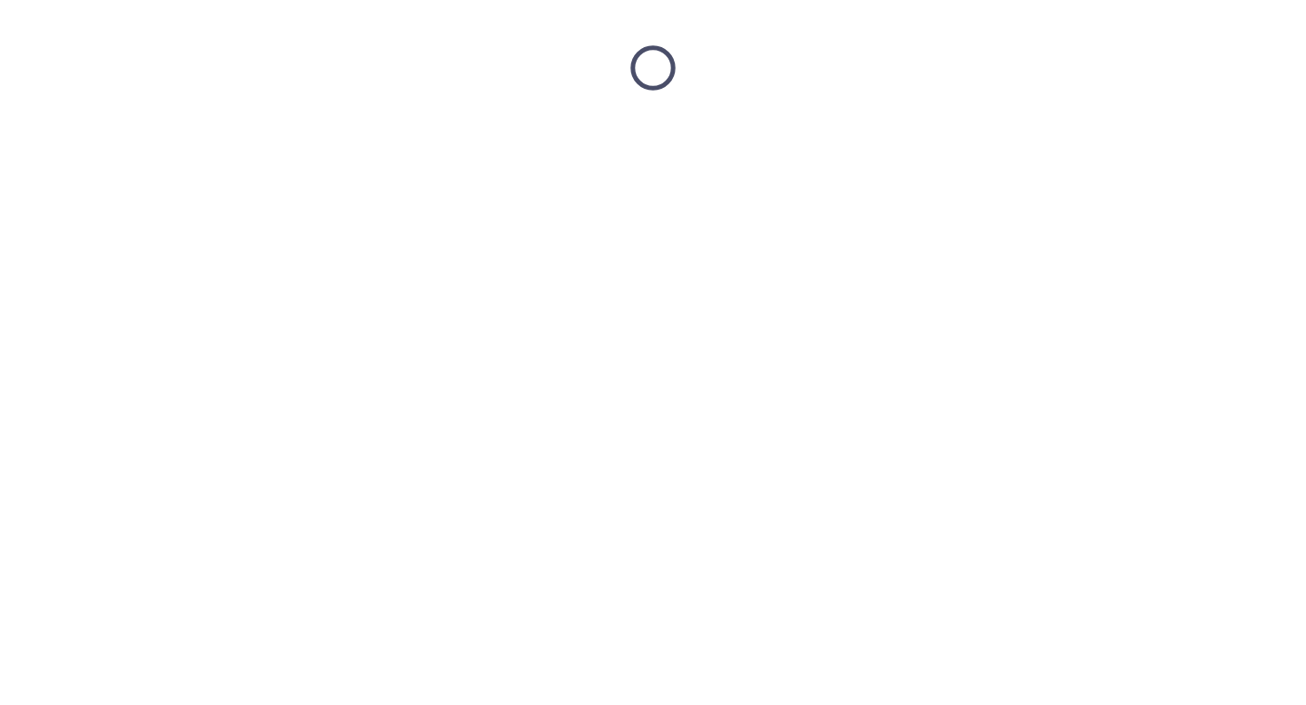
scroll to position [0, 0]
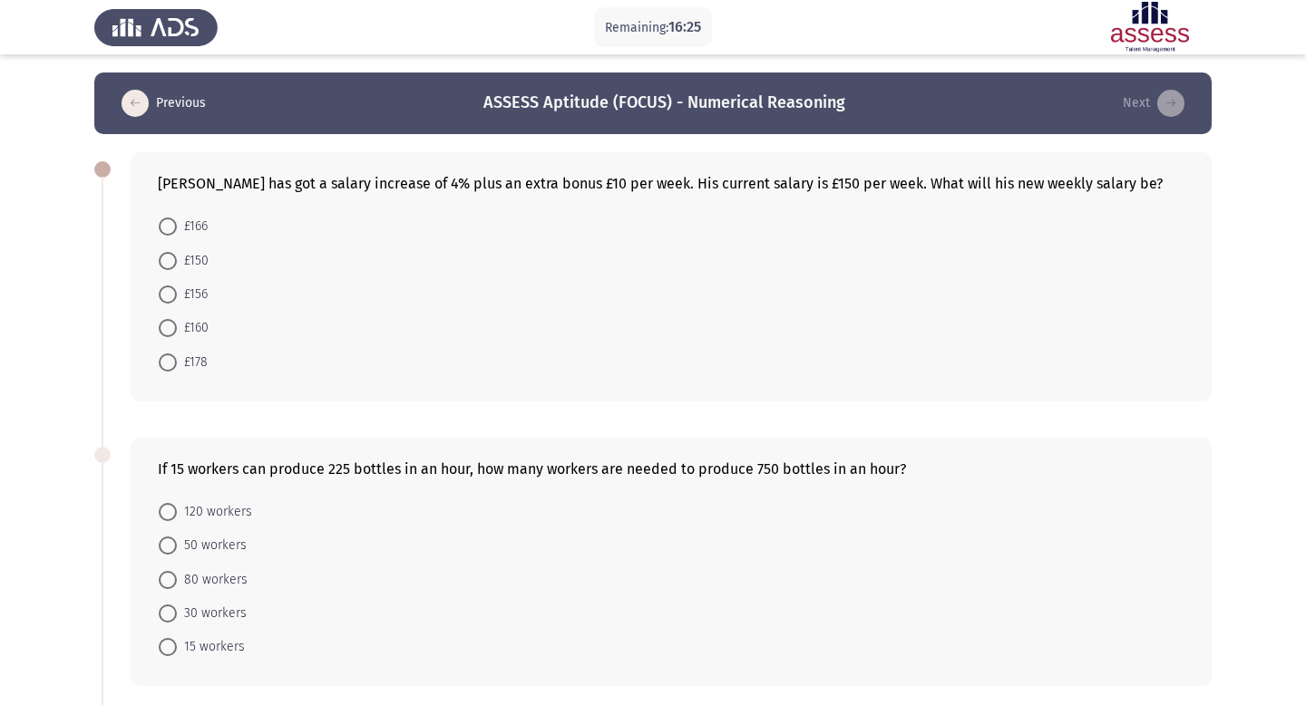
click at [173, 223] on span at bounding box center [168, 227] width 18 height 18
click at [173, 223] on input "£166" at bounding box center [168, 227] width 18 height 18
radio input "true"
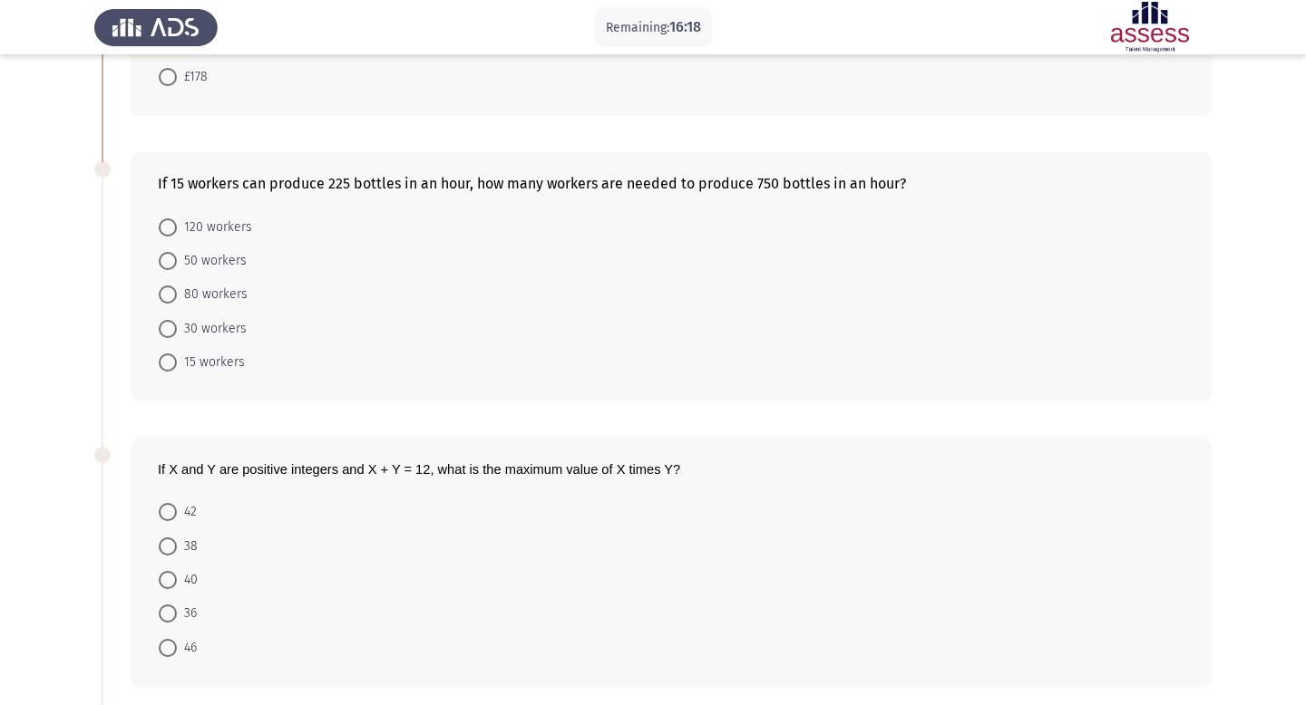
scroll to position [285, 0]
click at [172, 255] on span at bounding box center [168, 260] width 18 height 18
click at [172, 255] on input "50 workers" at bounding box center [168, 260] width 18 height 18
radio input "true"
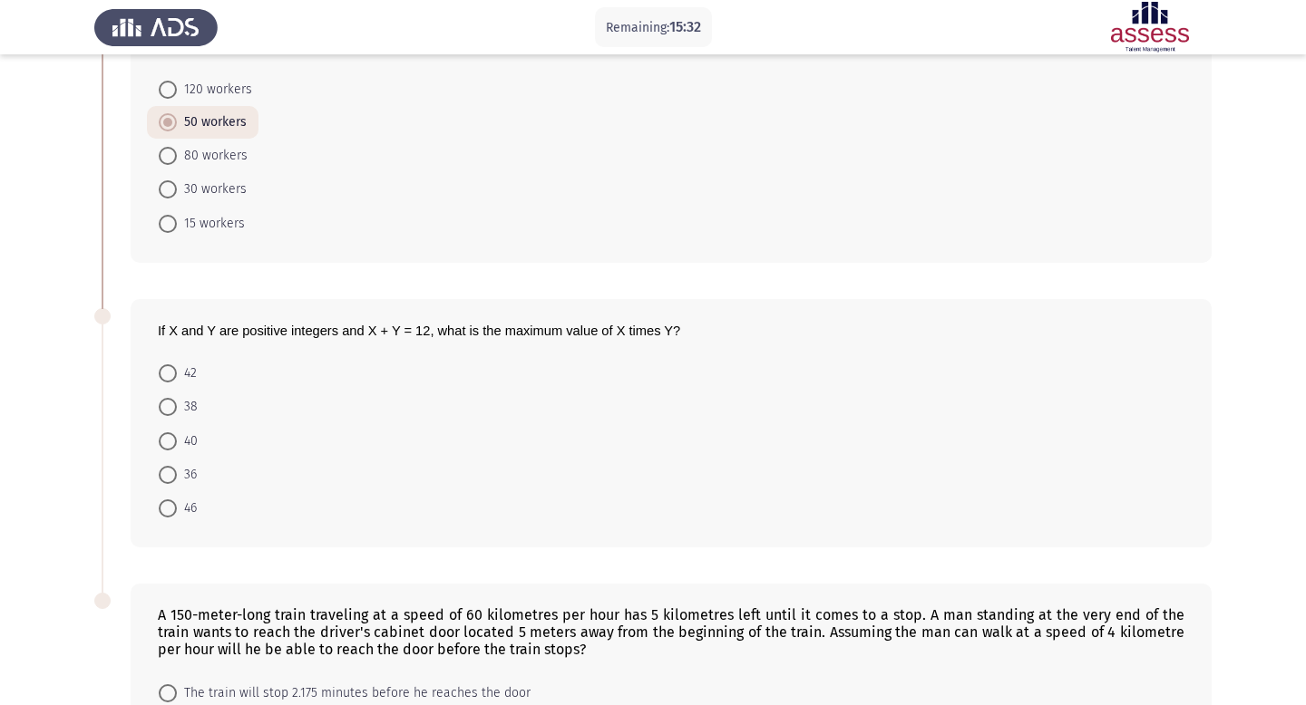
scroll to position [420, 0]
click at [170, 474] on span at bounding box center [168, 477] width 18 height 18
click at [170, 474] on input "36" at bounding box center [168, 477] width 18 height 18
radio input "true"
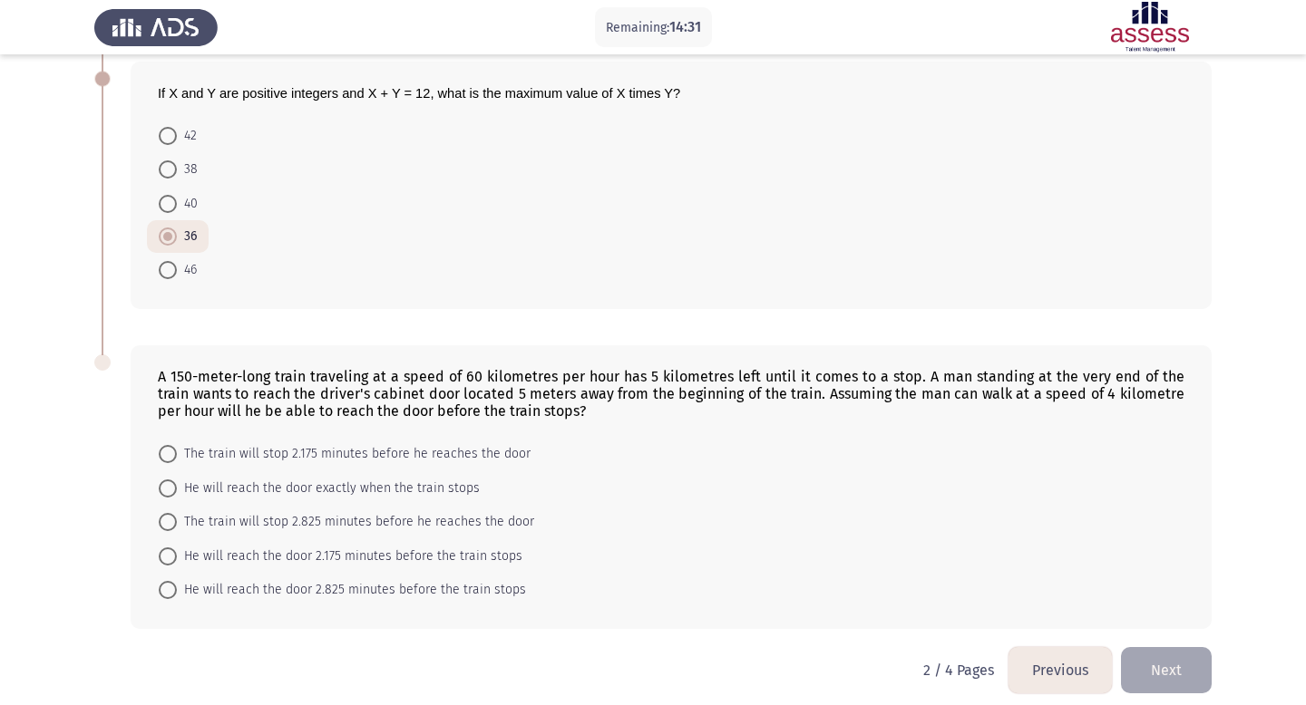
scroll to position [673, 0]
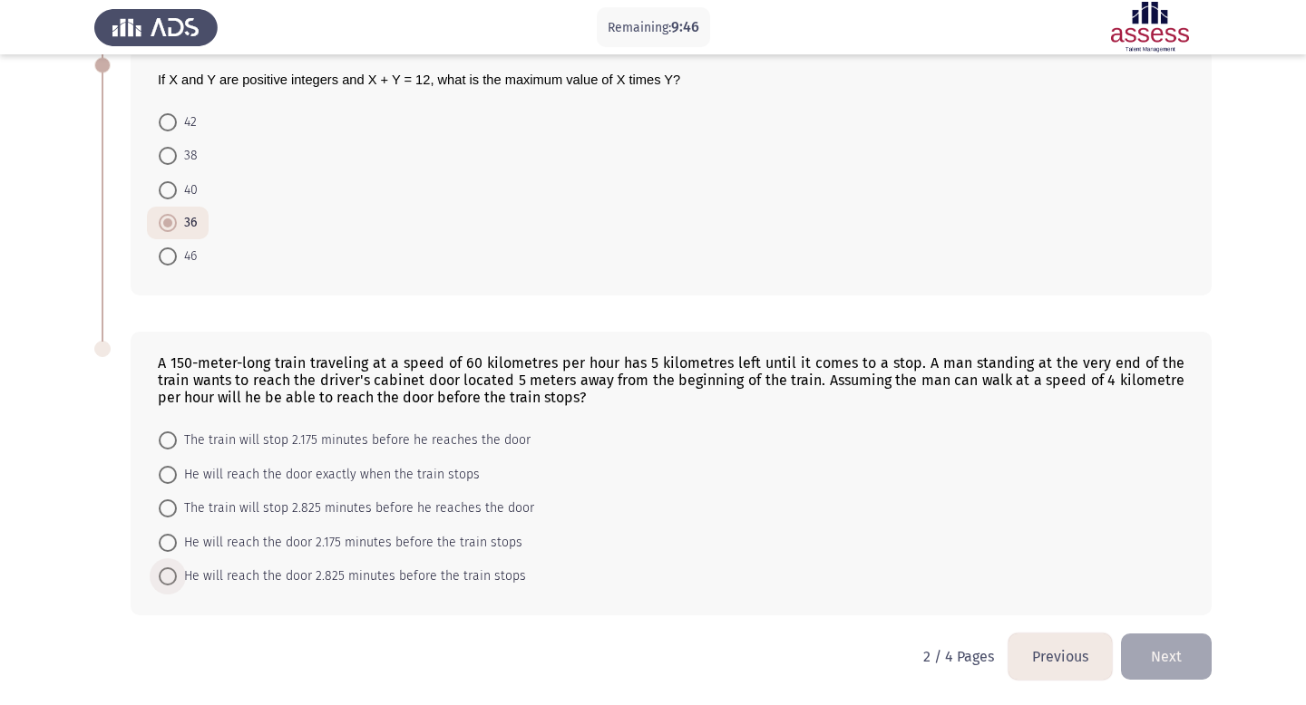
click at [170, 577] on span at bounding box center [168, 577] width 18 height 18
click at [170, 577] on input "He will reach the door 2.825 minutes before the train stops" at bounding box center [168, 577] width 18 height 18
radio input "true"
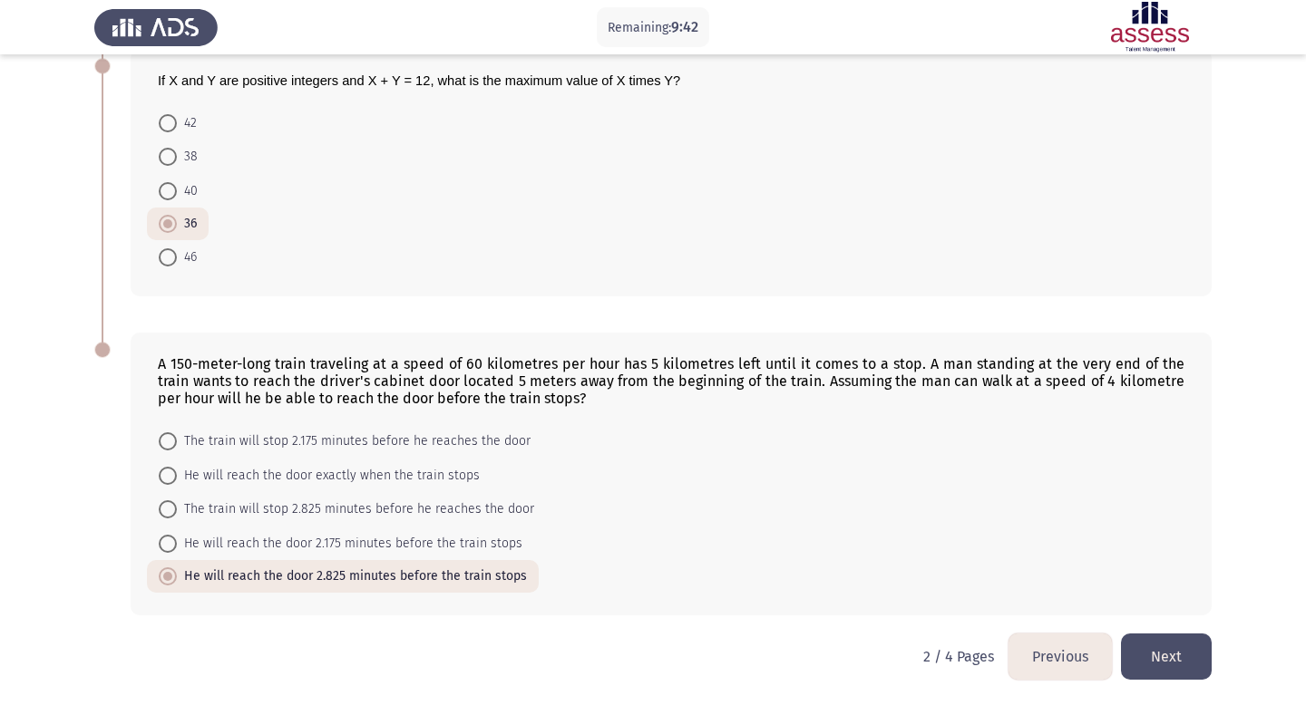
click at [1168, 652] on button "Next" at bounding box center [1166, 657] width 91 height 46
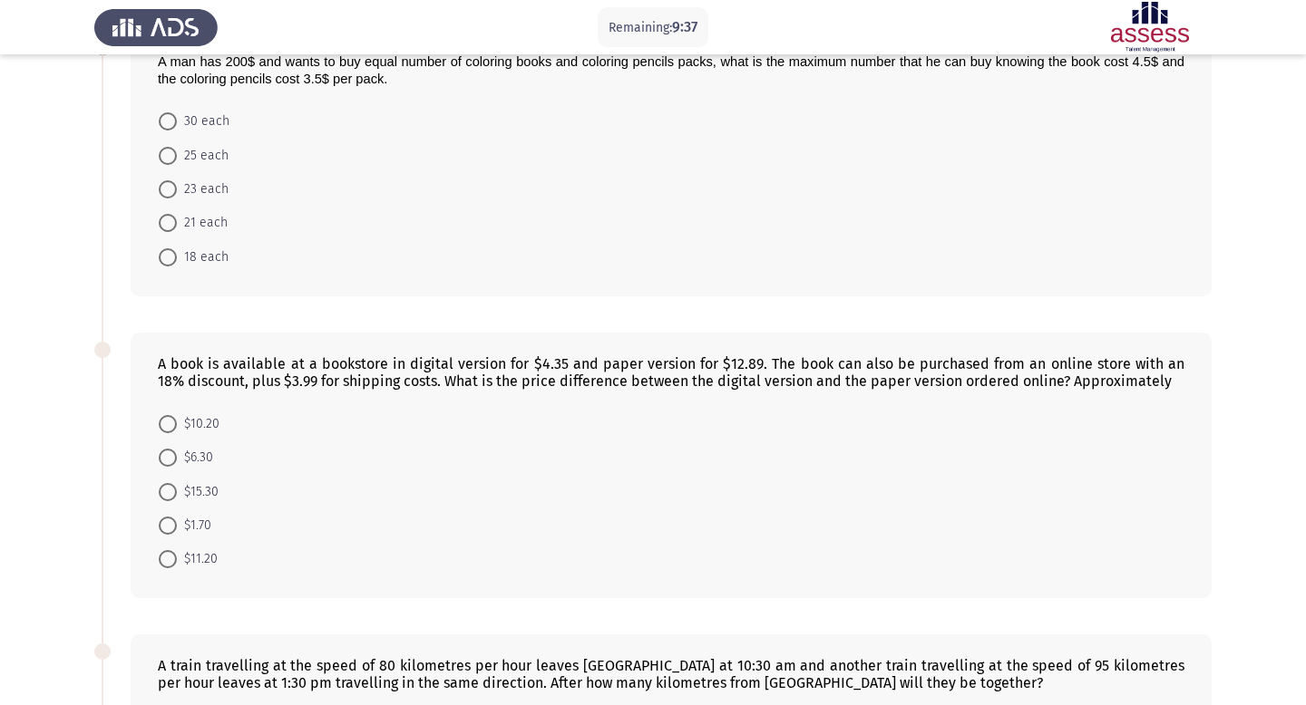
scroll to position [0, 0]
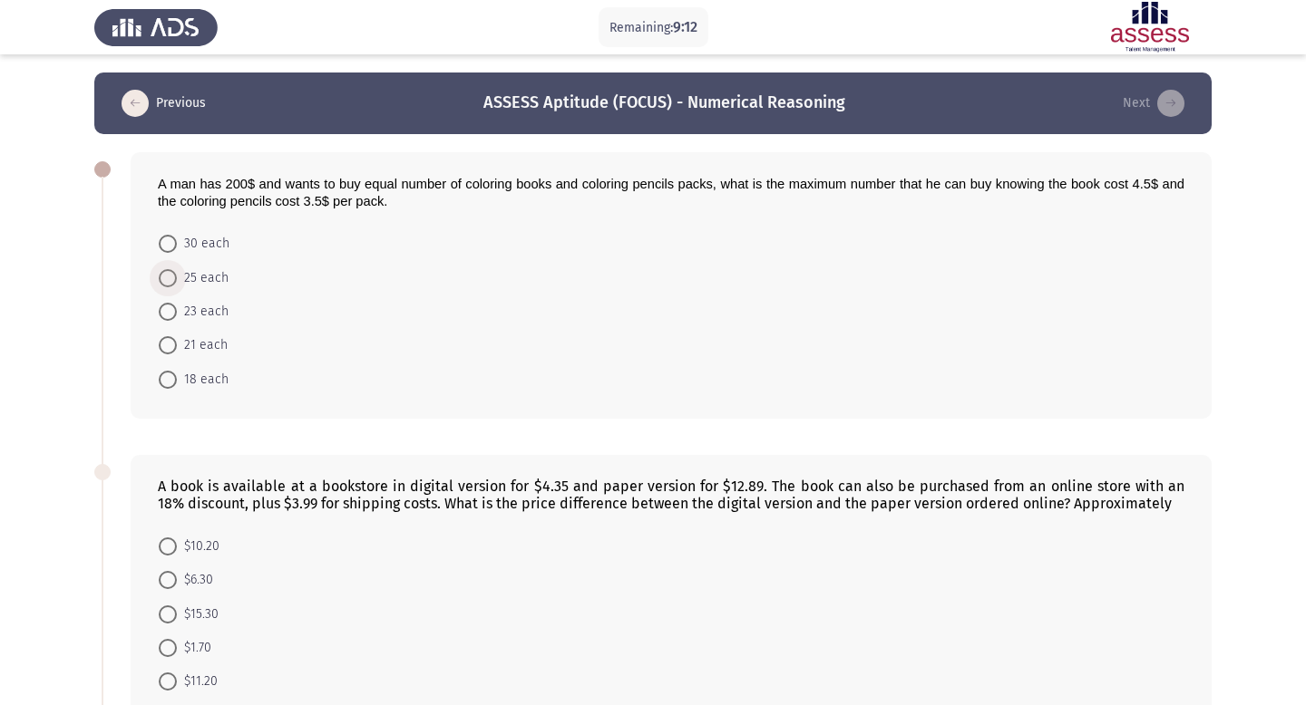
click at [171, 278] on span at bounding box center [168, 278] width 18 height 18
click at [171, 278] on input "25 each" at bounding box center [168, 278] width 18 height 18
radio input "true"
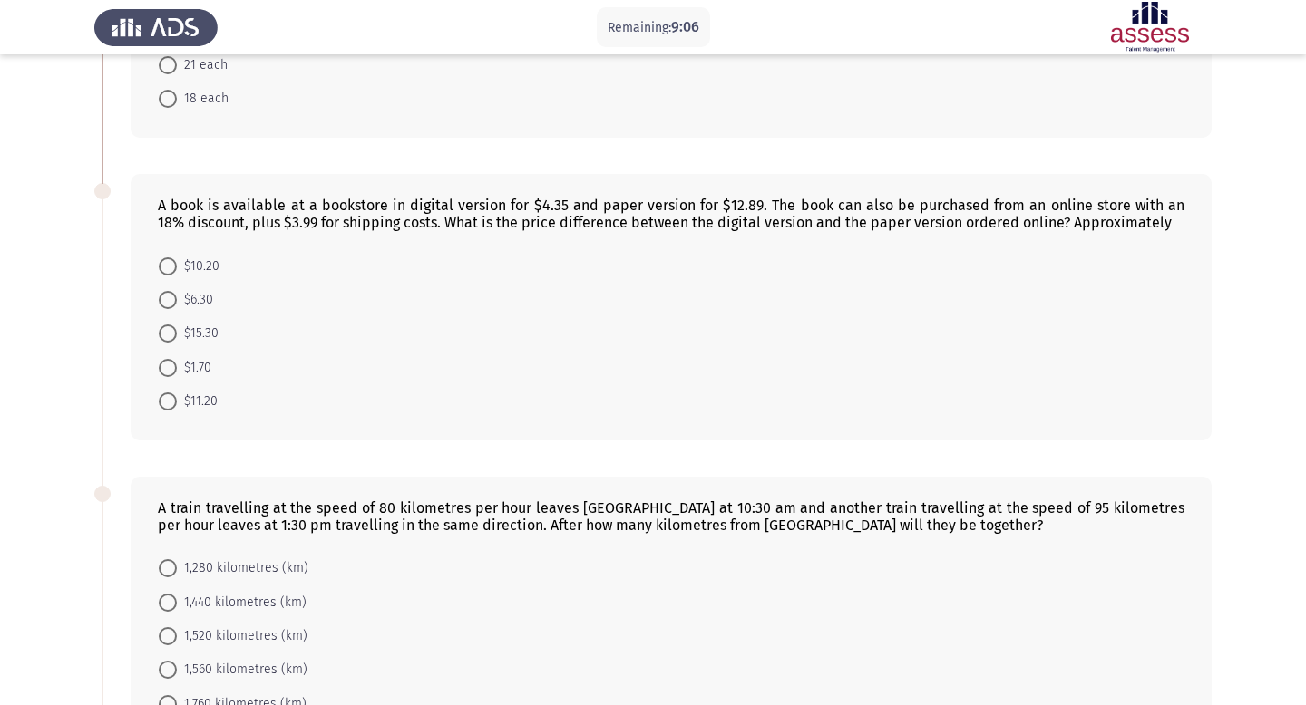
scroll to position [284, 0]
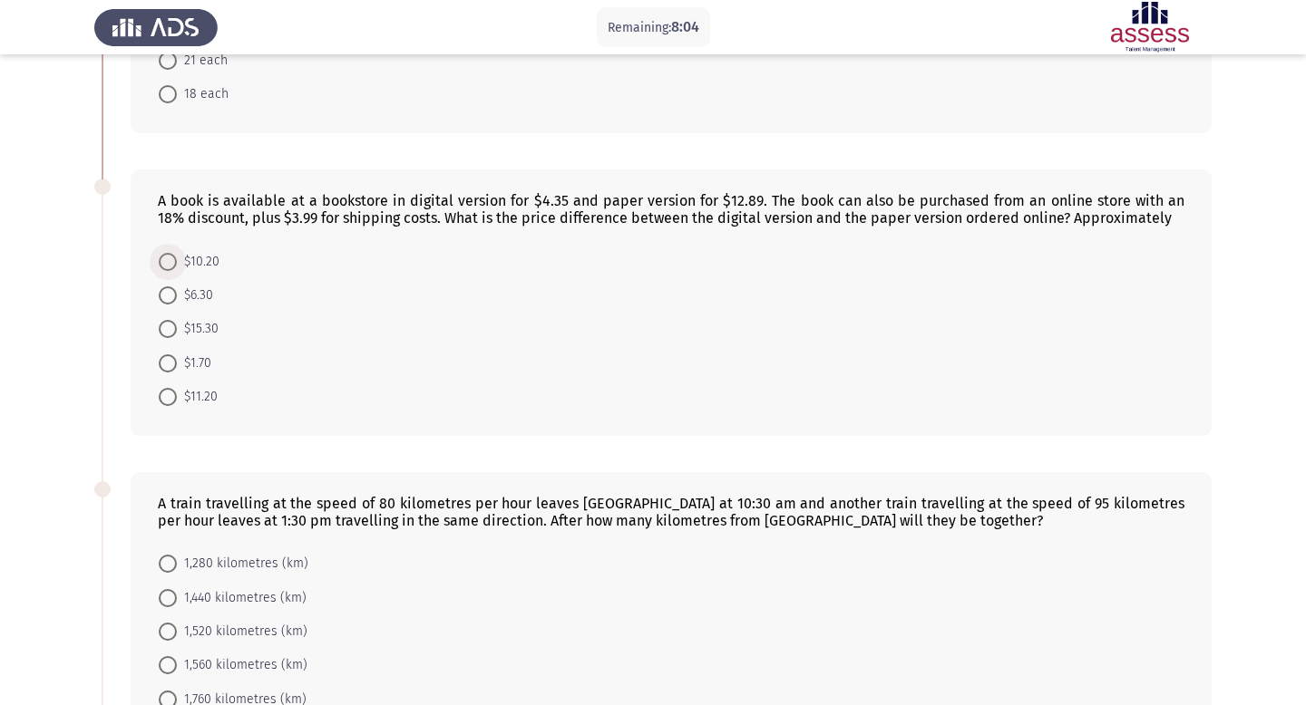
click at [165, 267] on span at bounding box center [168, 262] width 18 height 18
click at [165, 267] on input "$10.20" at bounding box center [168, 262] width 18 height 18
radio input "true"
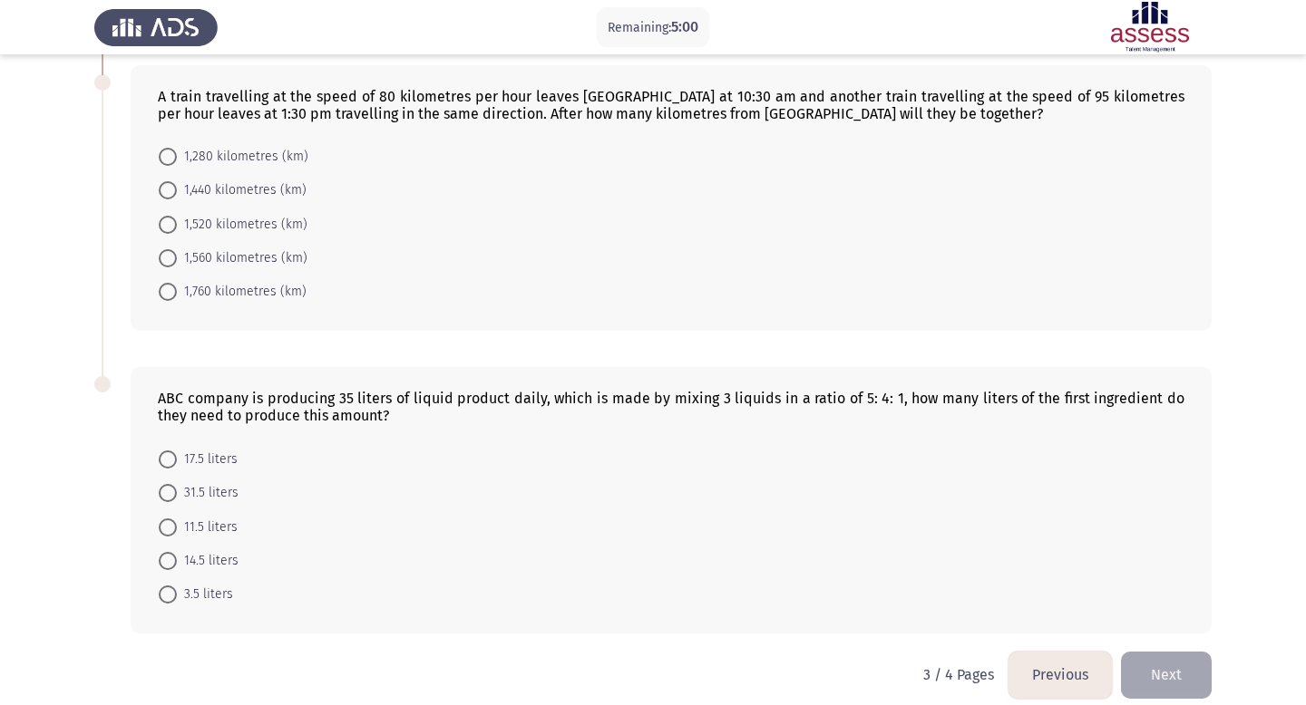
scroll to position [709, 0]
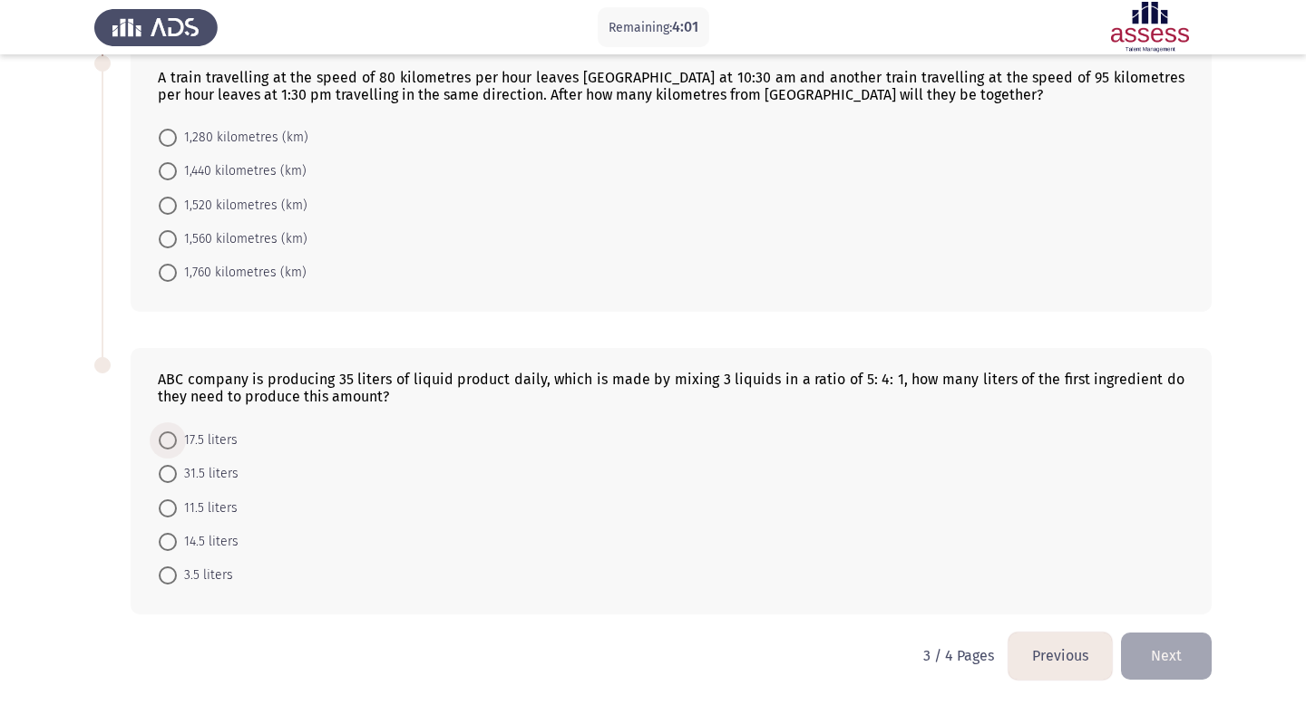
click at [166, 442] on span at bounding box center [168, 441] width 18 height 18
click at [166, 442] on input "17.5 liters" at bounding box center [168, 441] width 18 height 18
radio input "true"
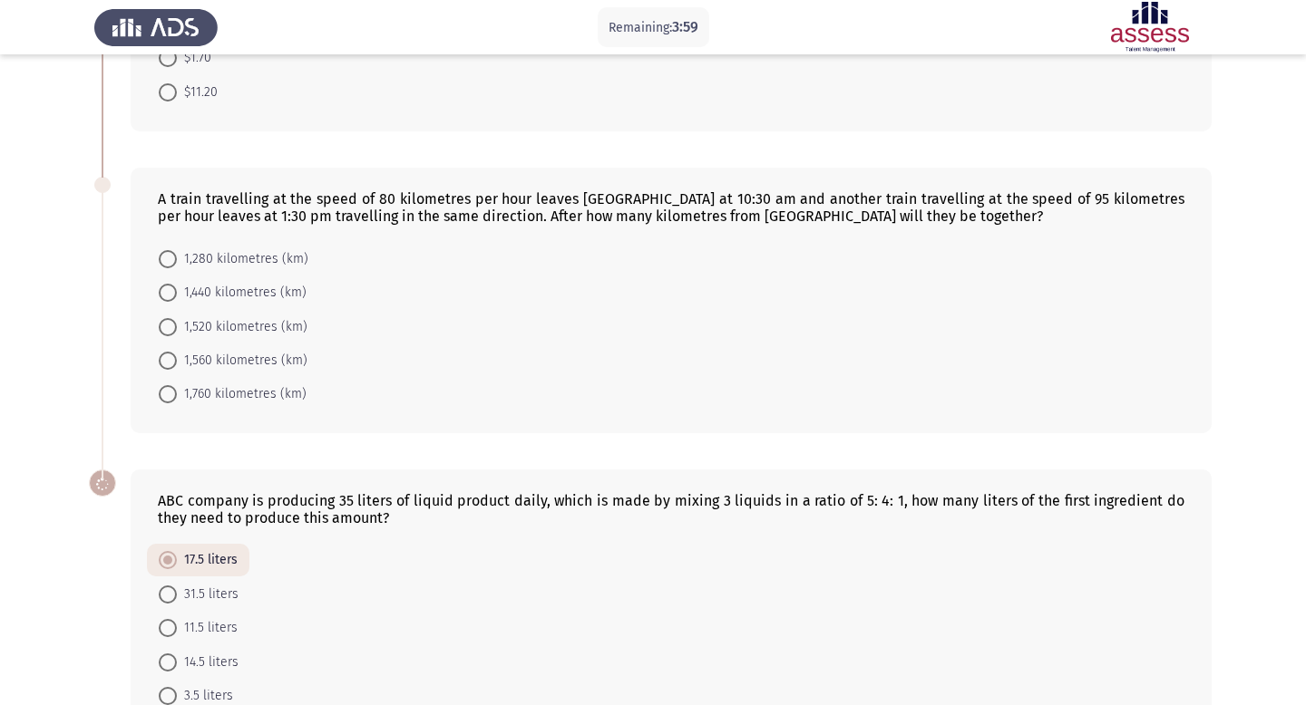
scroll to position [586, 0]
click at [171, 363] on span at bounding box center [168, 363] width 18 height 18
click at [171, 363] on input "1,560 kilometres (km)" at bounding box center [168, 363] width 18 height 18
radio input "true"
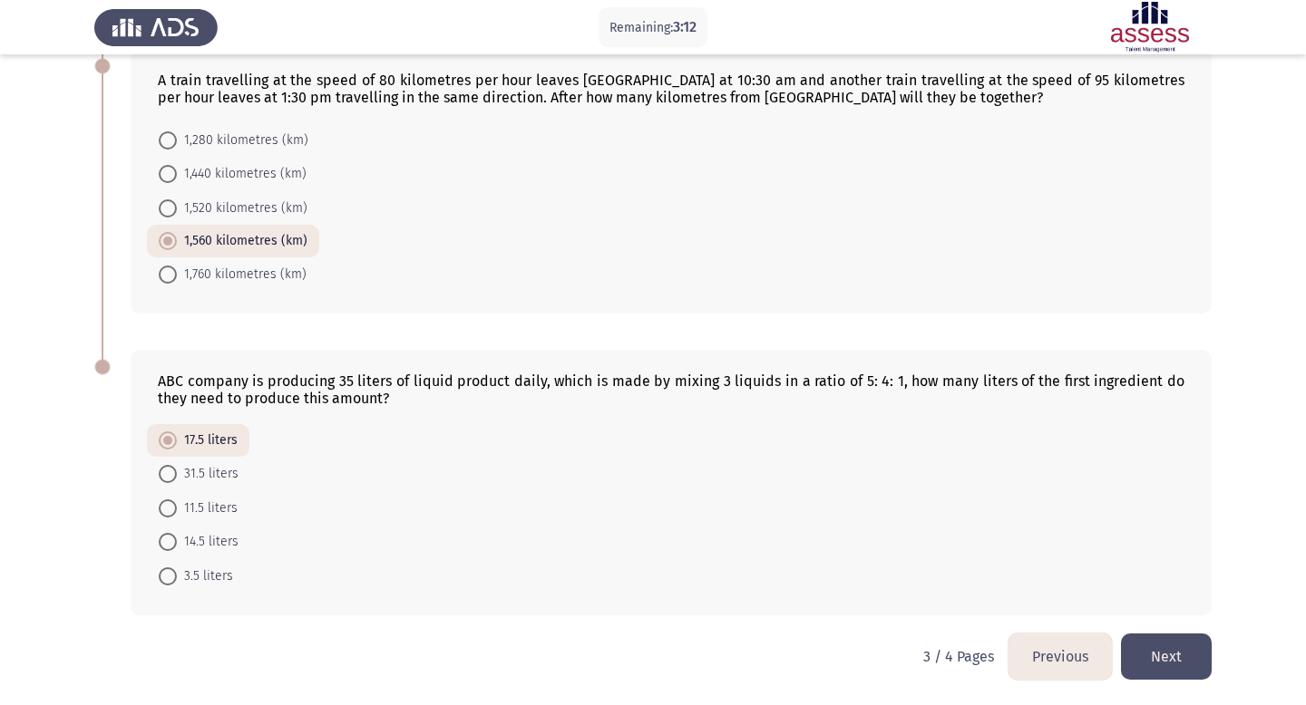
click at [1192, 659] on button "Next" at bounding box center [1166, 657] width 91 height 46
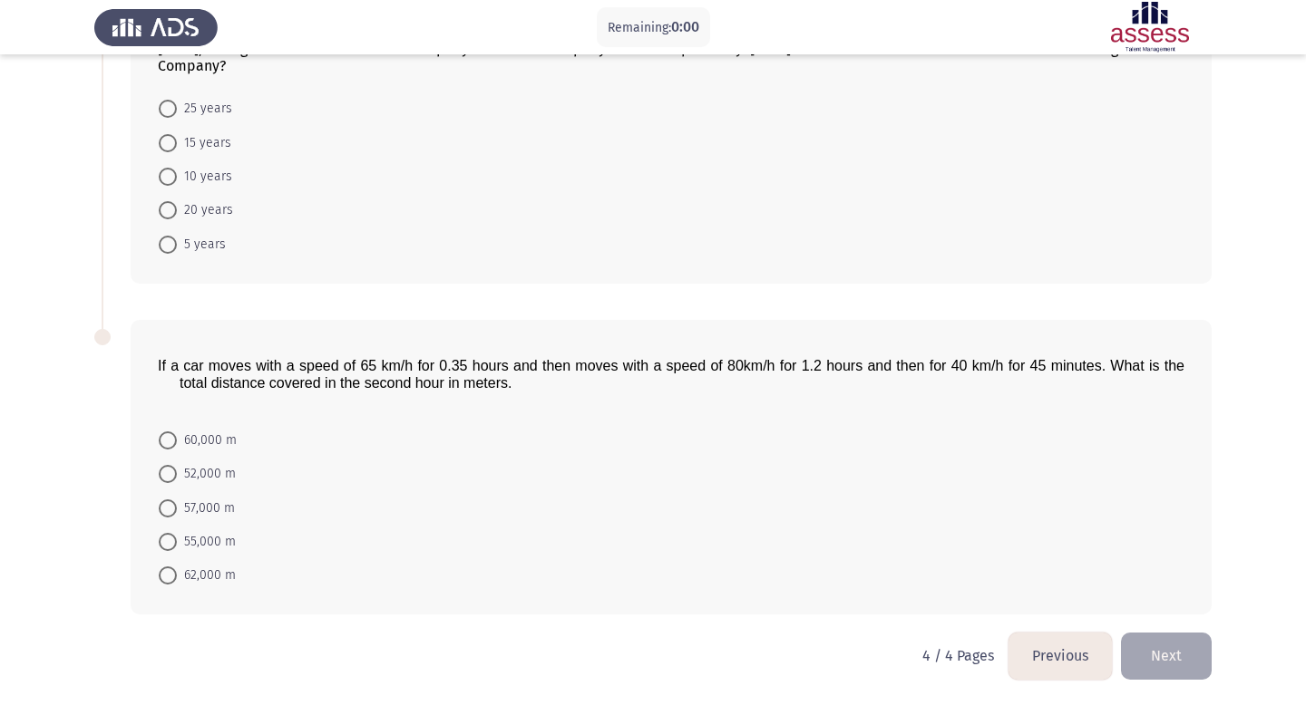
scroll to position [0, 0]
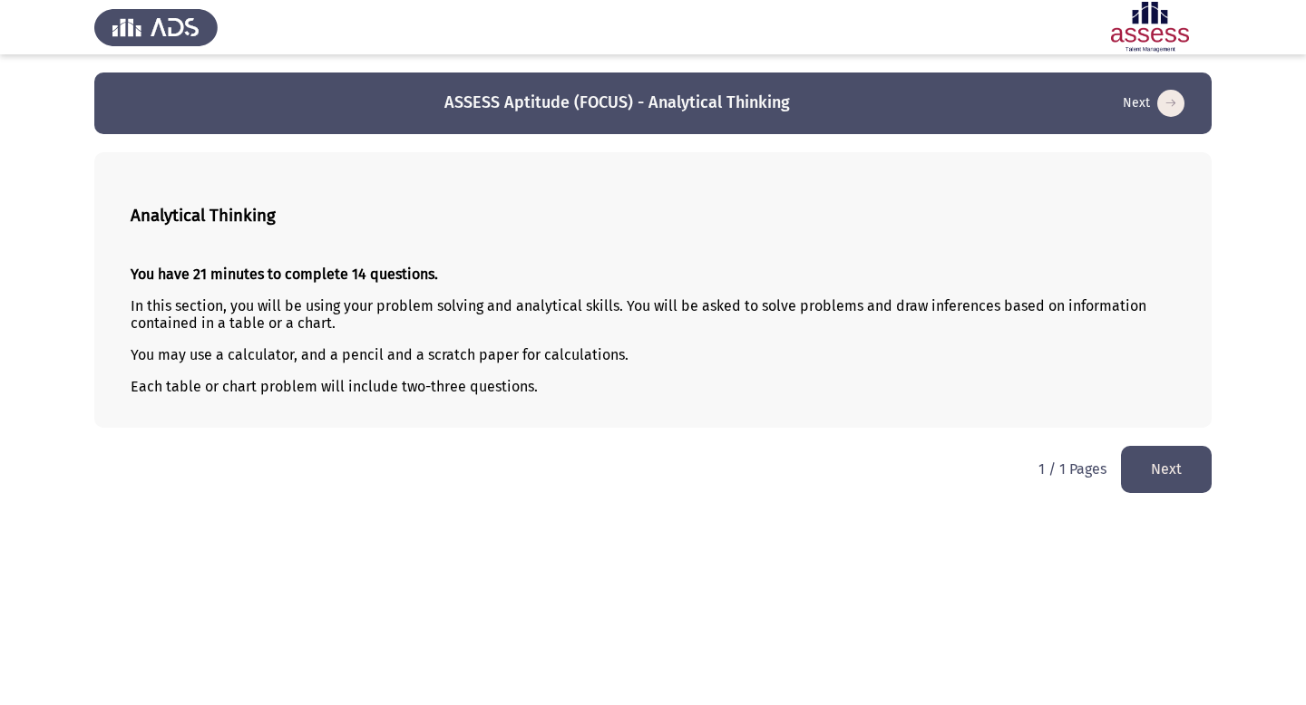
click at [1146, 460] on button "Next" at bounding box center [1166, 469] width 91 height 46
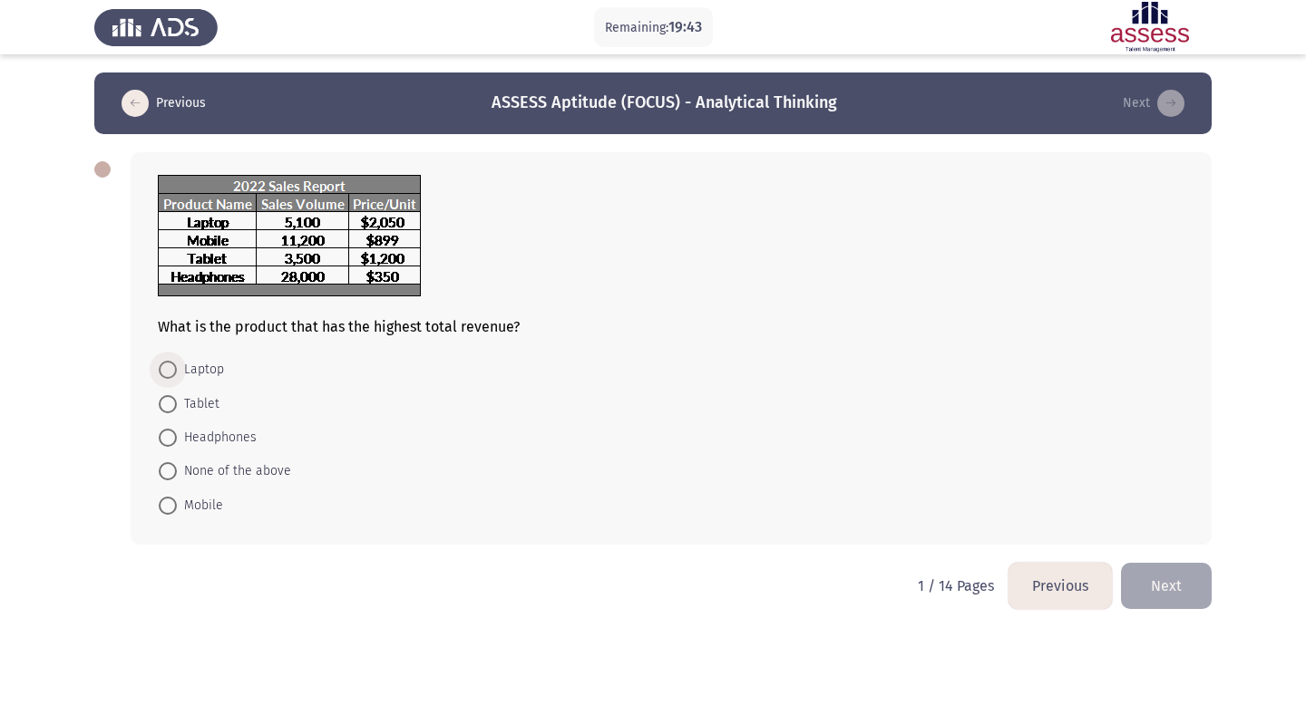
click at [170, 375] on span at bounding box center [168, 370] width 18 height 18
click at [170, 375] on input "Laptop" at bounding box center [168, 370] width 18 height 18
radio input "true"
click at [1152, 581] on button "Next" at bounding box center [1166, 584] width 91 height 46
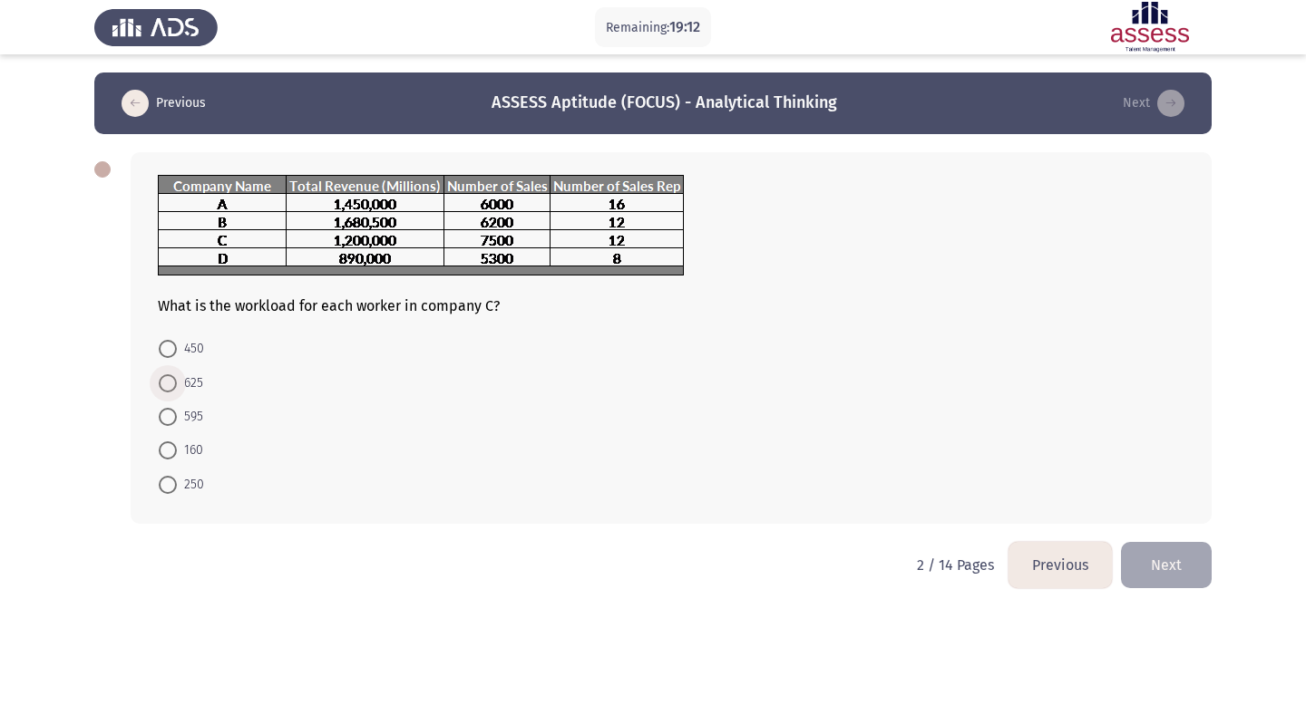
click at [167, 379] on span at bounding box center [168, 384] width 18 height 18
click at [167, 379] on input "625" at bounding box center [168, 384] width 18 height 18
radio input "true"
click at [1175, 565] on button "Next" at bounding box center [1166, 563] width 91 height 46
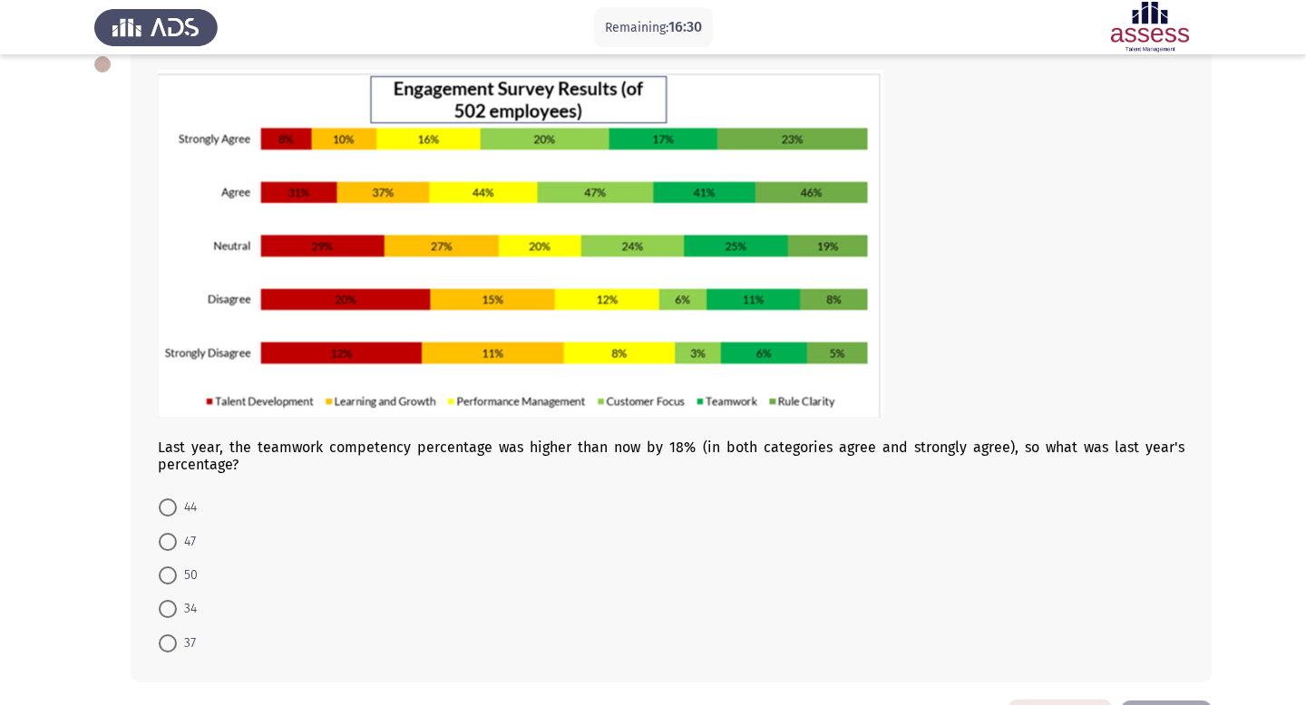
scroll to position [103, 0]
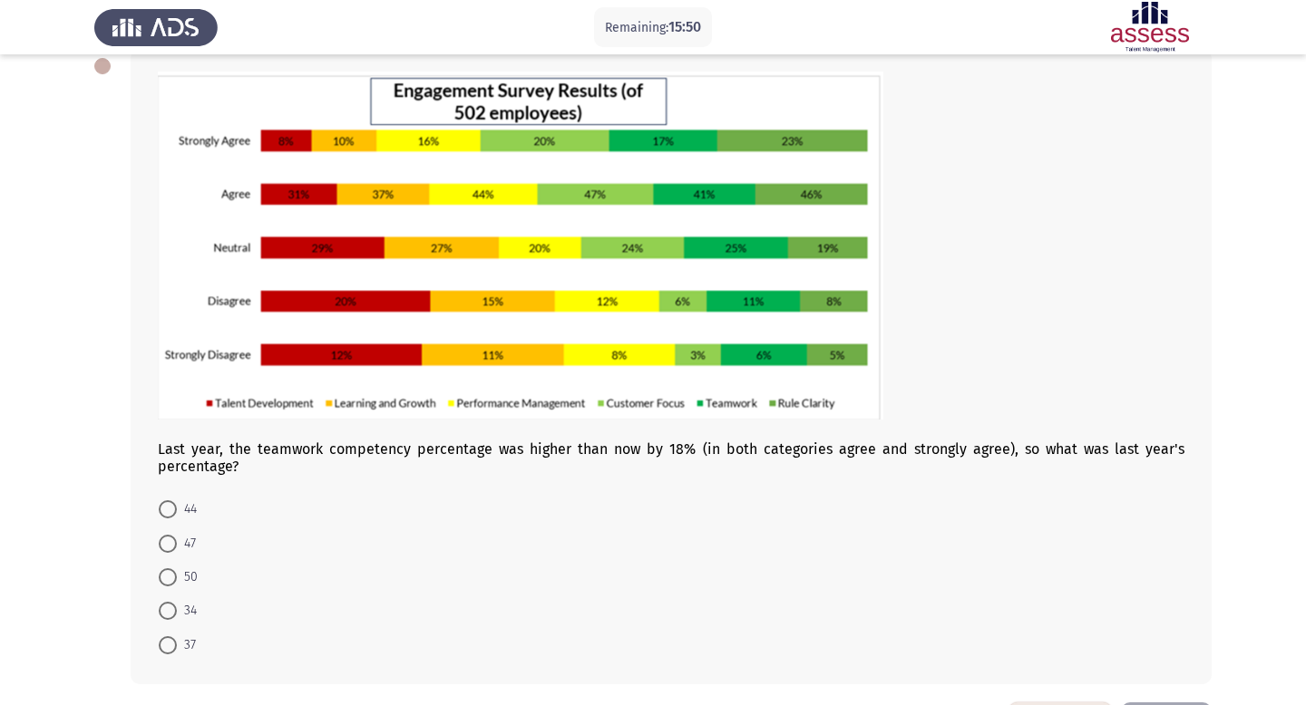
click at [170, 614] on span at bounding box center [168, 611] width 18 height 18
click at [170, 614] on input "34" at bounding box center [168, 611] width 18 height 18
radio input "true"
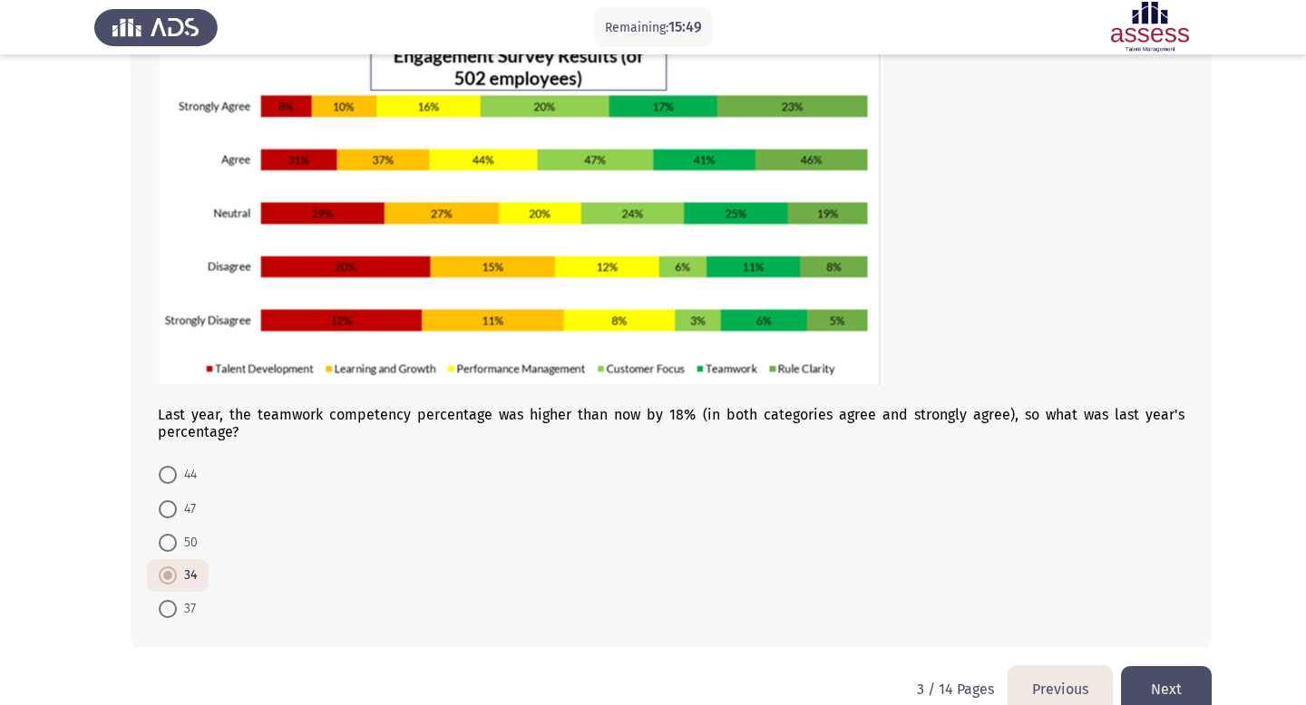
scroll to position [171, 0]
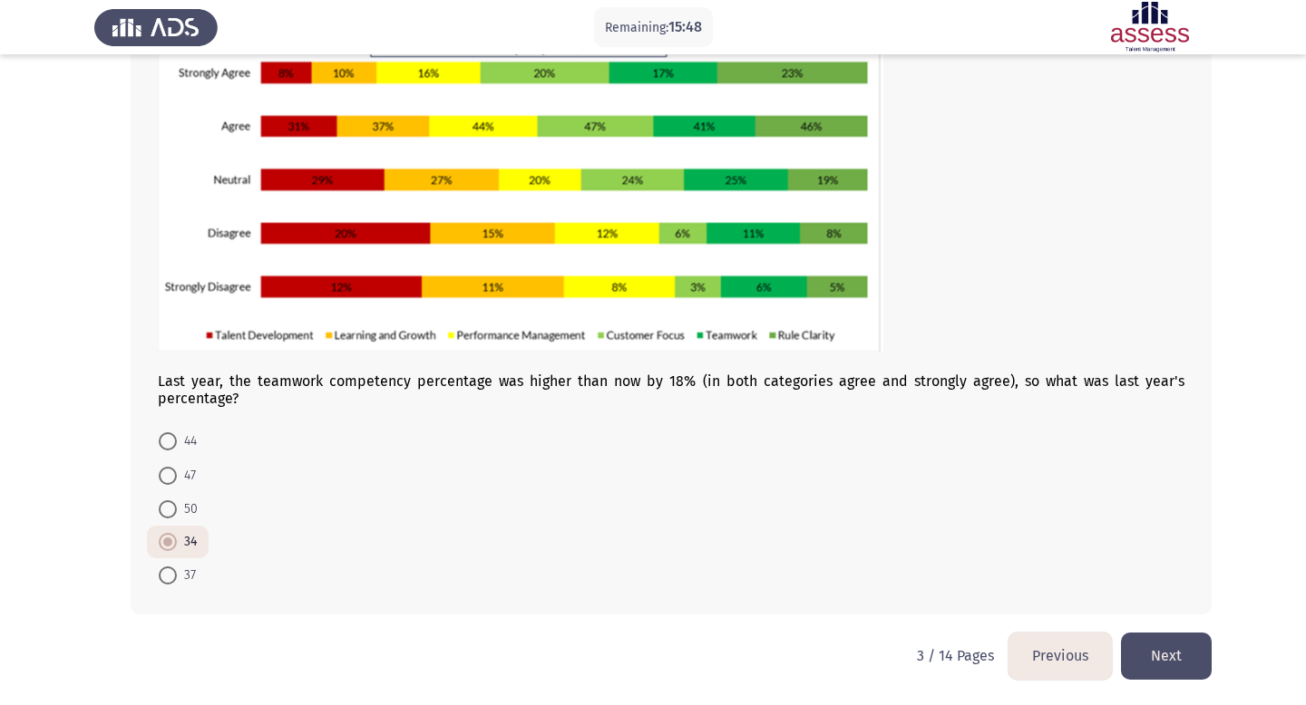
click at [1184, 656] on button "Next" at bounding box center [1166, 656] width 91 height 46
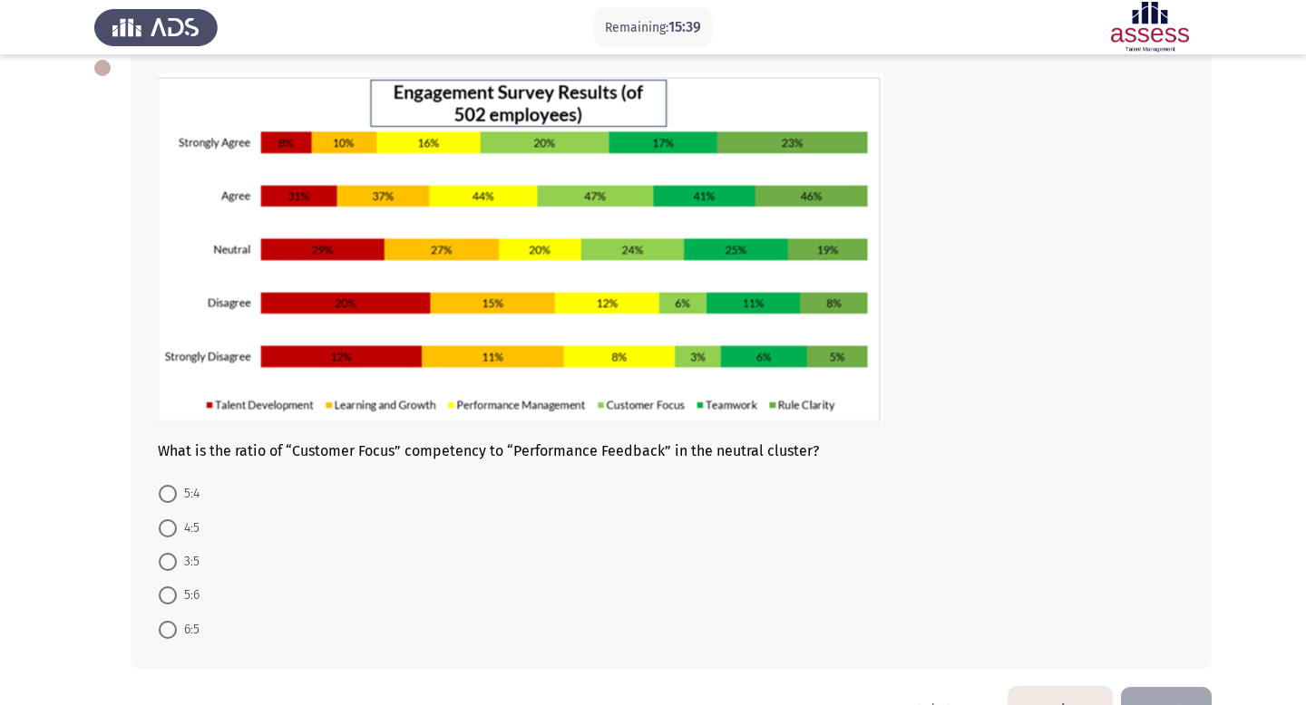
scroll to position [99, 0]
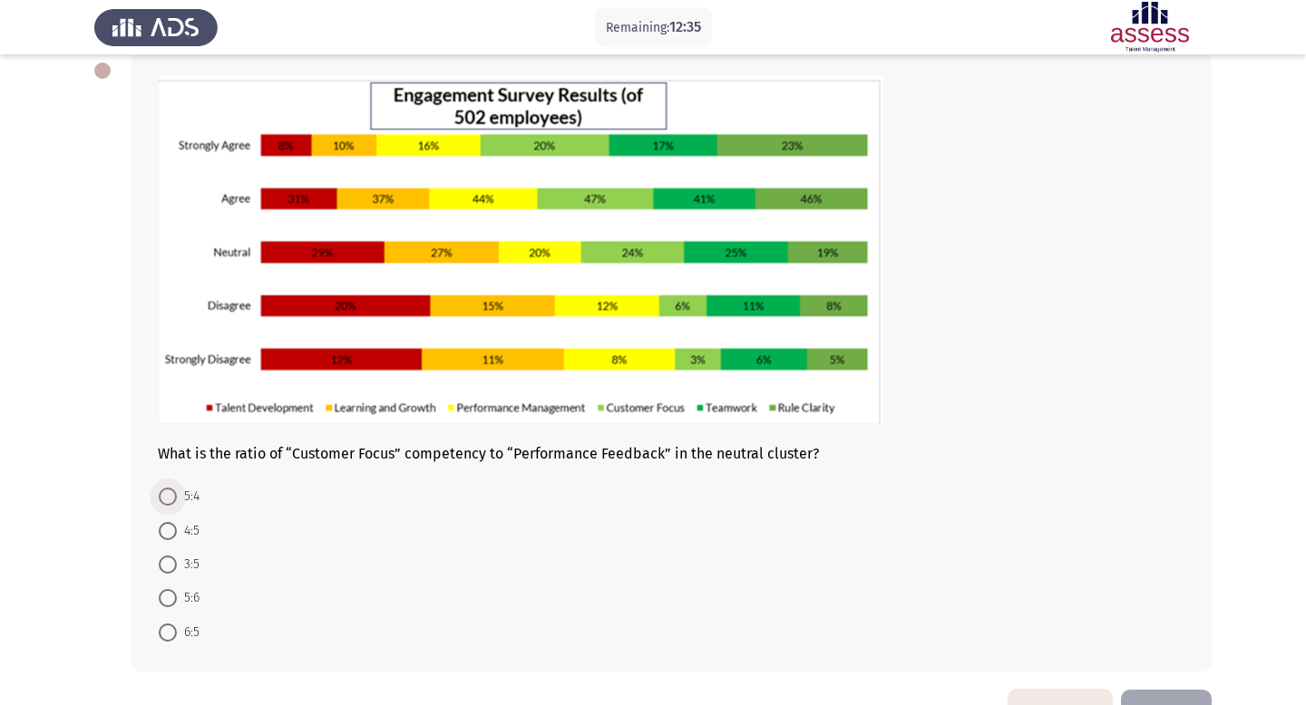
click at [167, 492] on span at bounding box center [168, 497] width 18 height 18
click at [167, 492] on input "5:4" at bounding box center [168, 497] width 18 height 18
radio input "true"
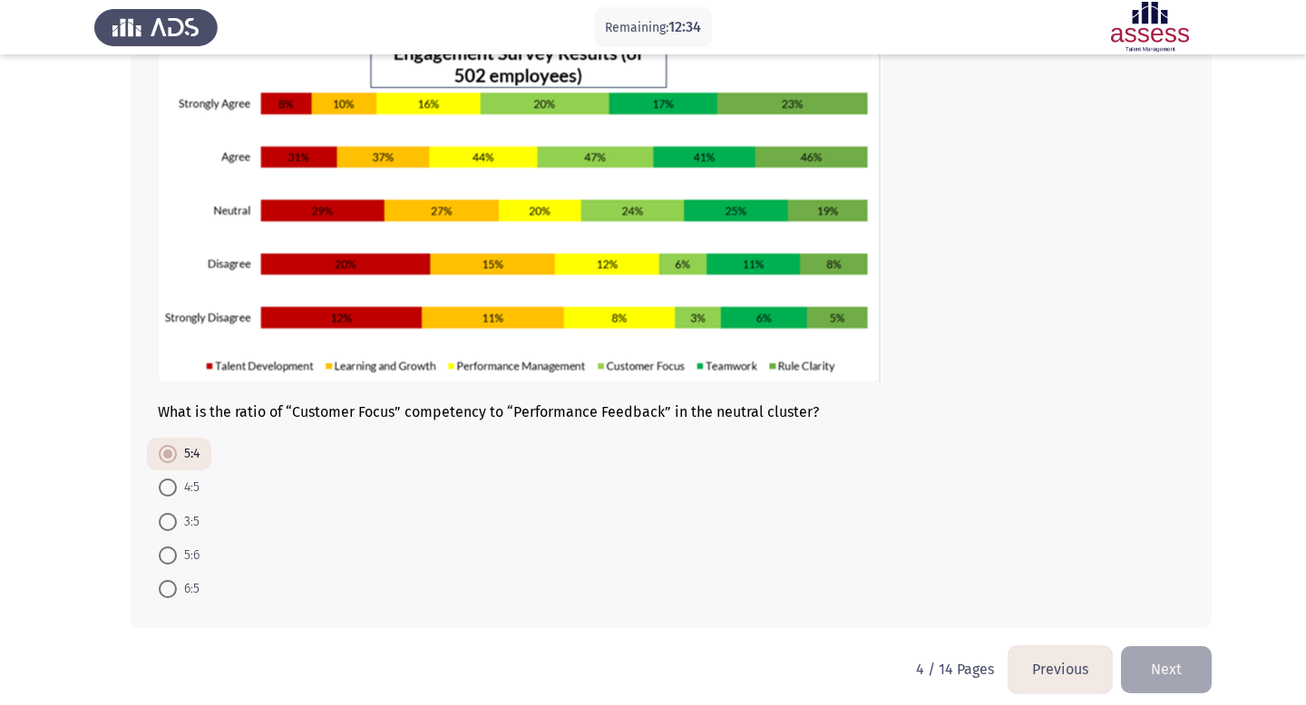
scroll to position [154, 0]
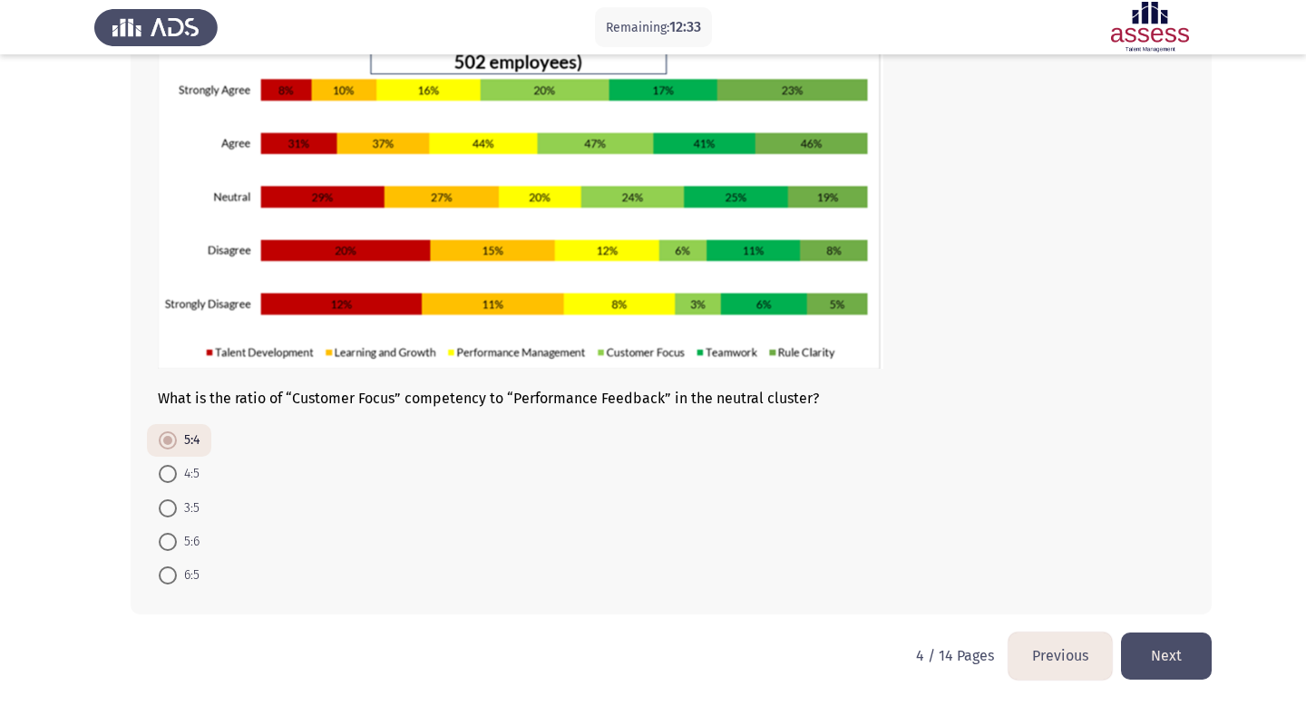
click at [1173, 663] on button "Next" at bounding box center [1166, 656] width 91 height 46
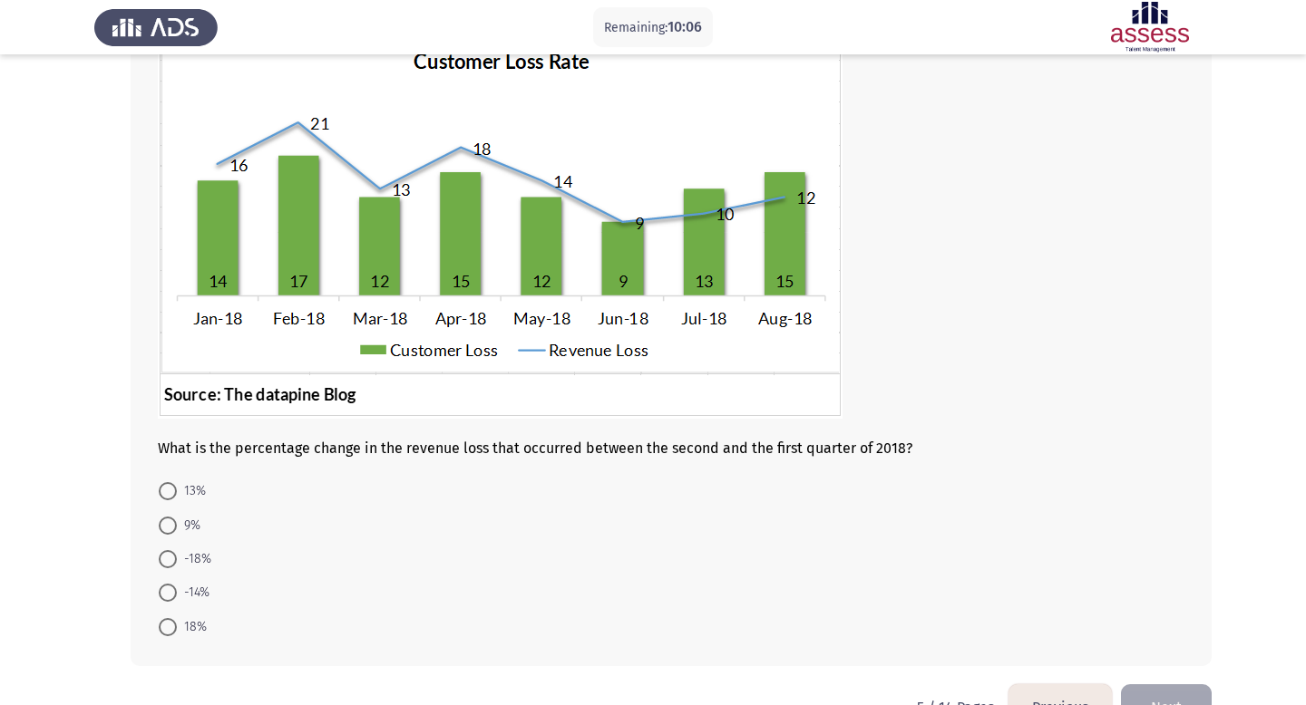
scroll to position [137, 0]
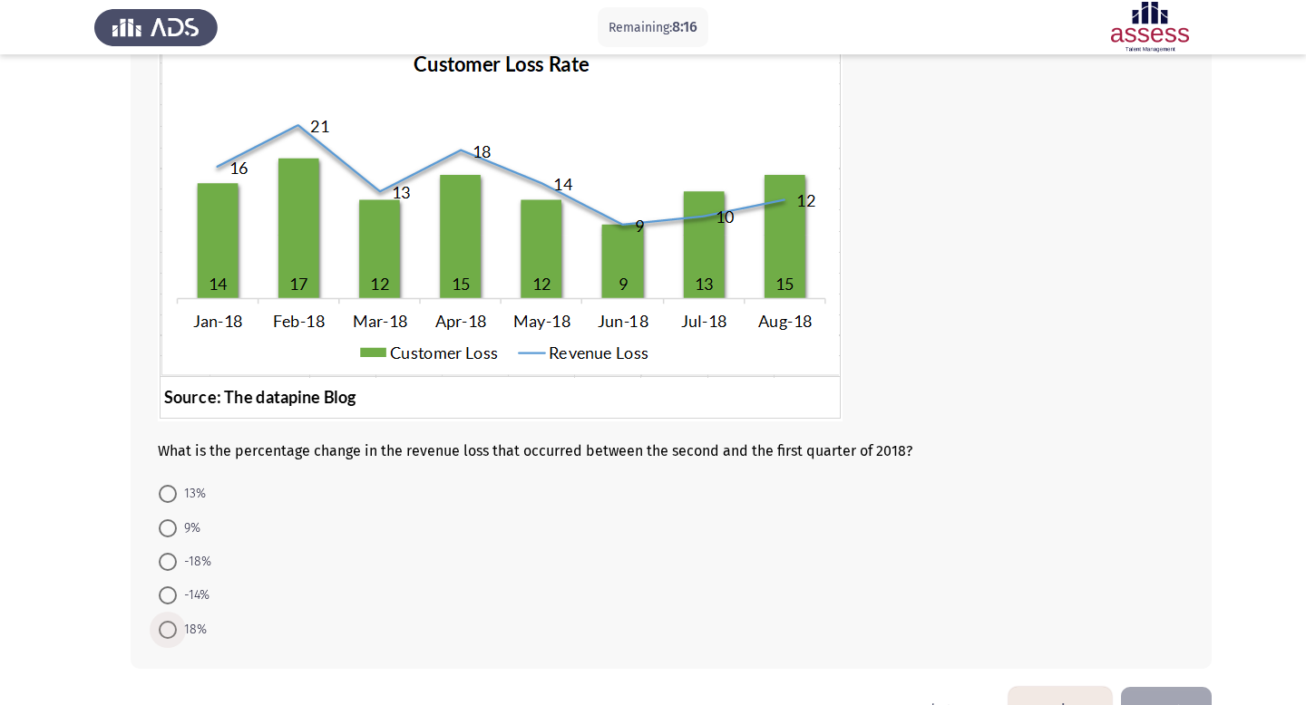
click at [169, 633] on span at bounding box center [168, 630] width 18 height 18
click at [169, 633] on input "18%" at bounding box center [168, 630] width 18 height 18
radio input "true"
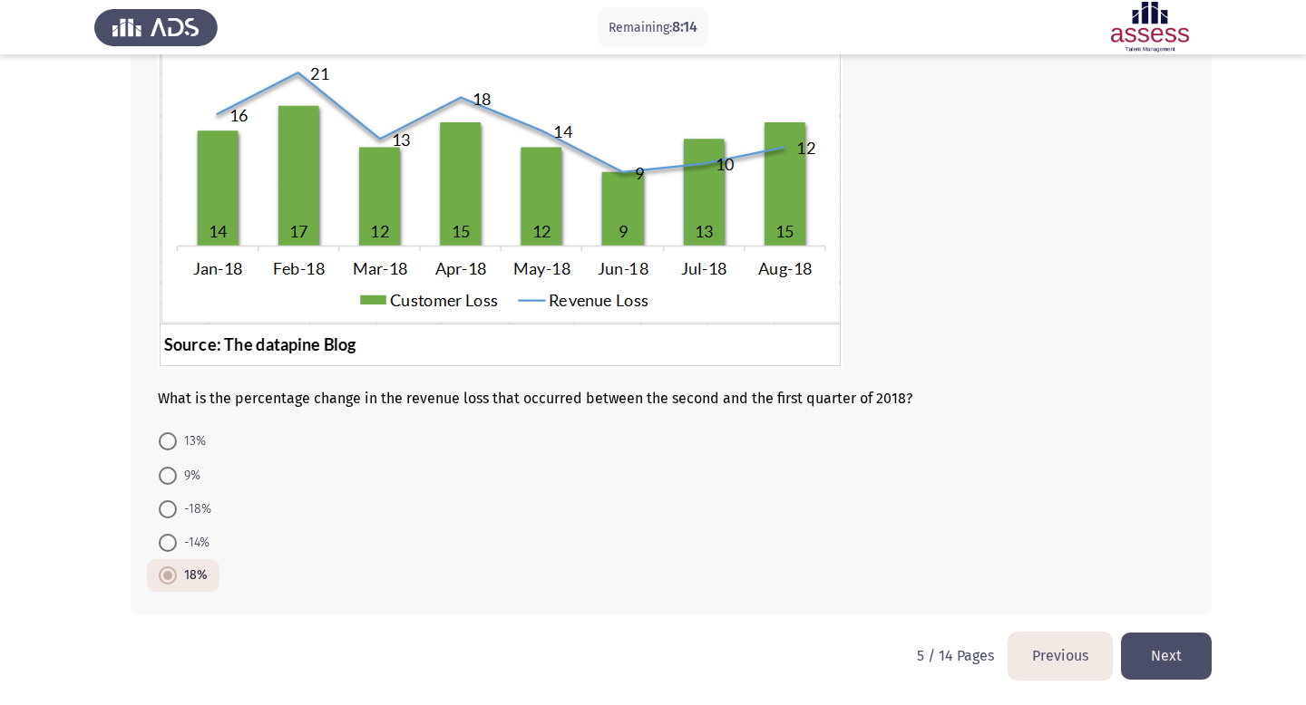
click at [1176, 649] on button "Next" at bounding box center [1166, 656] width 91 height 46
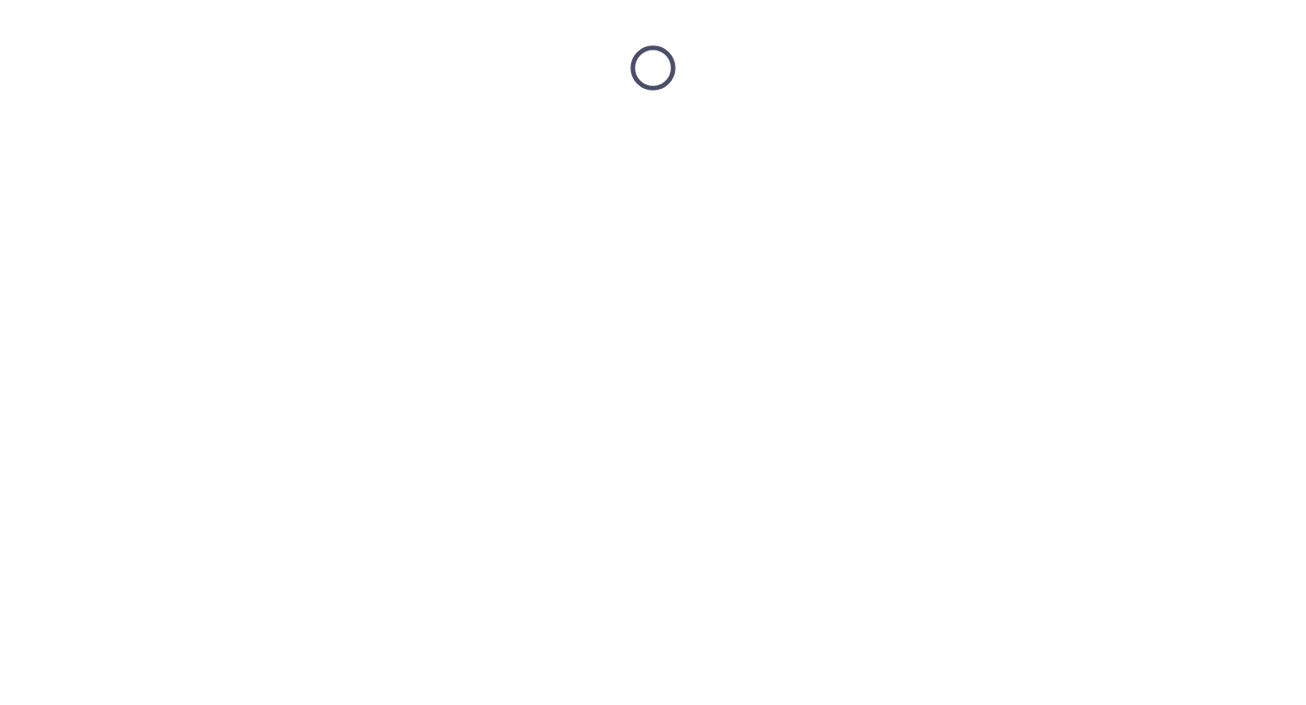
scroll to position [0, 0]
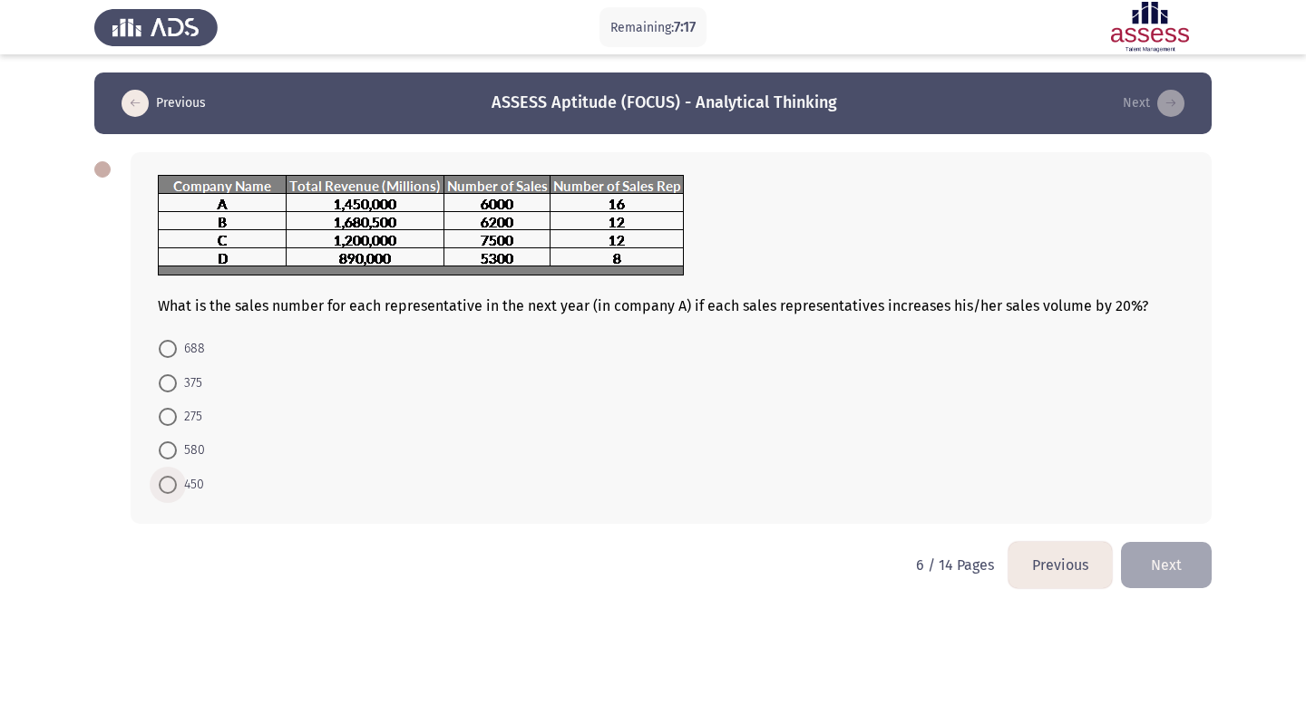
click at [176, 488] on span at bounding box center [168, 485] width 18 height 18
click at [176, 488] on input "450" at bounding box center [168, 485] width 18 height 18
radio input "true"
click at [1167, 575] on button "Next" at bounding box center [1166, 563] width 91 height 46
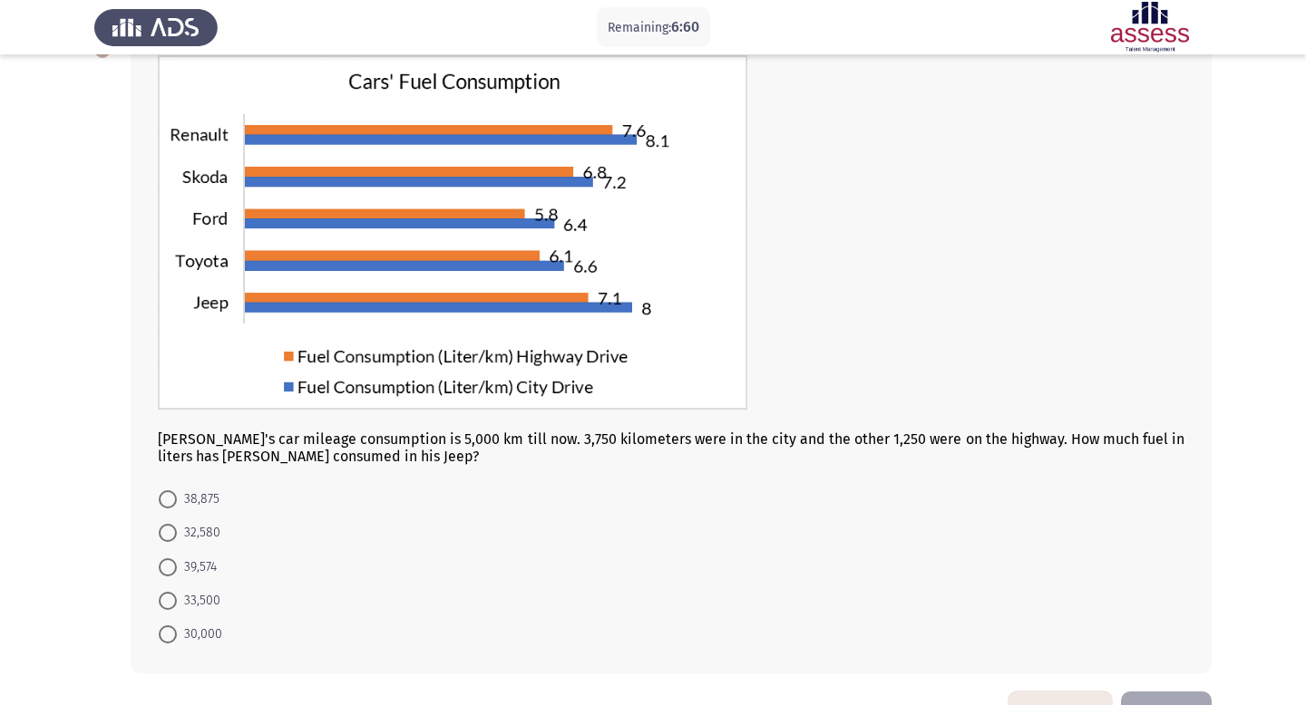
scroll to position [118, 0]
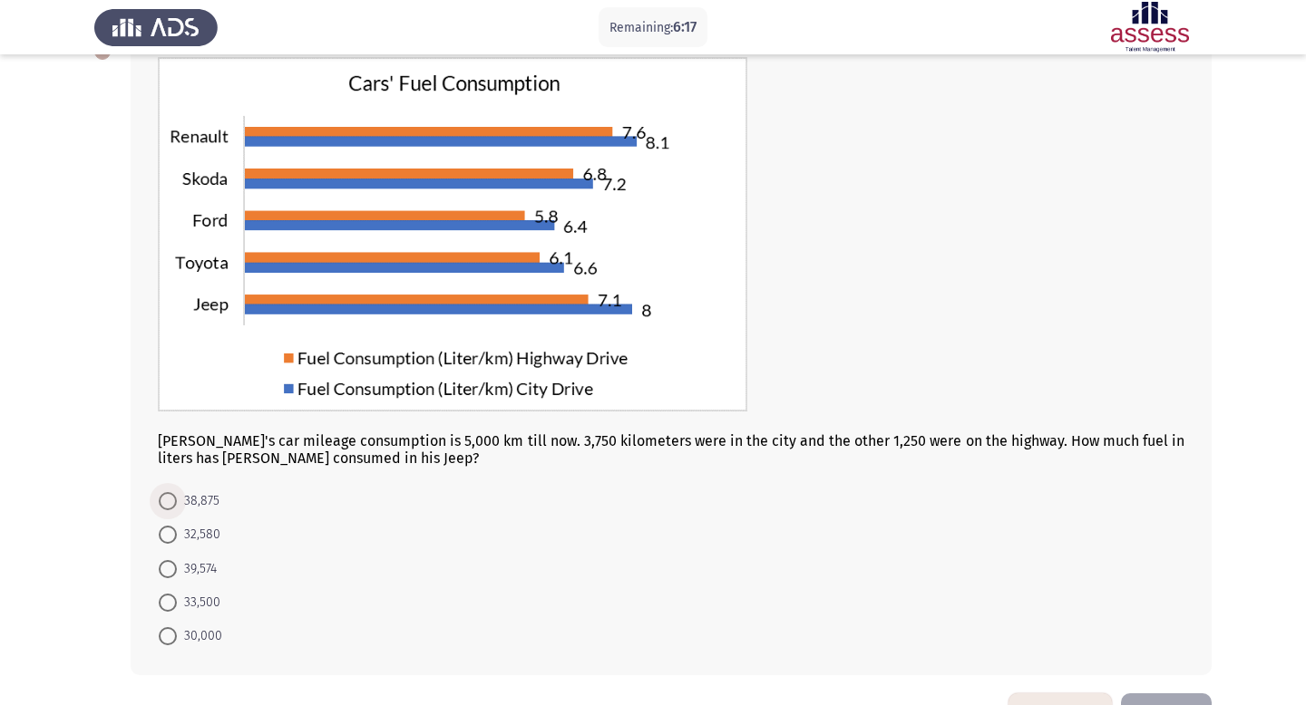
click at [168, 503] on span at bounding box center [168, 501] width 18 height 18
click at [168, 503] on input "38,875" at bounding box center [168, 501] width 18 height 18
radio input "true"
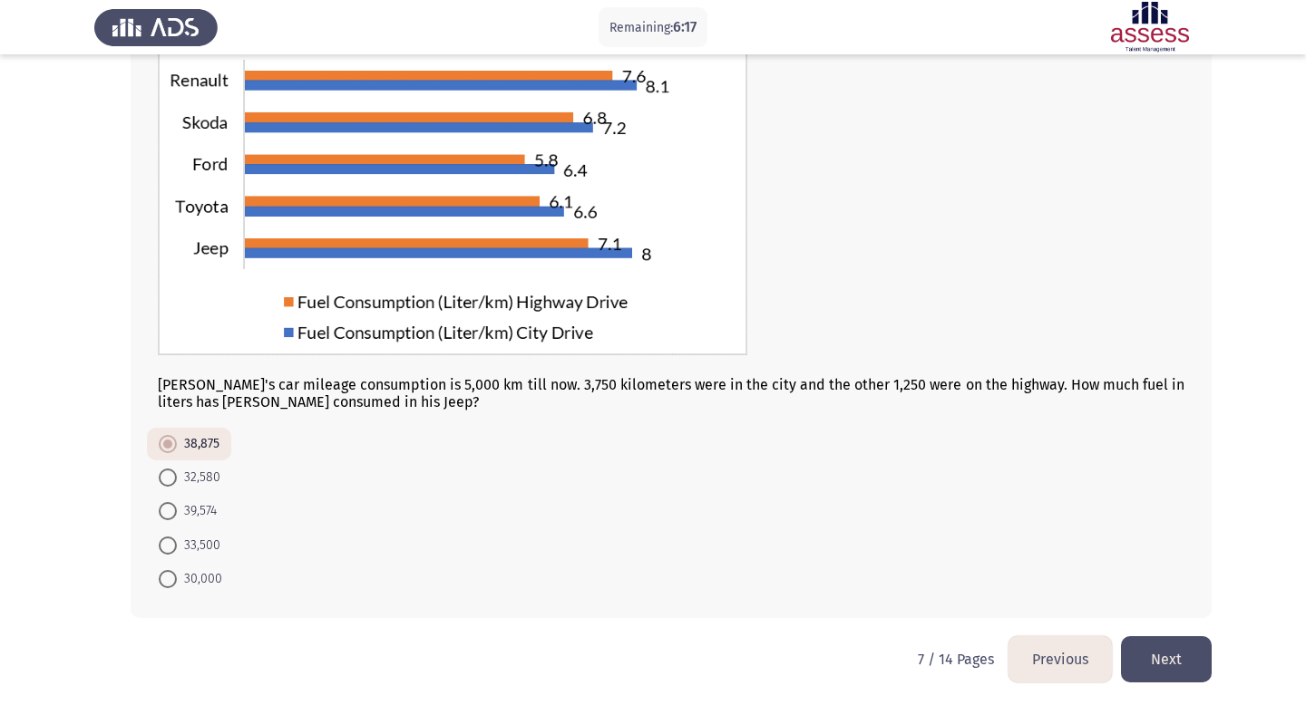
scroll to position [178, 0]
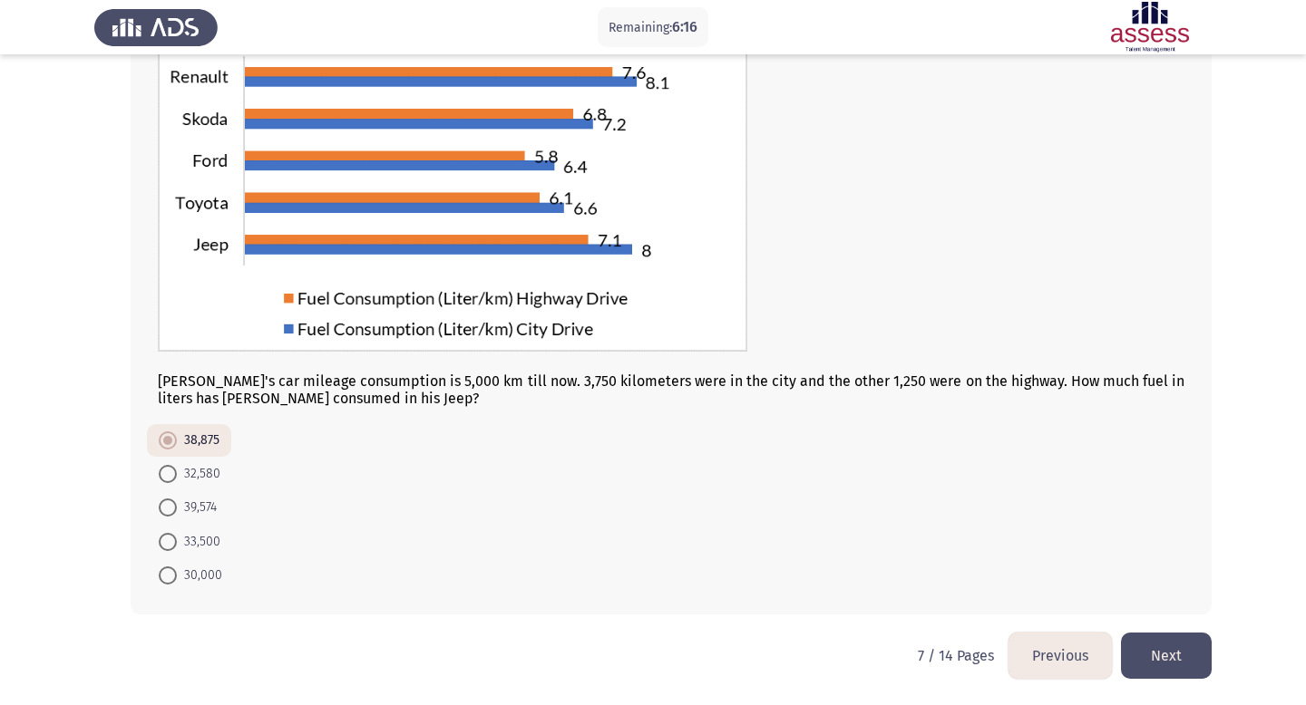
click at [1160, 654] on button "Next" at bounding box center [1166, 656] width 91 height 46
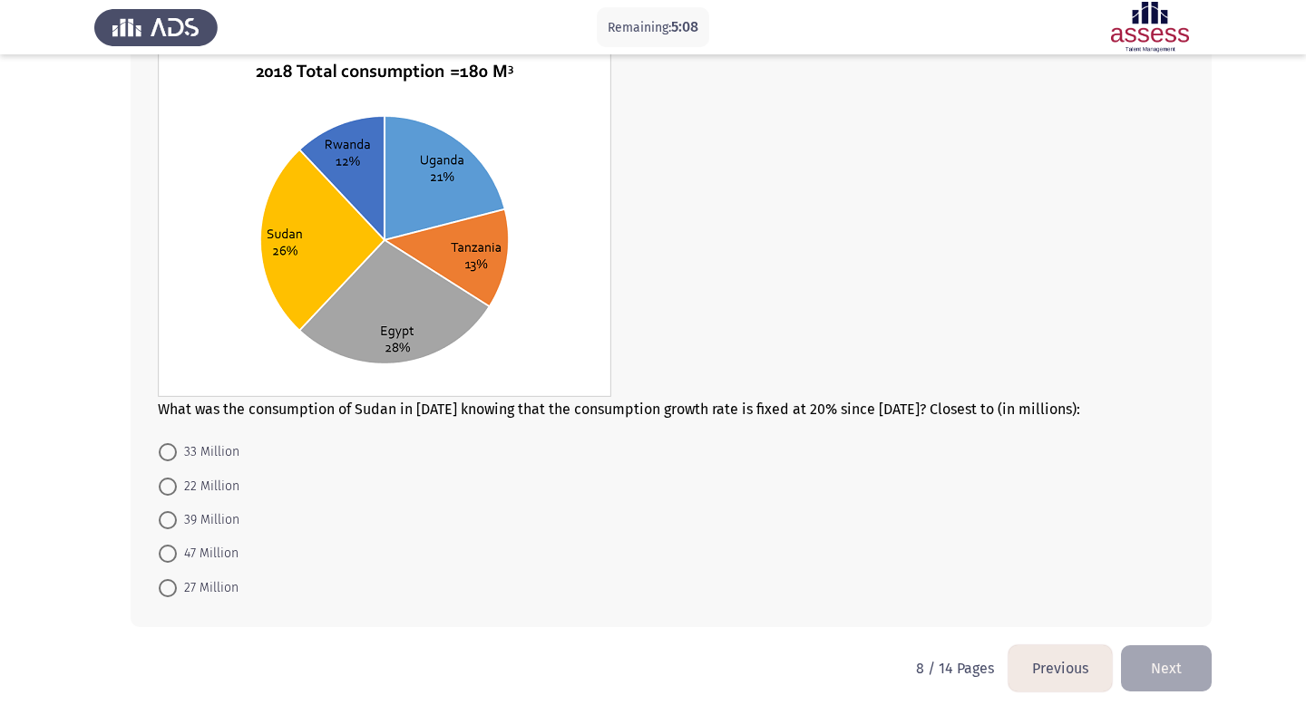
scroll to position [124, 0]
click at [170, 457] on span at bounding box center [168, 453] width 18 height 18
click at [170, 457] on input "33 Million" at bounding box center [168, 453] width 18 height 18
radio input "true"
click at [1161, 672] on button "Next" at bounding box center [1166, 668] width 91 height 46
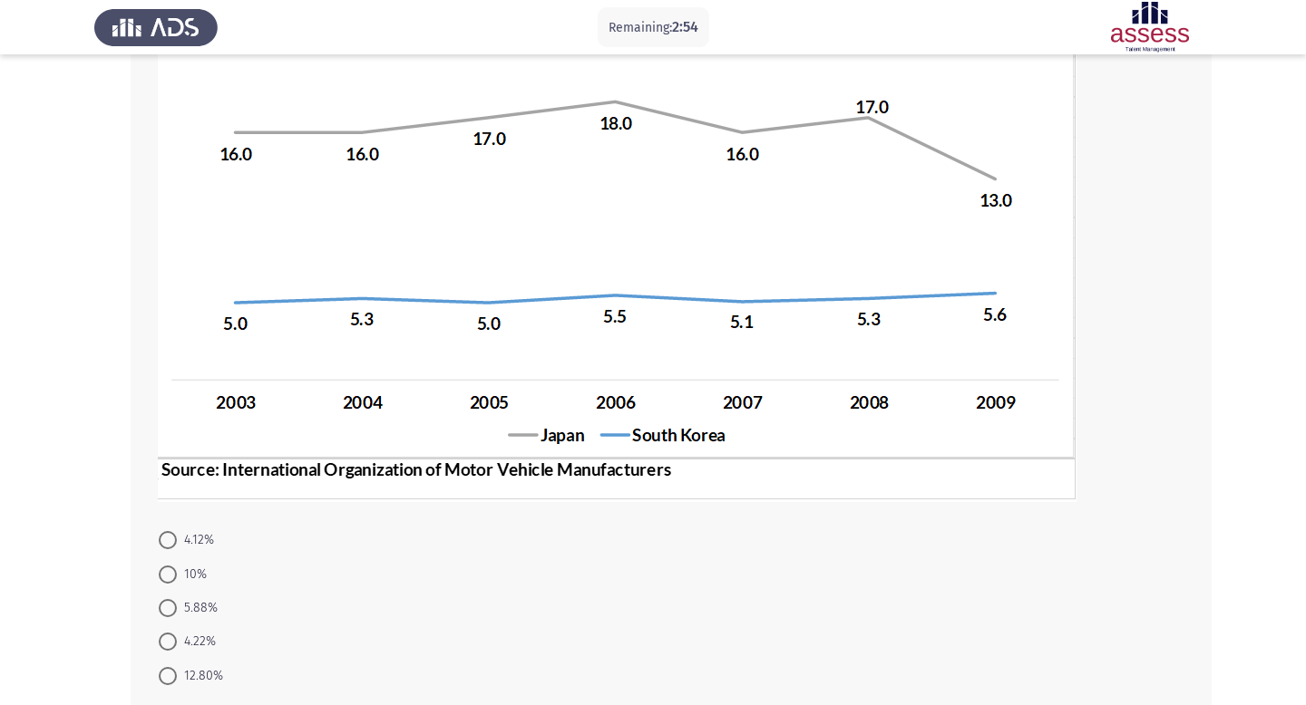
scroll to position [272, 0]
click at [165, 635] on span at bounding box center [168, 643] width 18 height 18
click at [165, 635] on input "4.22%" at bounding box center [168, 643] width 18 height 18
radio input "true"
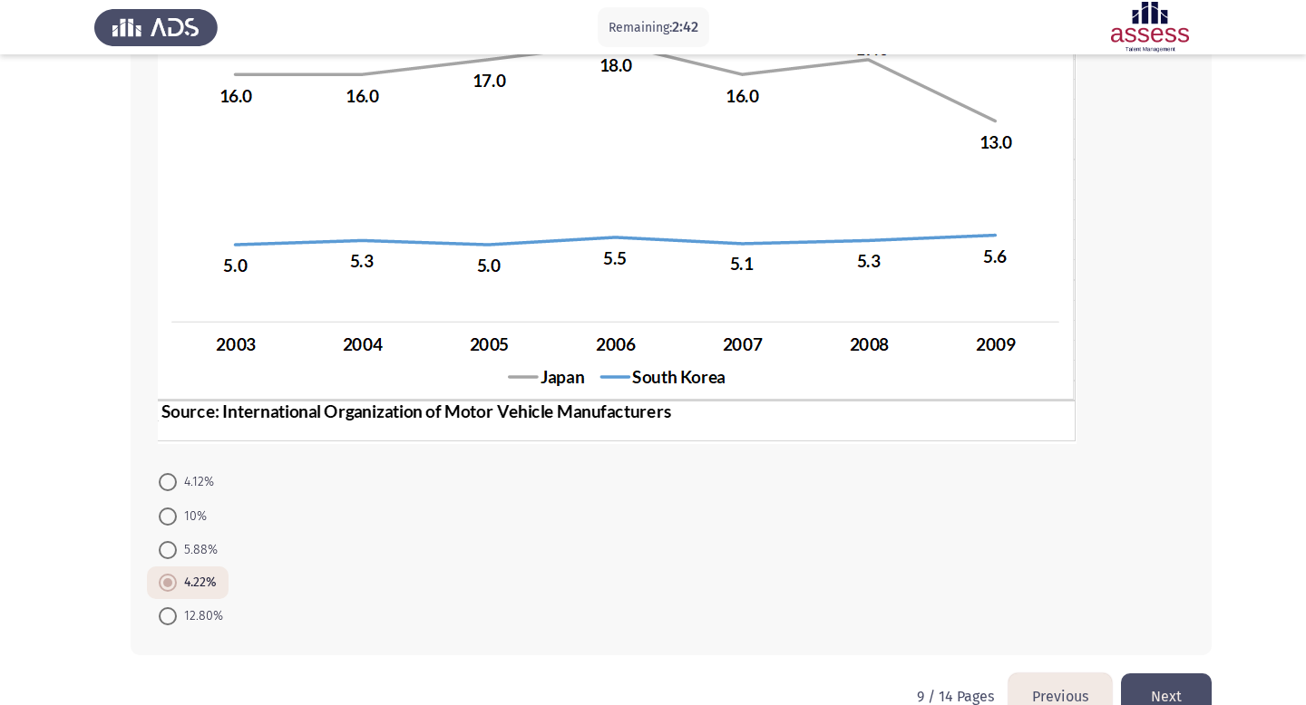
scroll to position [372, 0]
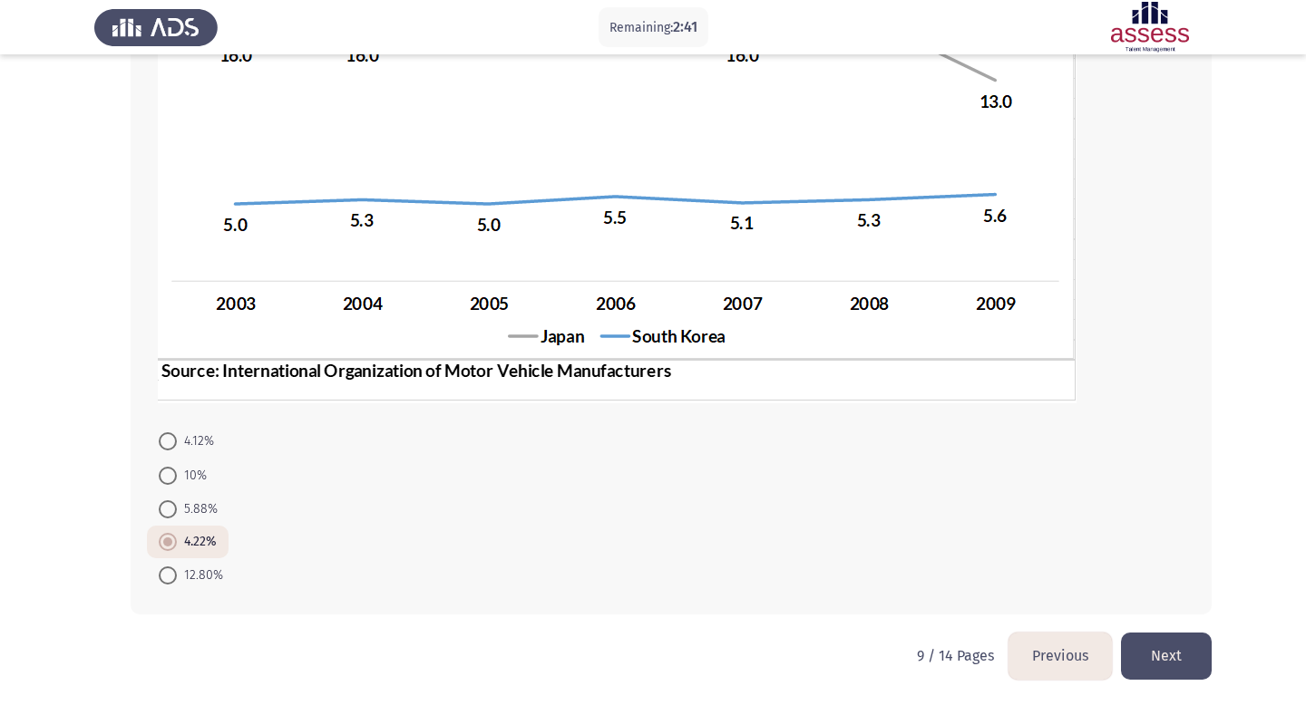
click at [1183, 652] on button "Next" at bounding box center [1166, 656] width 91 height 46
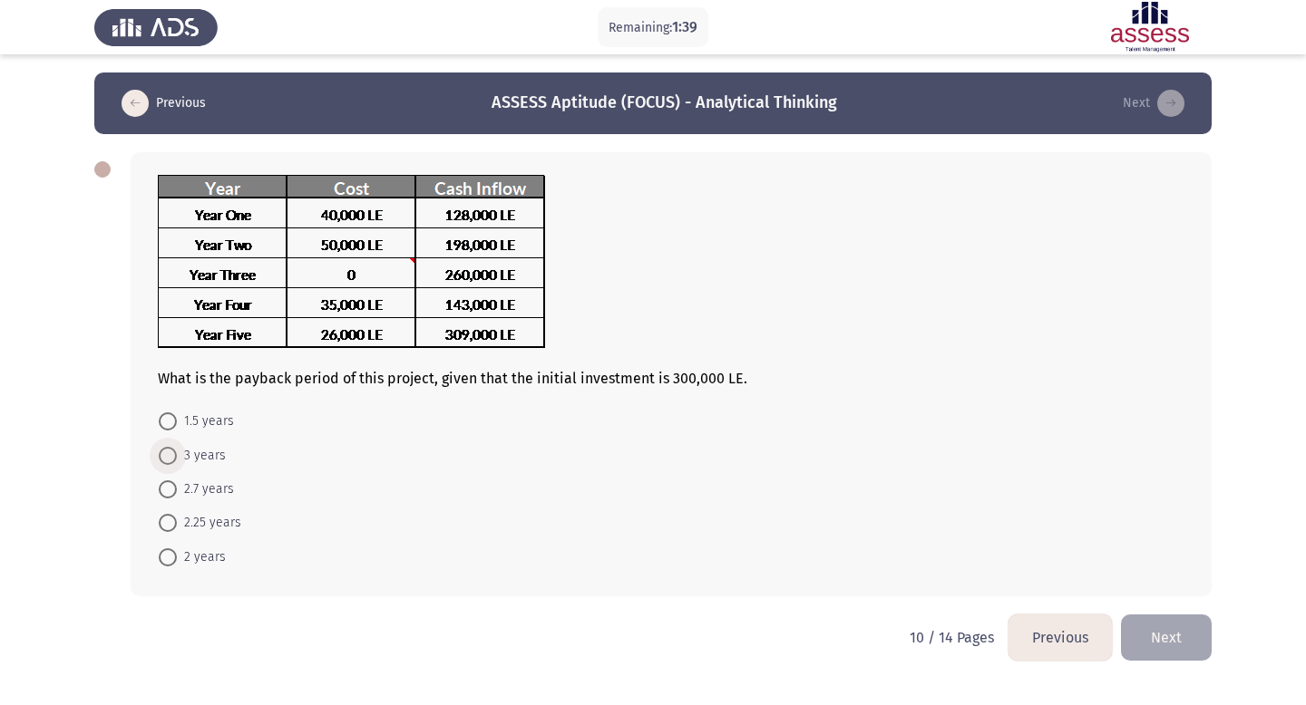
click at [168, 457] on span at bounding box center [168, 456] width 18 height 18
click at [168, 457] on input "3 years" at bounding box center [168, 456] width 18 height 18
radio input "true"
click at [1172, 625] on button "Next" at bounding box center [1166, 636] width 91 height 46
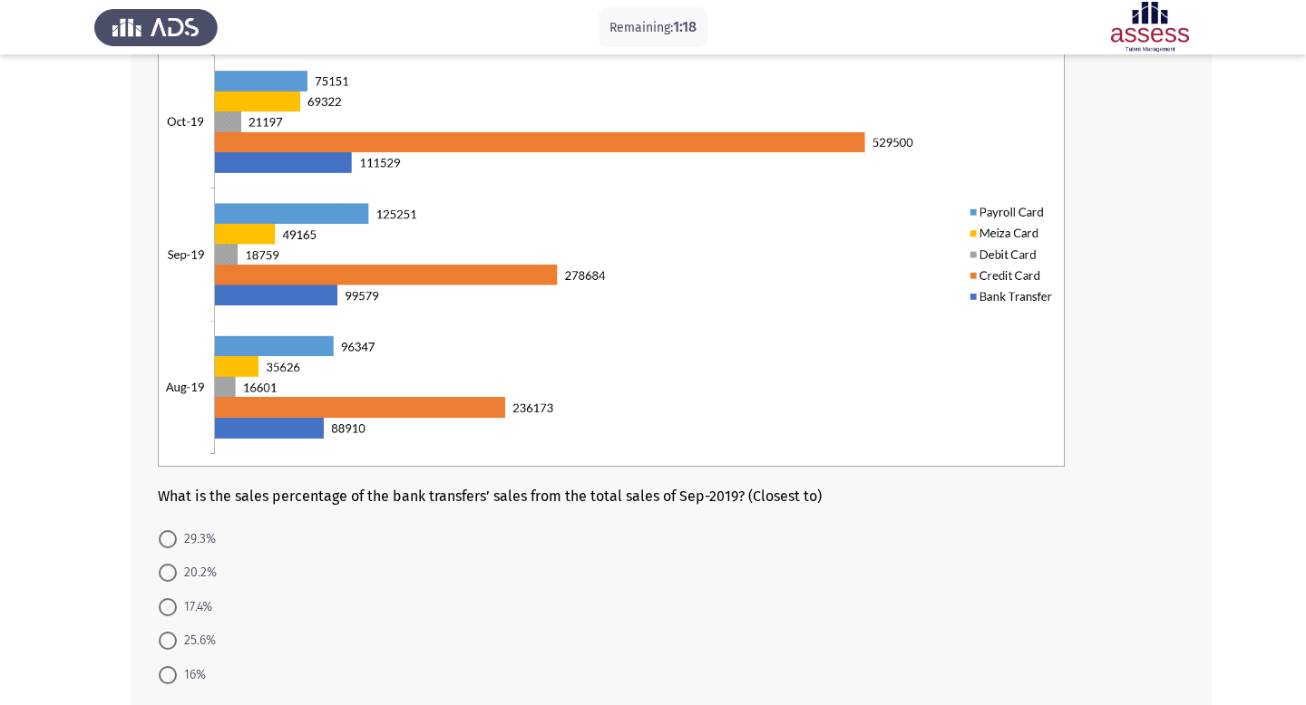
scroll to position [166, 0]
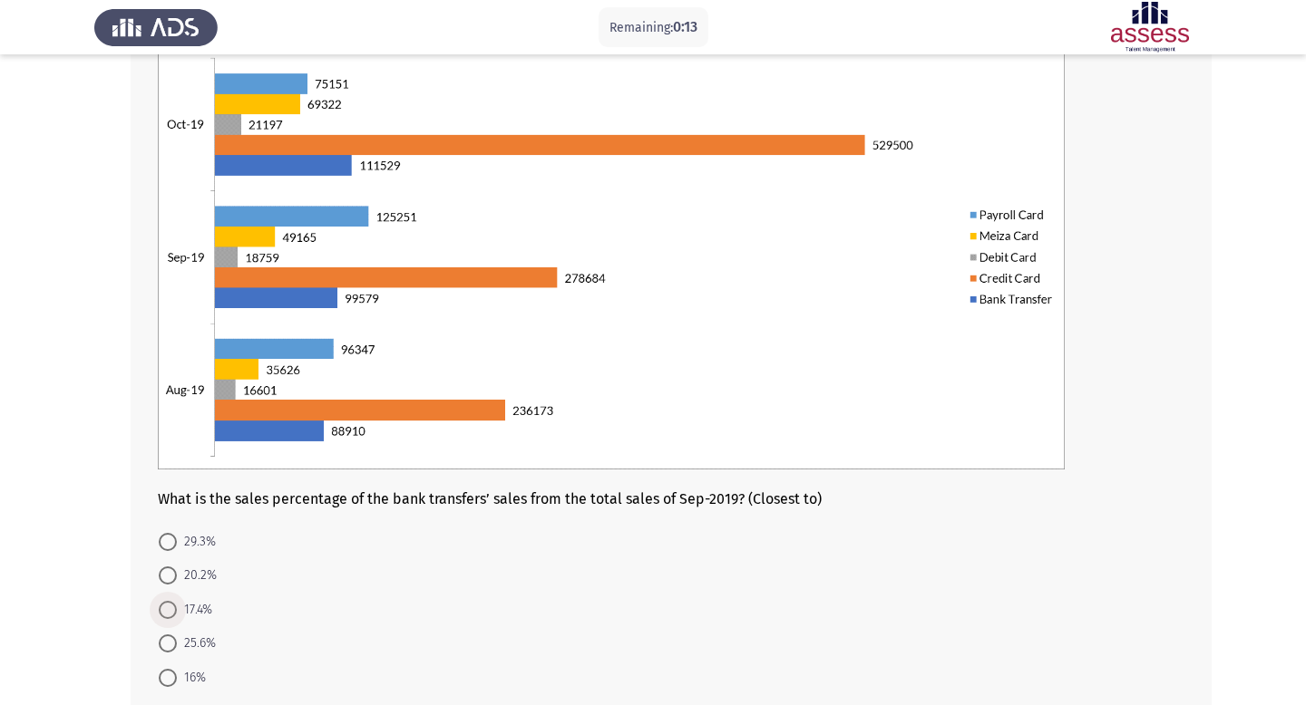
click at [171, 608] on span at bounding box center [168, 610] width 18 height 18
click at [171, 608] on input "17.4%" at bounding box center [168, 610] width 18 height 18
radio input "true"
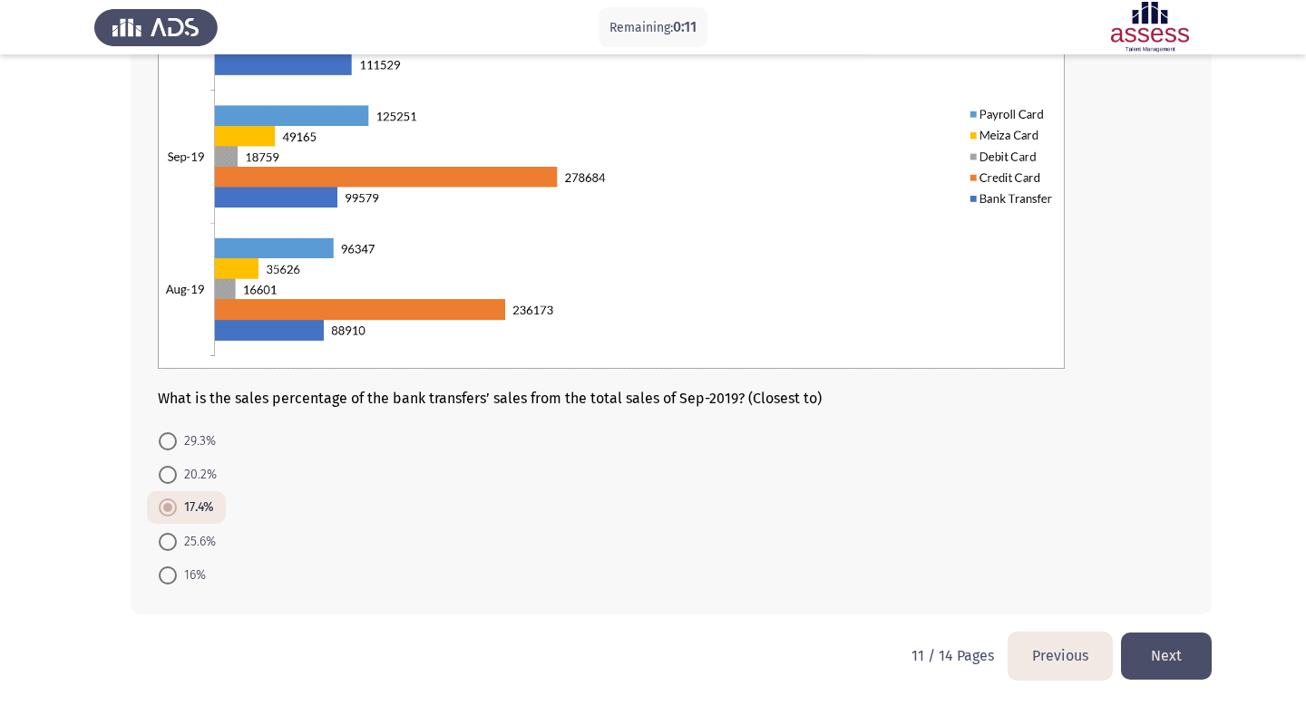
click at [1166, 656] on button "Next" at bounding box center [1166, 656] width 91 height 46
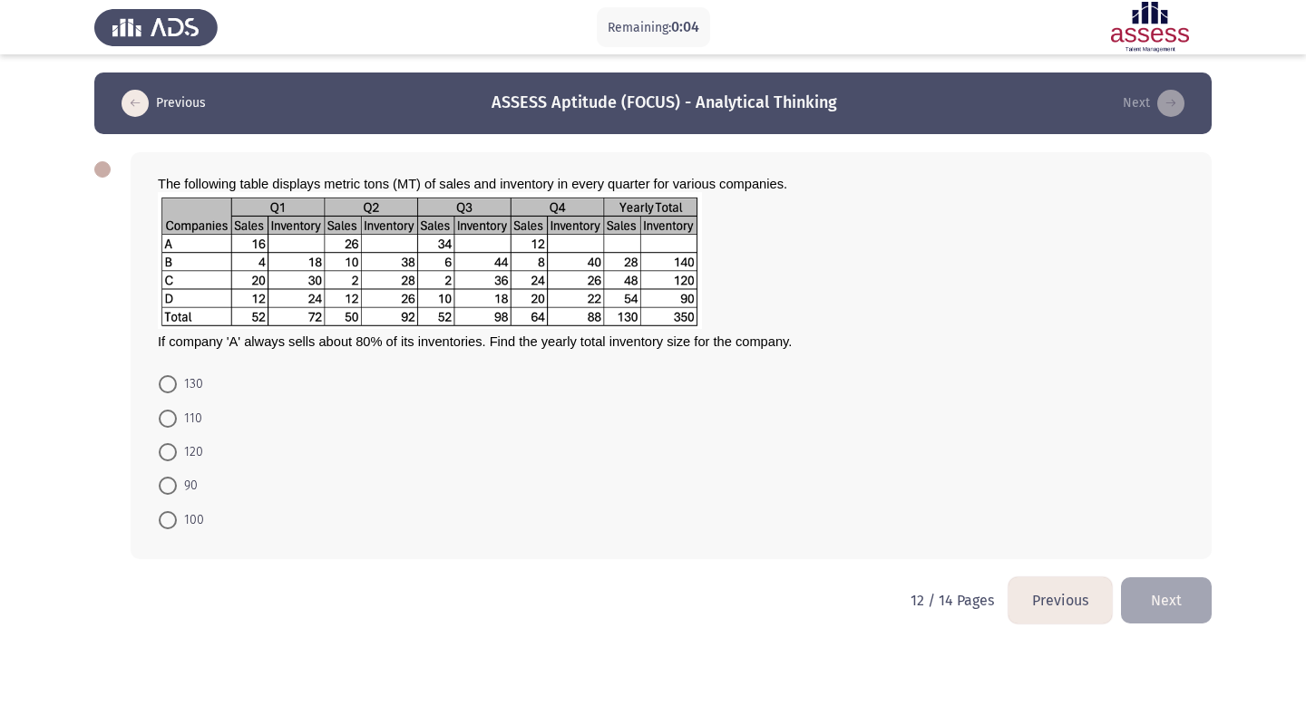
click at [168, 490] on span at bounding box center [168, 486] width 18 height 18
click at [168, 490] on input "90" at bounding box center [168, 486] width 18 height 18
radio input "true"
click at [1150, 593] on button "Next" at bounding box center [1166, 599] width 91 height 46
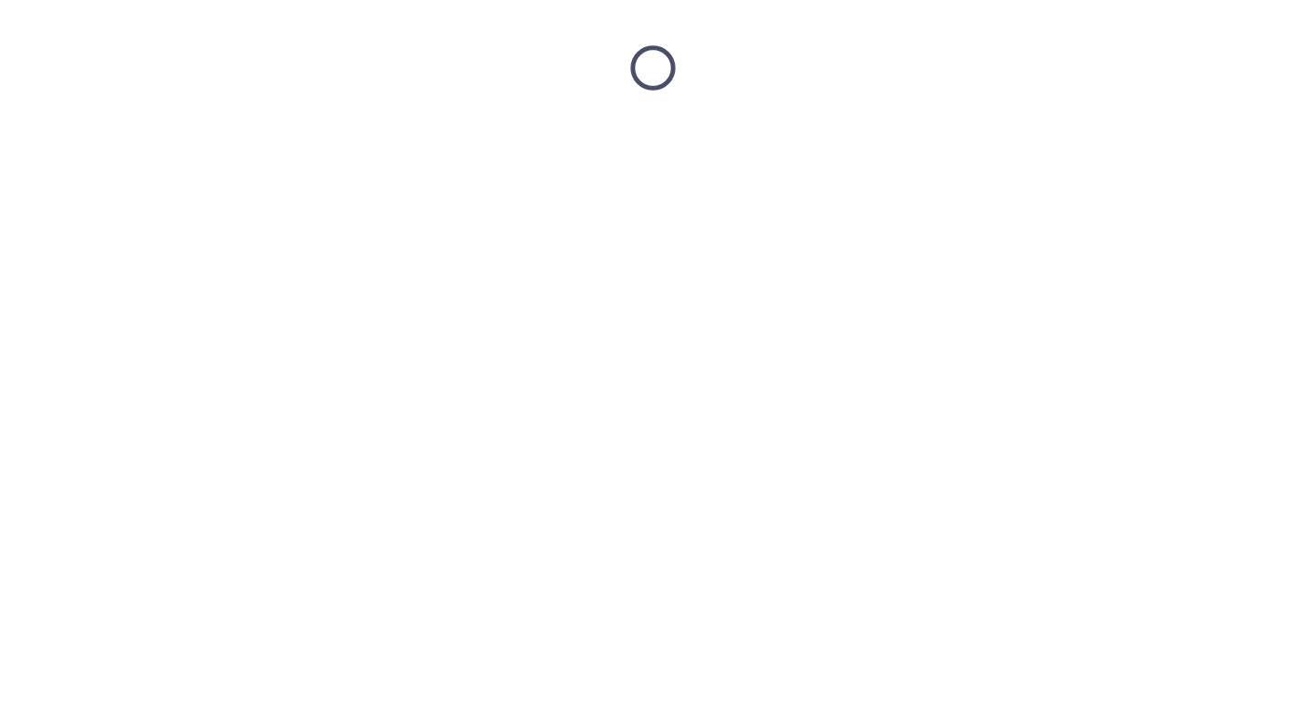
click at [170, 136] on html at bounding box center [653, 68] width 1306 height 136
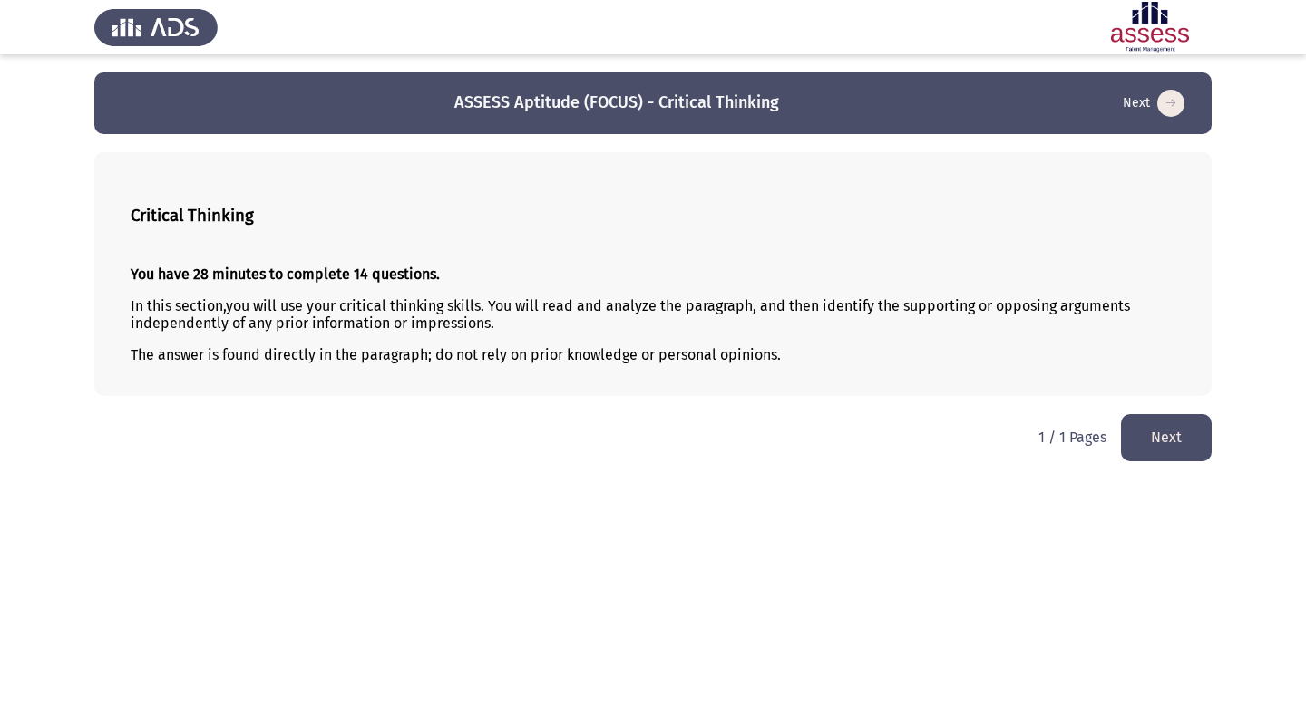
click at [1147, 439] on button "Next" at bounding box center [1166, 437] width 91 height 46
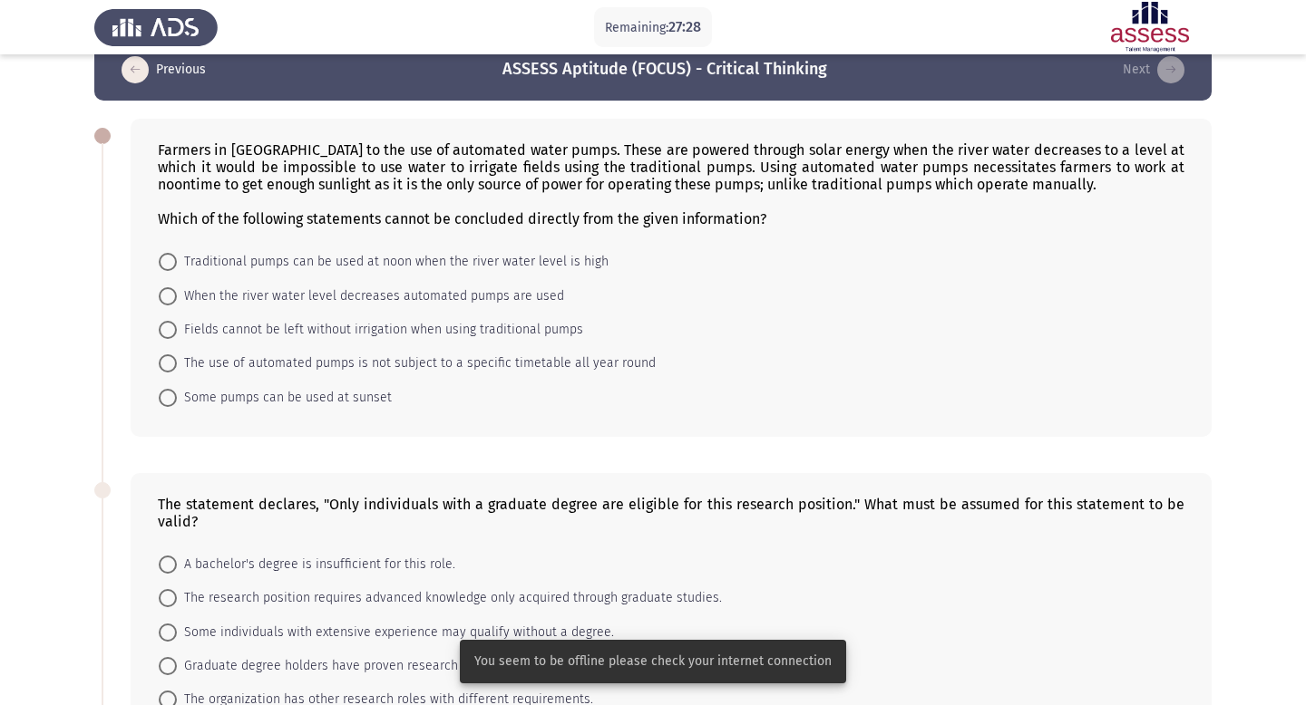
scroll to position [35, 0]
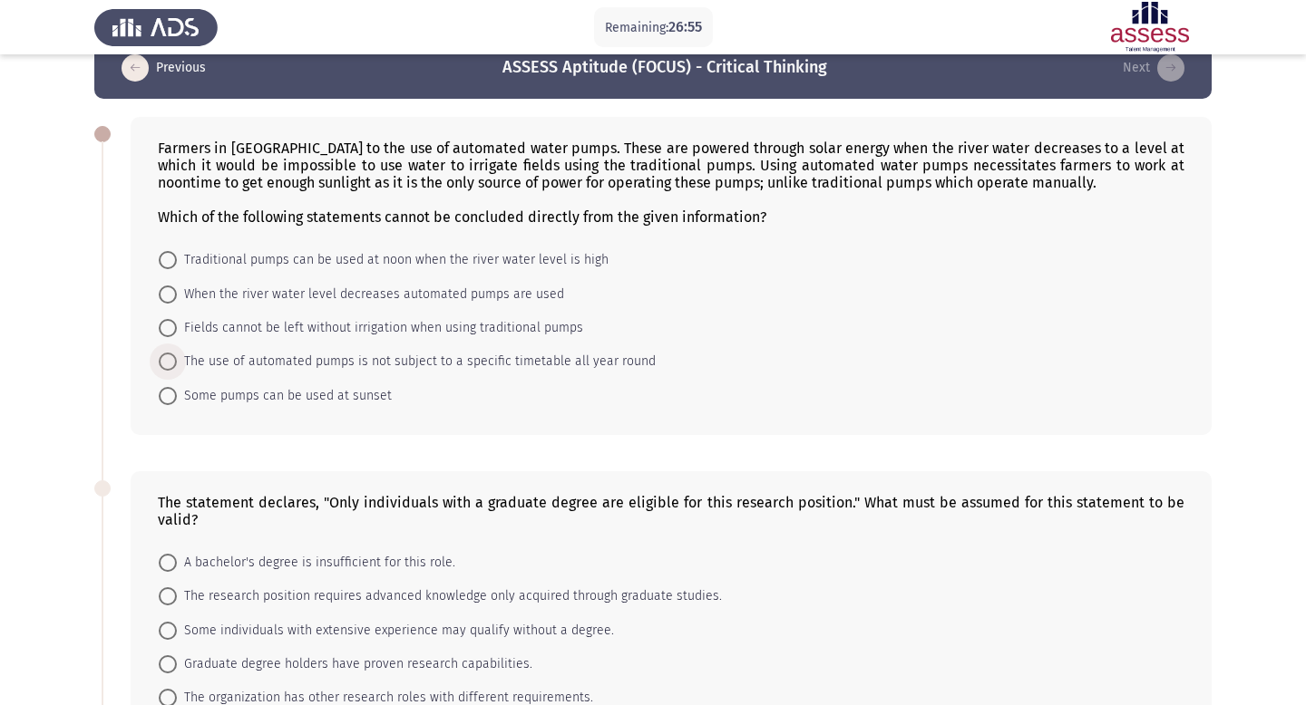
click at [170, 363] on span at bounding box center [168, 362] width 18 height 18
click at [170, 363] on input "The use of automated pumps is not subject to a specific timetable all year round" at bounding box center [168, 362] width 18 height 18
radio input "true"
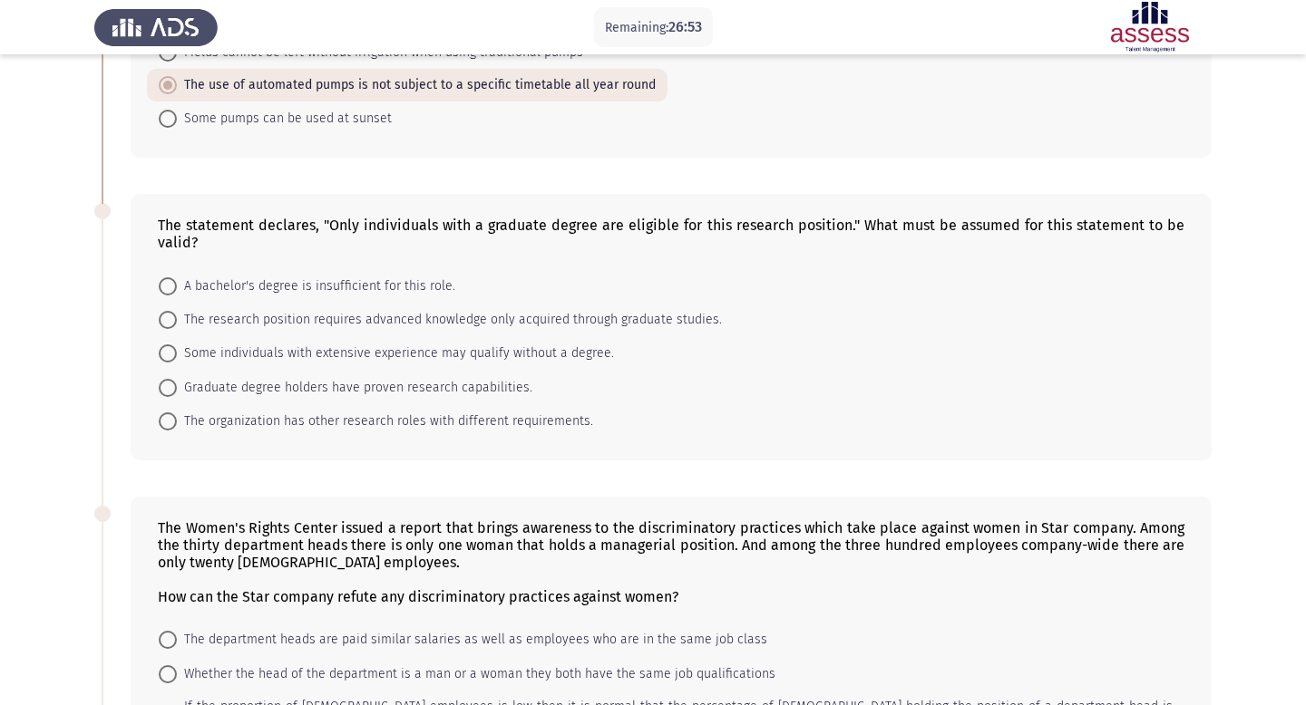
scroll to position [328, 0]
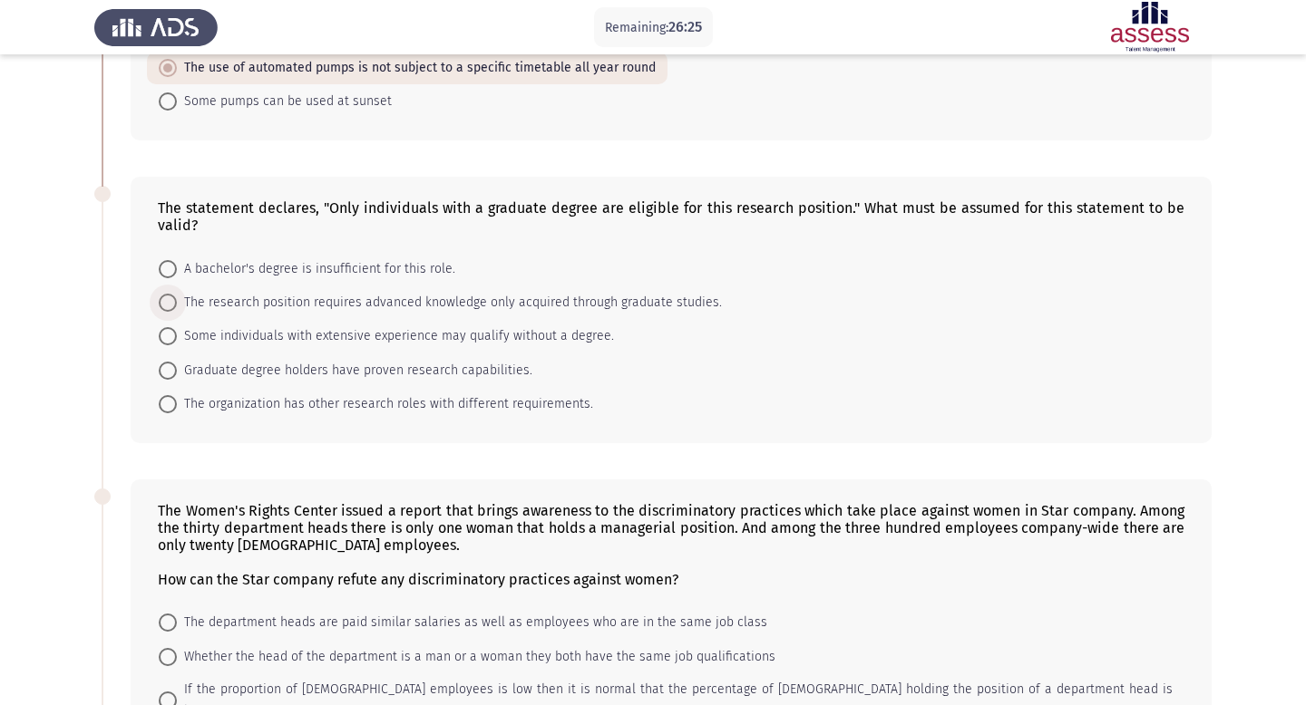
click at [172, 305] on span at bounding box center [168, 303] width 18 height 18
click at [172, 305] on input "The research position requires advanced knowledge only acquired through graduat…" at bounding box center [168, 303] width 18 height 18
radio input "true"
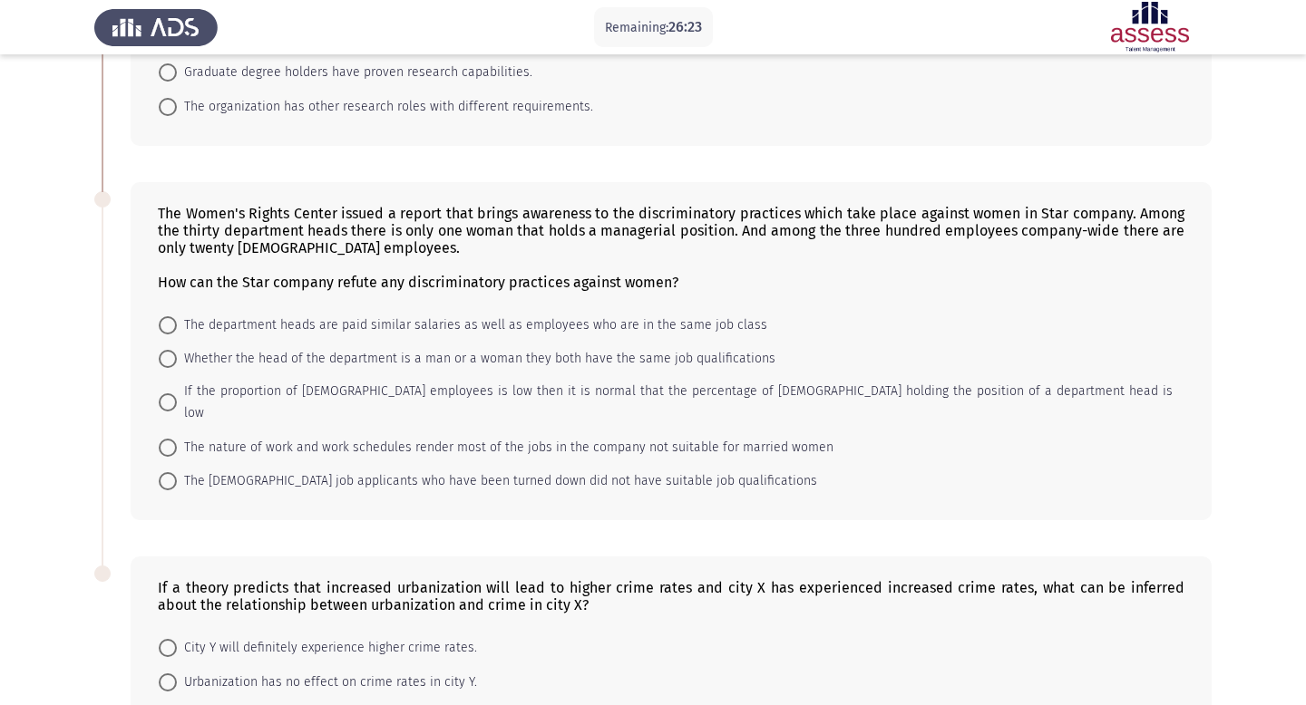
scroll to position [630, 0]
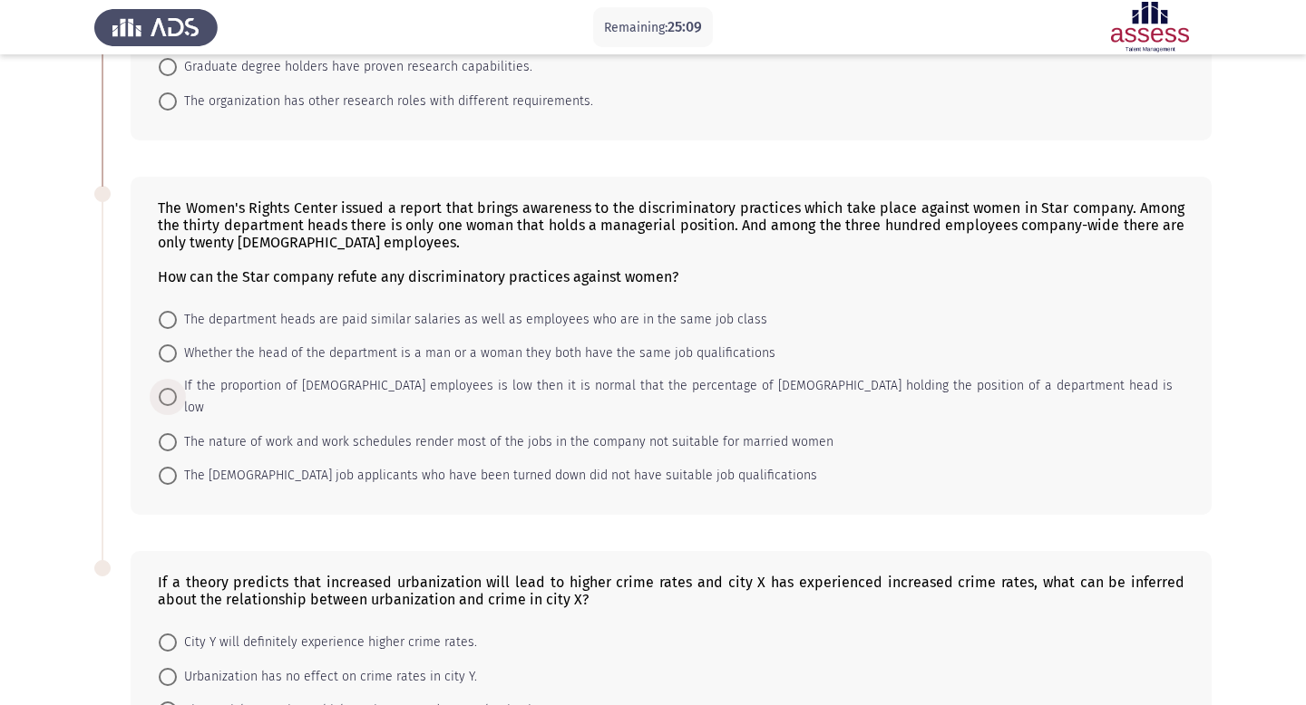
click at [170, 390] on span at bounding box center [168, 397] width 18 height 18
click at [170, 390] on input "If the proportion of [DEMOGRAPHIC_DATA] employees is low then it is normal that…" at bounding box center [168, 397] width 18 height 18
radio input "true"
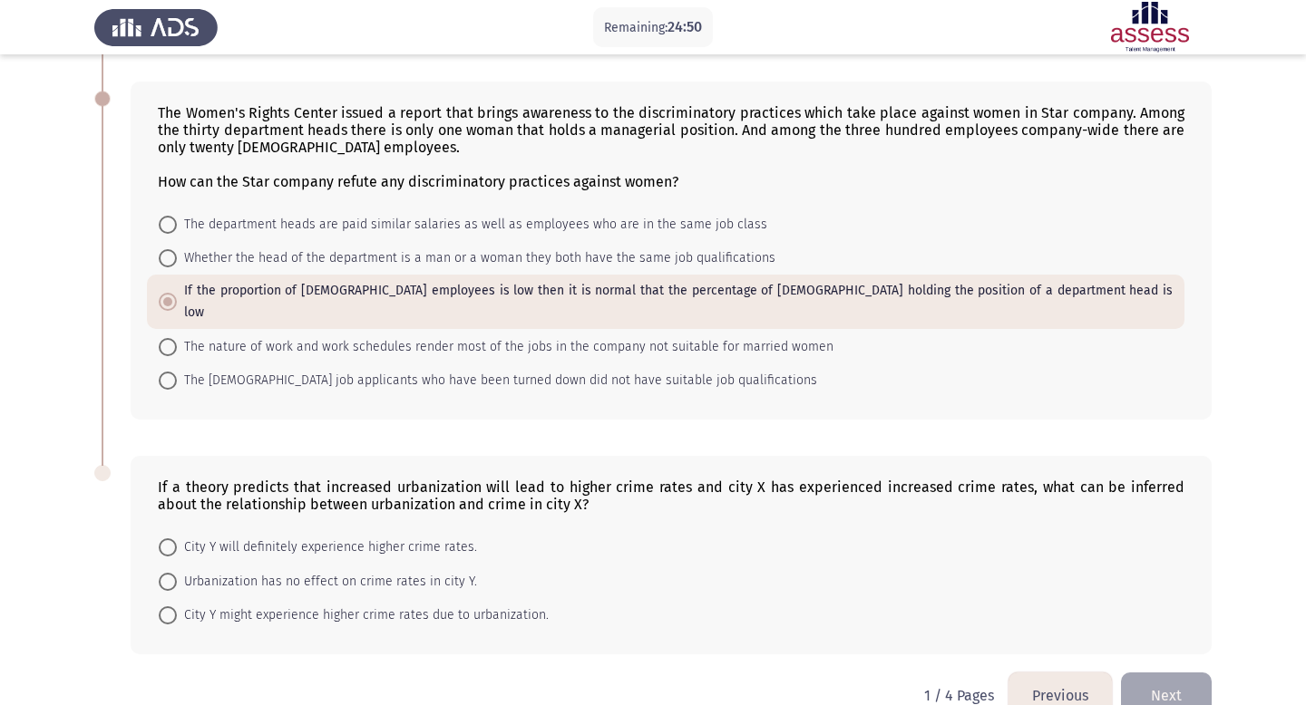
scroll to position [744, 0]
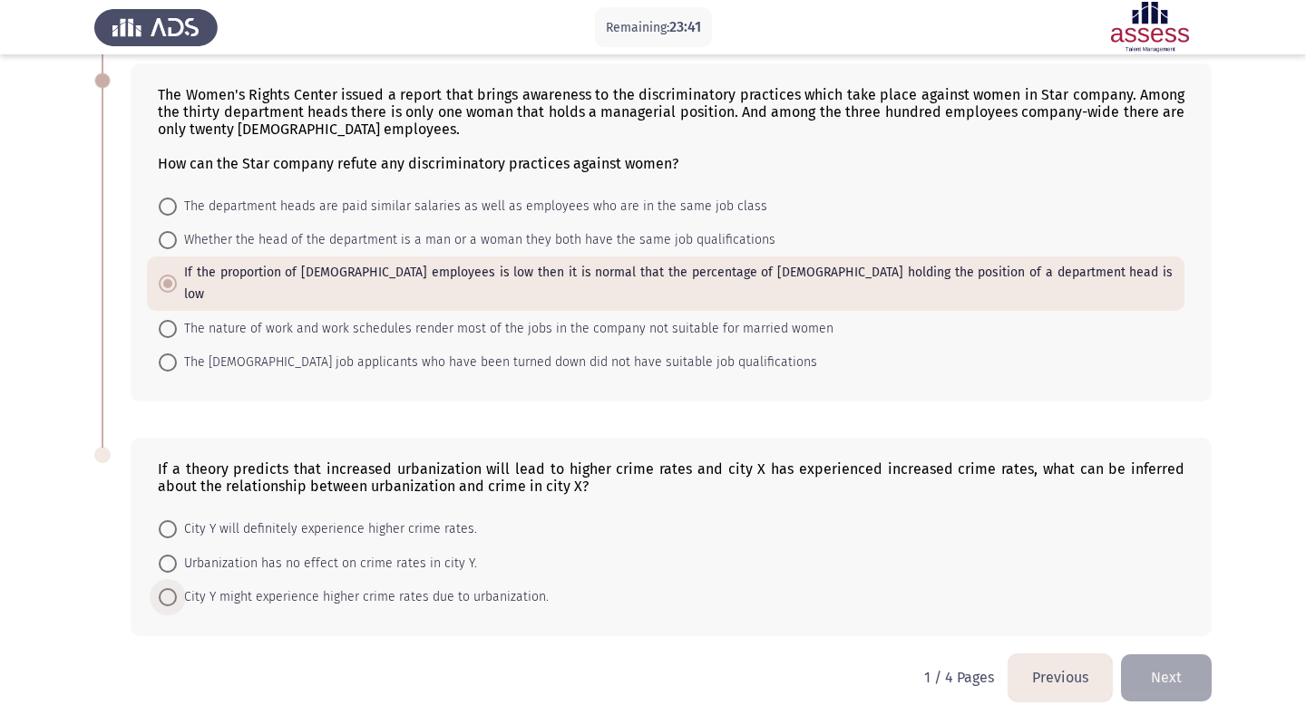
click at [173, 589] on span at bounding box center [168, 598] width 18 height 18
click at [173, 589] on input "City Y might experience higher crime rates due to urbanization." at bounding box center [168, 598] width 18 height 18
radio input "true"
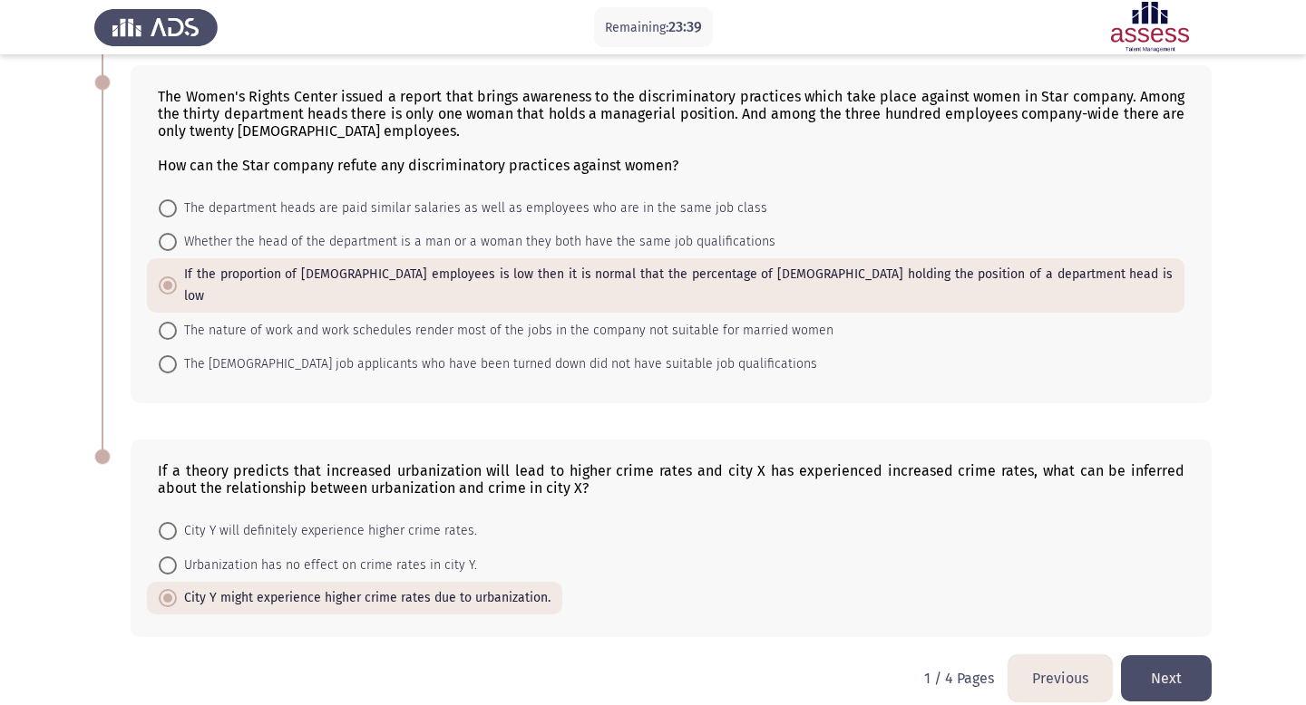
click at [1164, 657] on button "Next" at bounding box center [1166, 679] width 91 height 46
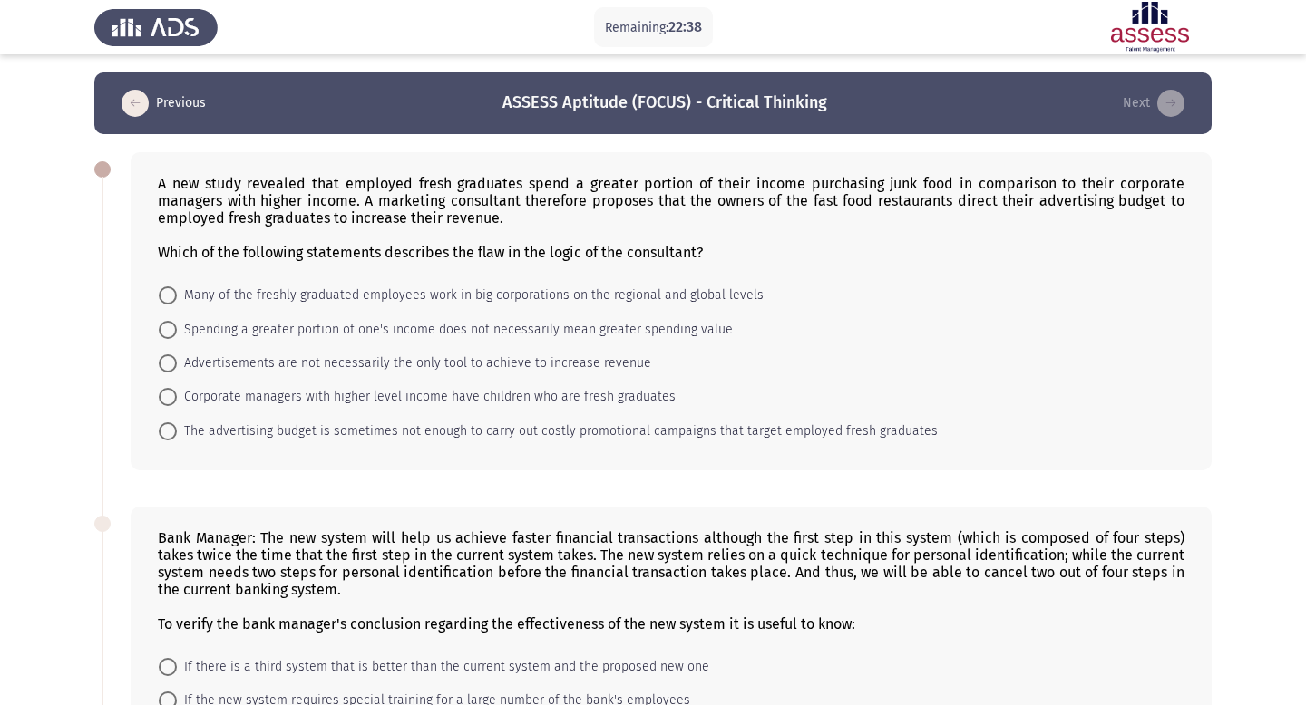
click at [167, 334] on span at bounding box center [168, 330] width 18 height 18
click at [167, 334] on input "Spending a greater portion of one's income does not necessarily mean greater sp…" at bounding box center [168, 330] width 18 height 18
radio input "true"
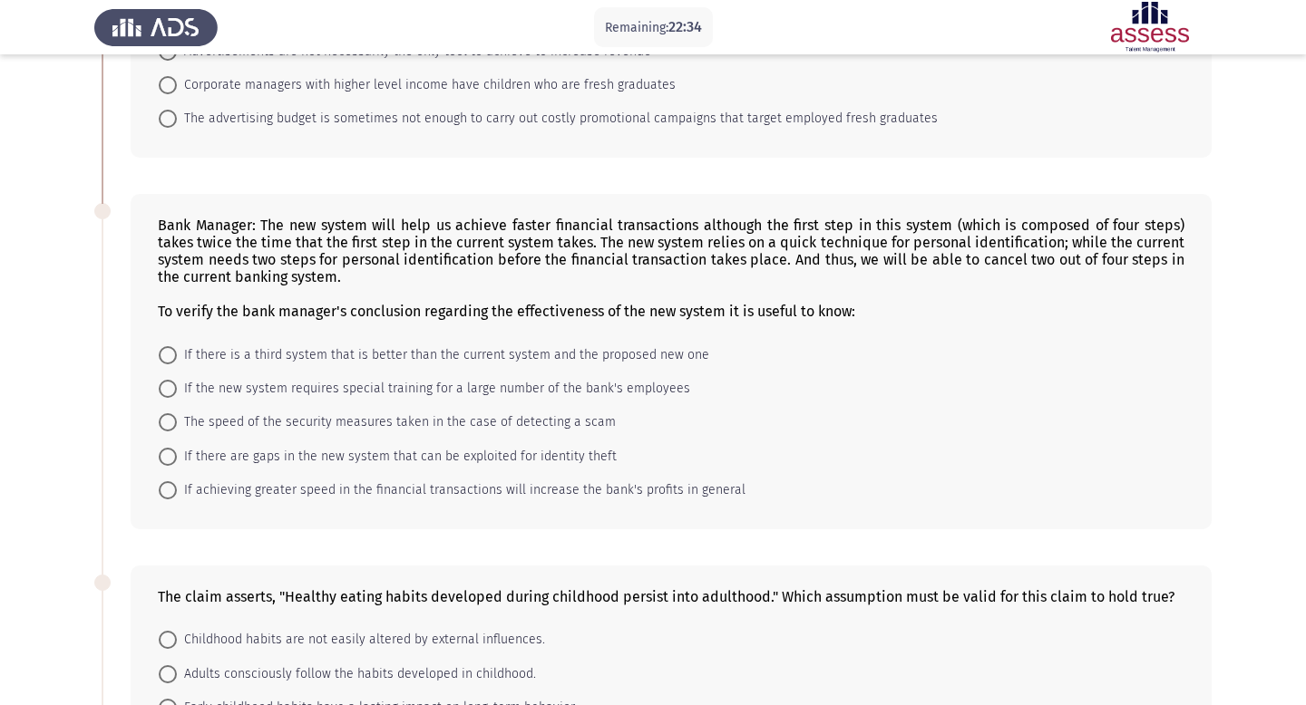
scroll to position [313, 0]
click at [169, 453] on span at bounding box center [168, 455] width 18 height 18
click at [169, 453] on input "If there are gaps in the new system that can be exploited for identity theft" at bounding box center [168, 455] width 18 height 18
radio input "true"
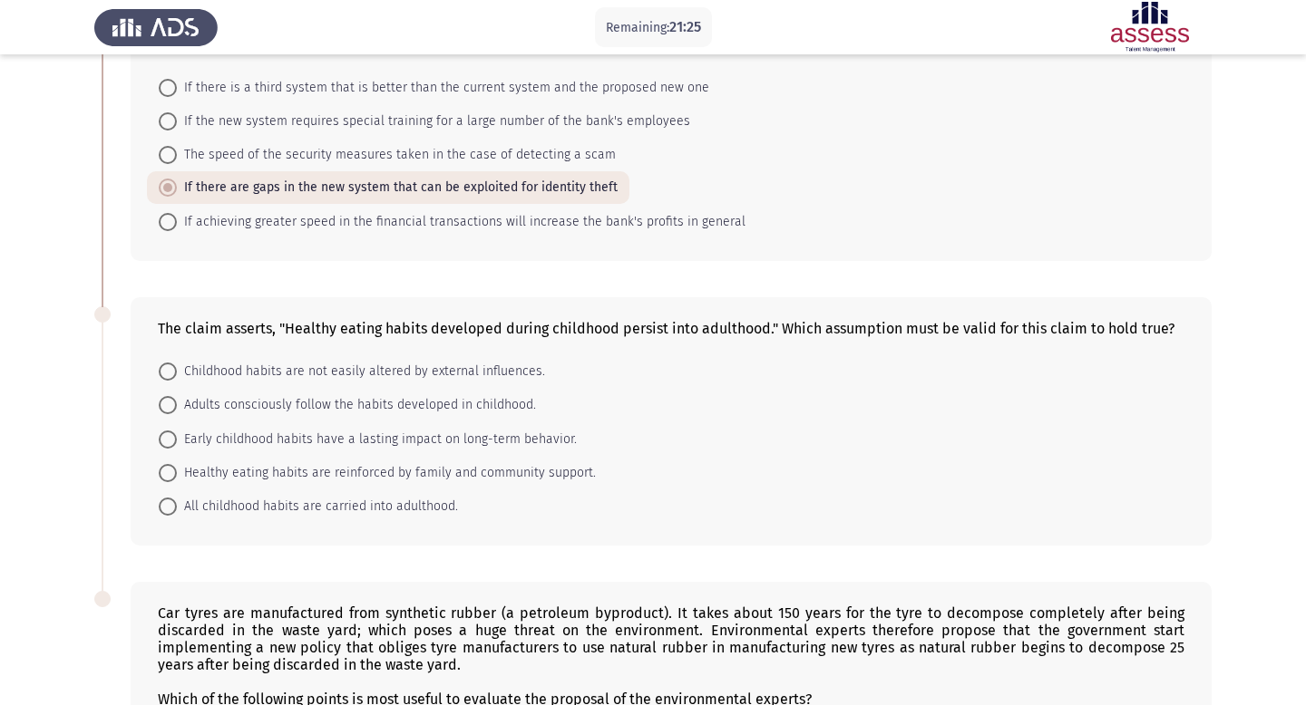
scroll to position [587, 0]
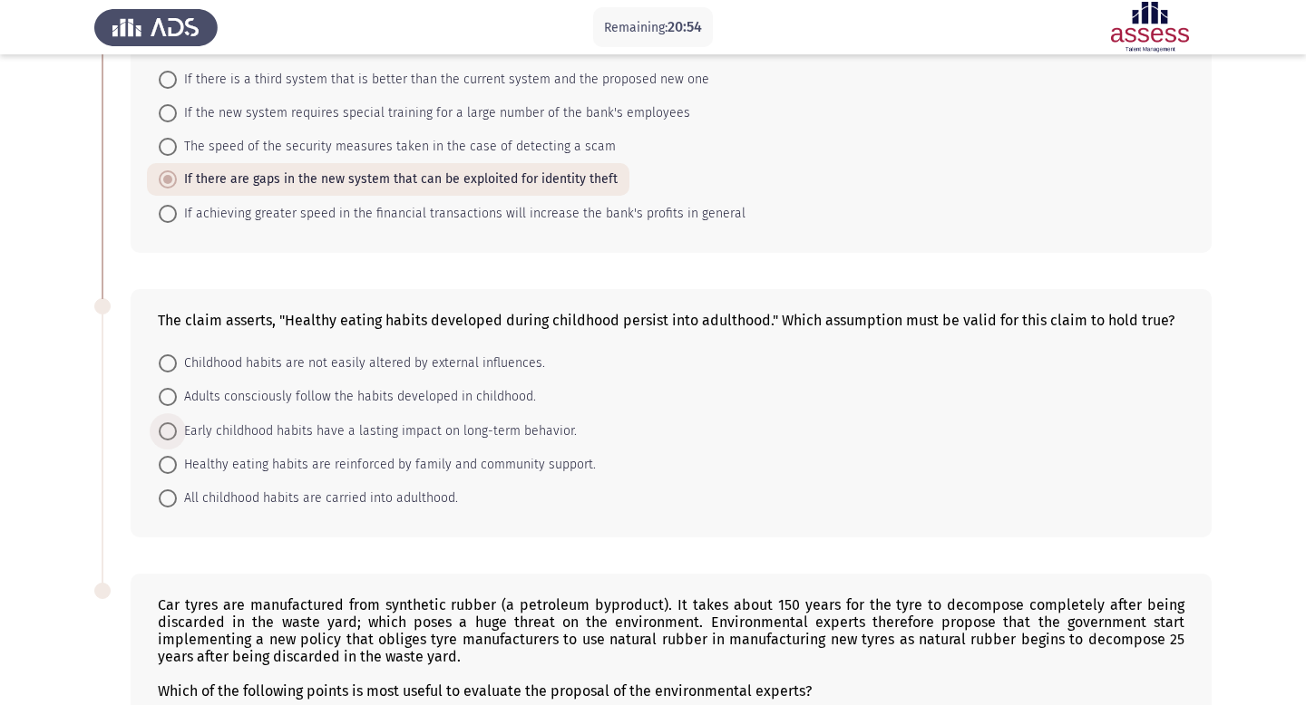
click at [170, 429] on span at bounding box center [168, 432] width 18 height 18
click at [170, 429] on input "Early childhood habits have a lasting impact on long-term behavior." at bounding box center [168, 432] width 18 height 18
radio input "true"
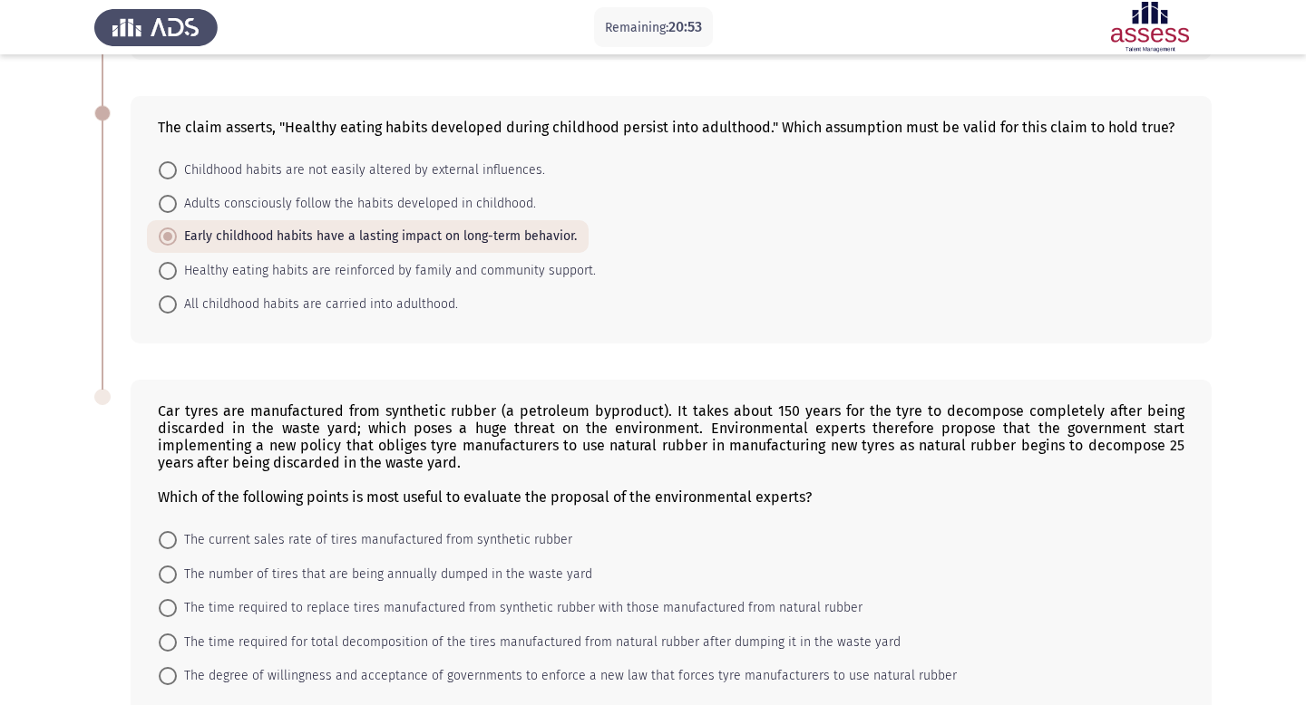
scroll to position [880, 0]
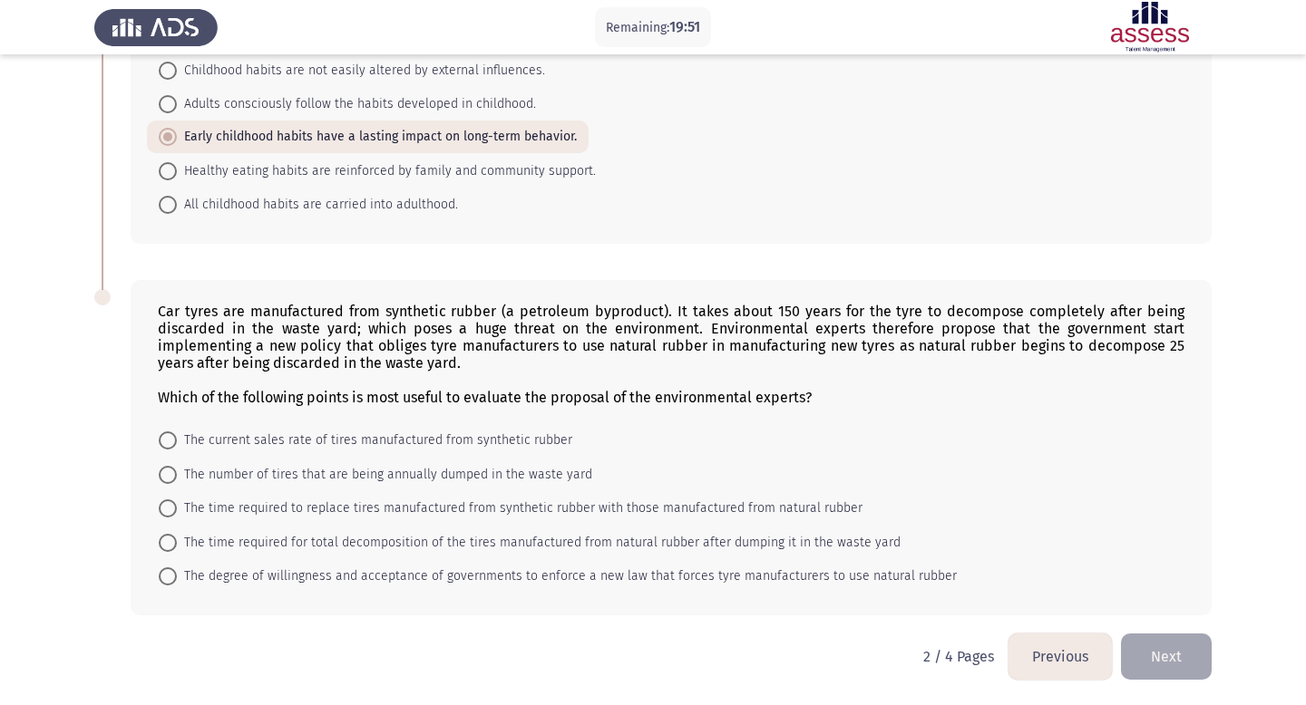
click at [170, 504] on span at bounding box center [168, 509] width 18 height 18
click at [170, 504] on input "The time required to replace tires manufactured from synthetic rubber with thos…" at bounding box center [168, 509] width 18 height 18
radio input "true"
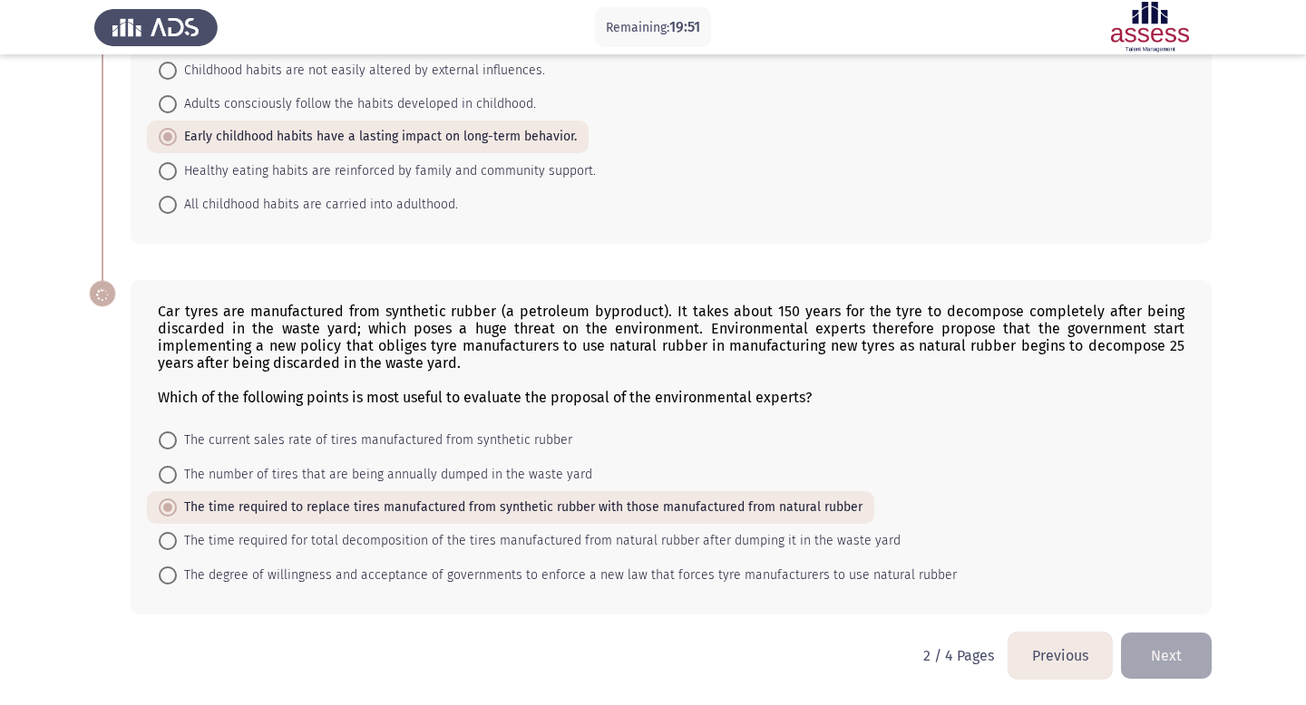
scroll to position [879, 0]
click at [1149, 649] on button "Next" at bounding box center [1166, 657] width 91 height 46
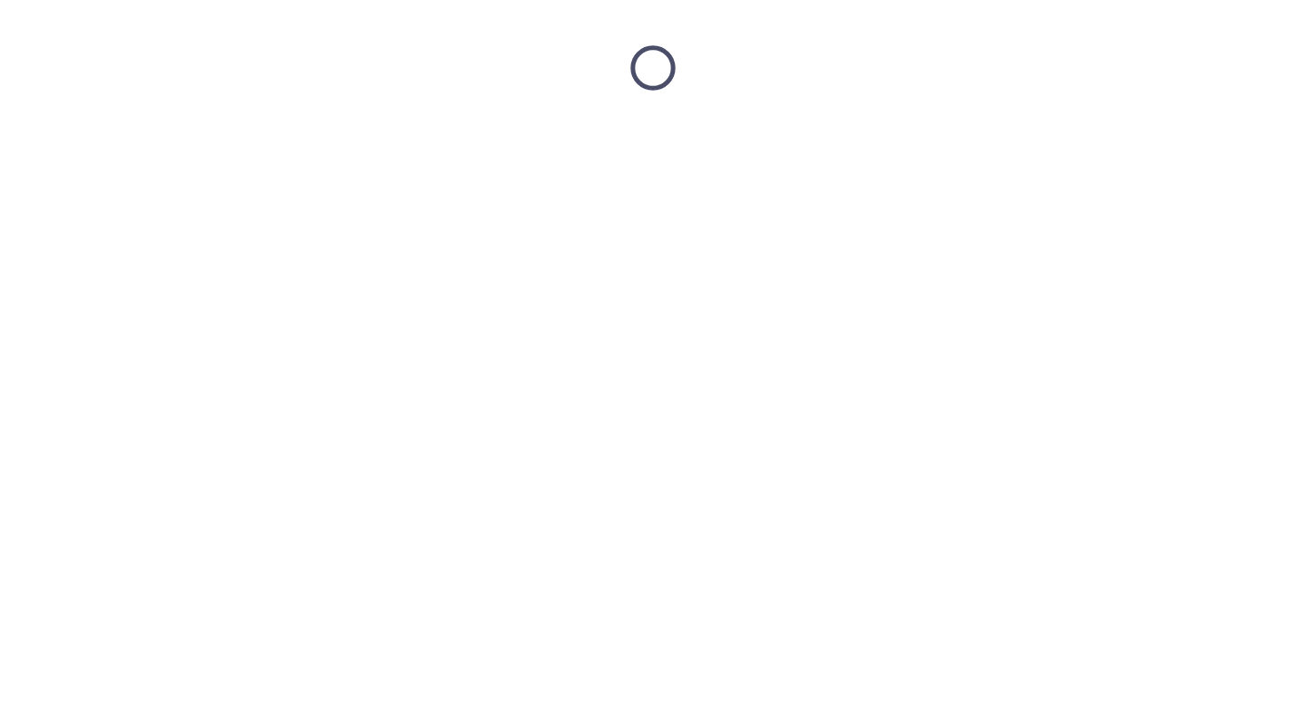
scroll to position [0, 0]
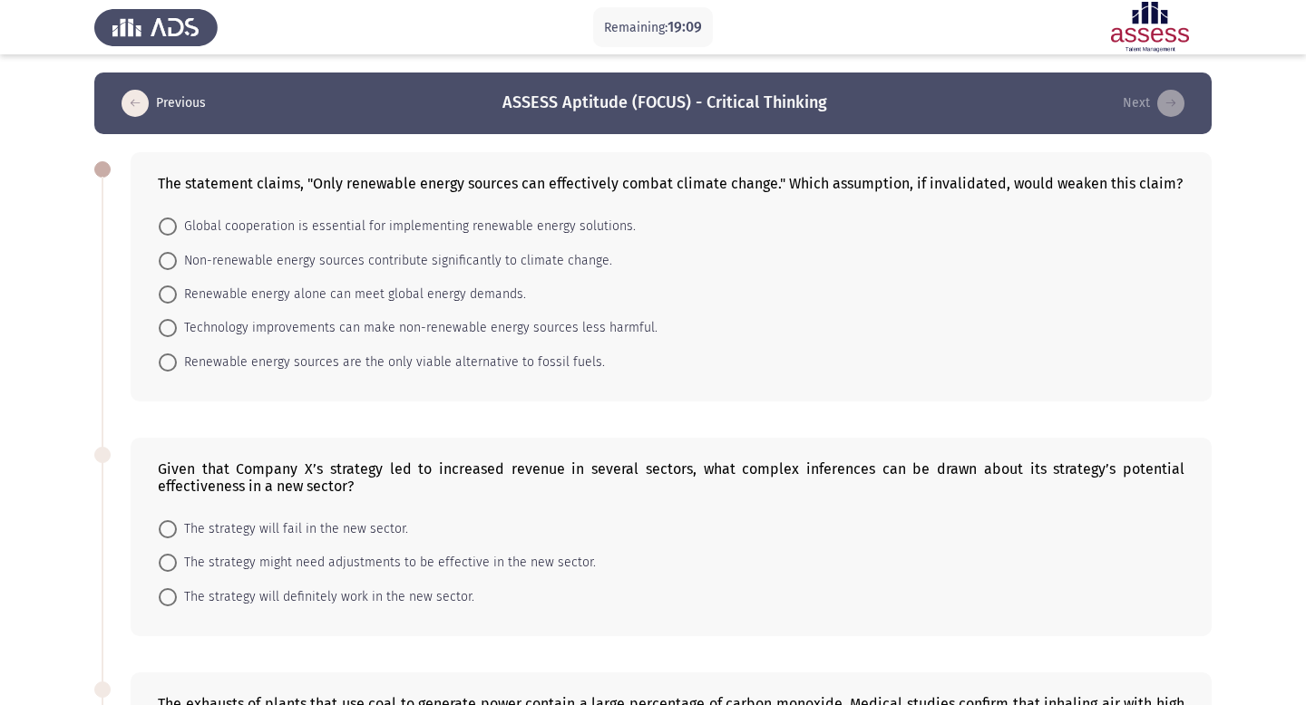
click at [168, 261] on span at bounding box center [168, 261] width 0 height 0
click at [167, 260] on input "Non-renewable energy sources contribute significantly to climate change." at bounding box center [168, 261] width 18 height 18
radio input "true"
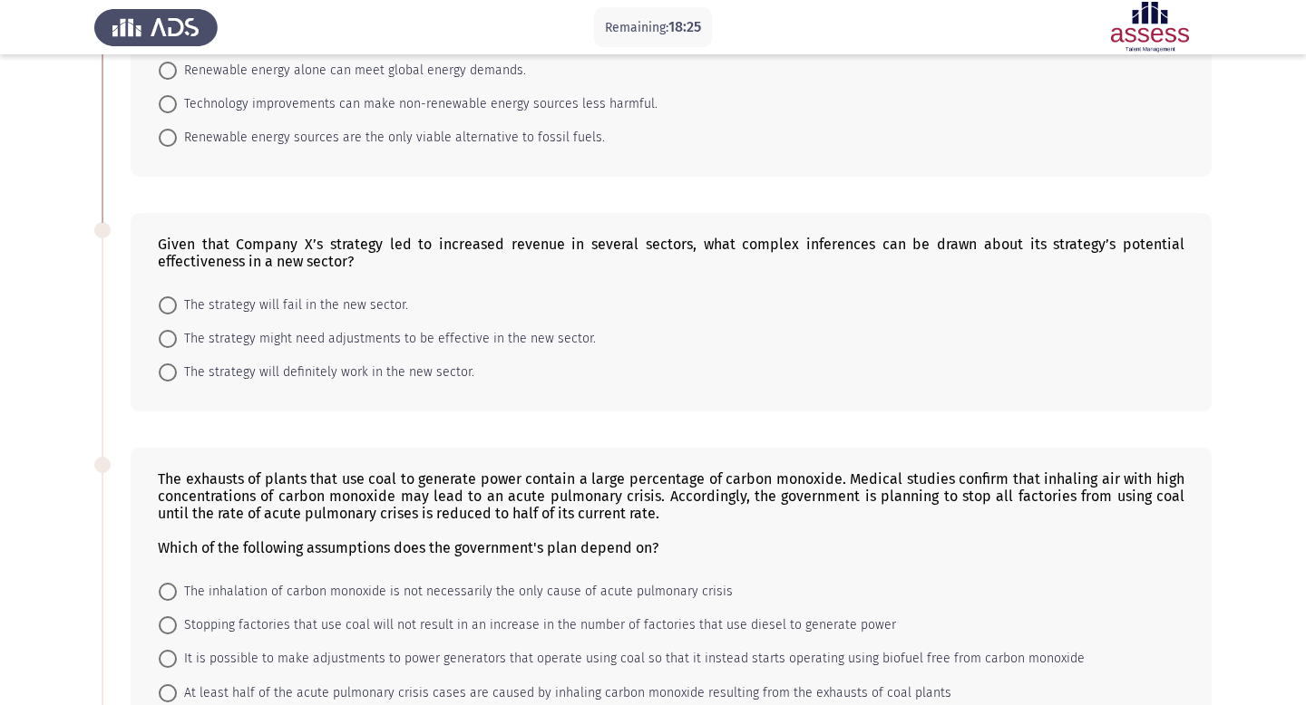
scroll to position [228, 0]
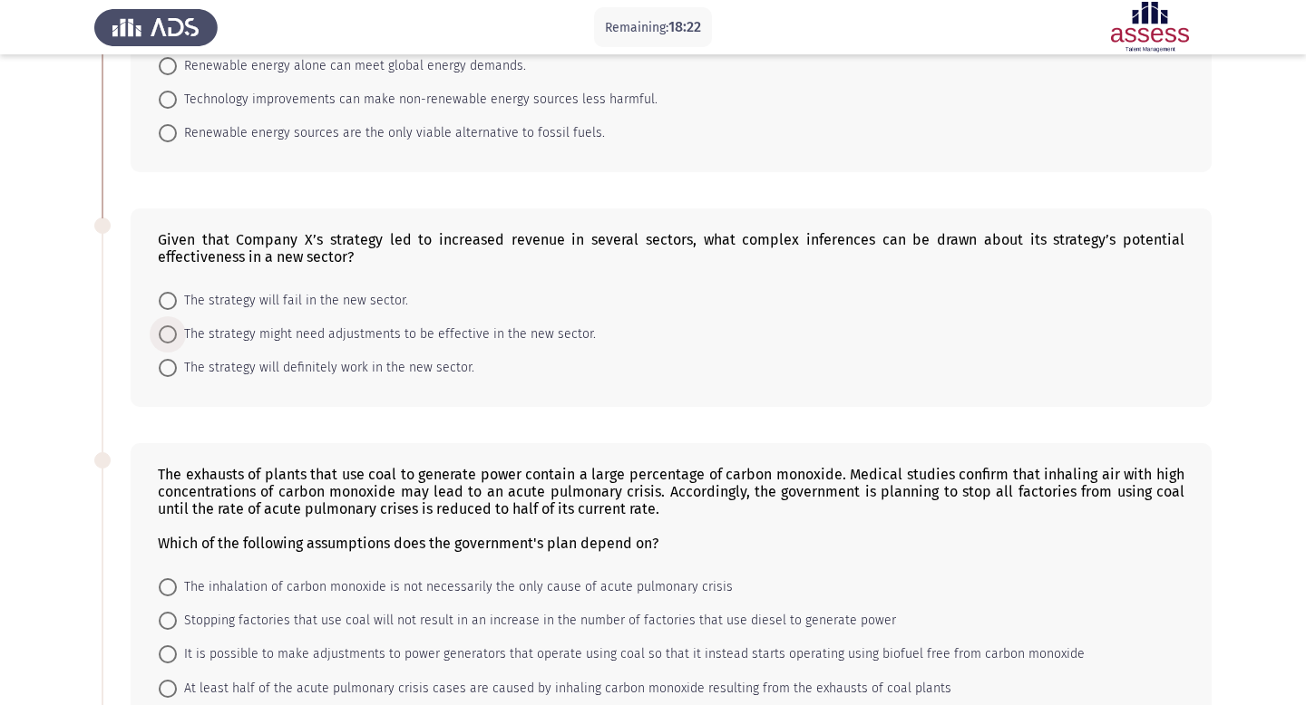
click at [165, 326] on span at bounding box center [168, 335] width 18 height 18
click at [165, 326] on input "The strategy might need adjustments to be effective in the new sector." at bounding box center [168, 335] width 18 height 18
radio input "true"
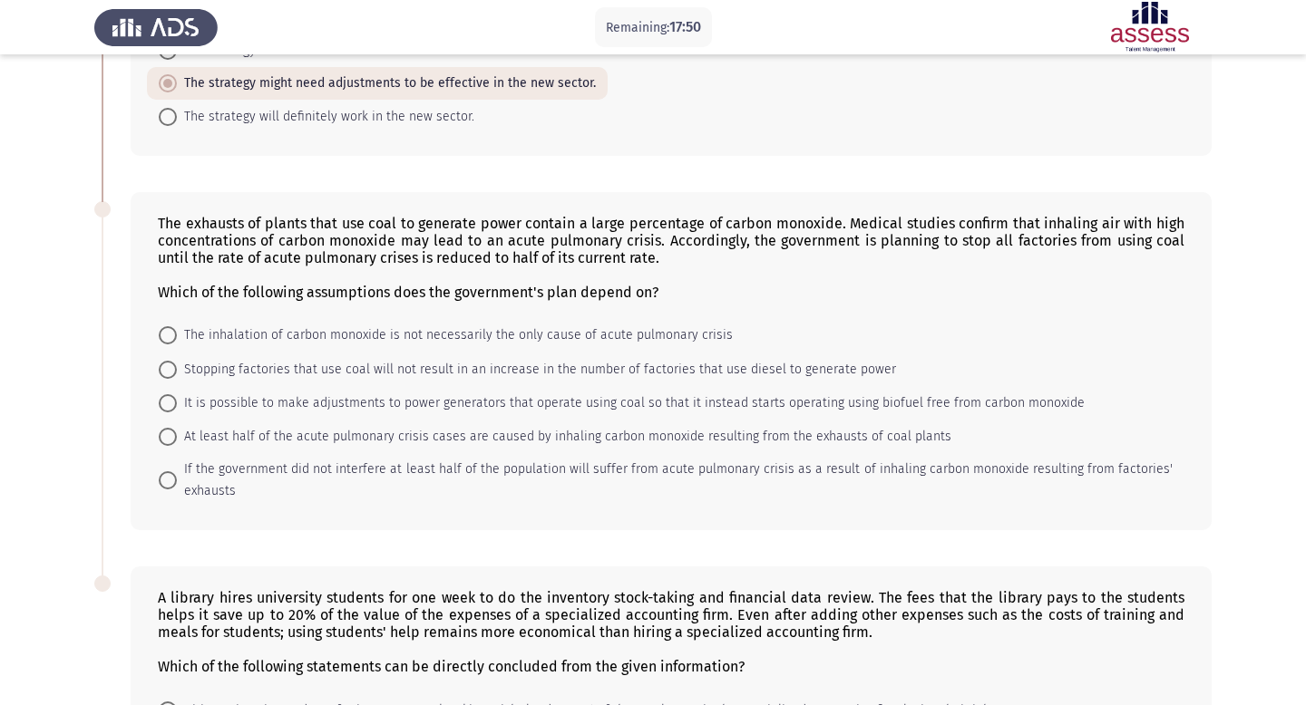
scroll to position [477, 0]
click at [170, 438] on span at bounding box center [168, 438] width 18 height 18
click at [170, 438] on input "At least half of the acute pulmonary crisis cases are caused by inhaling carbon…" at bounding box center [168, 438] width 18 height 18
radio input "true"
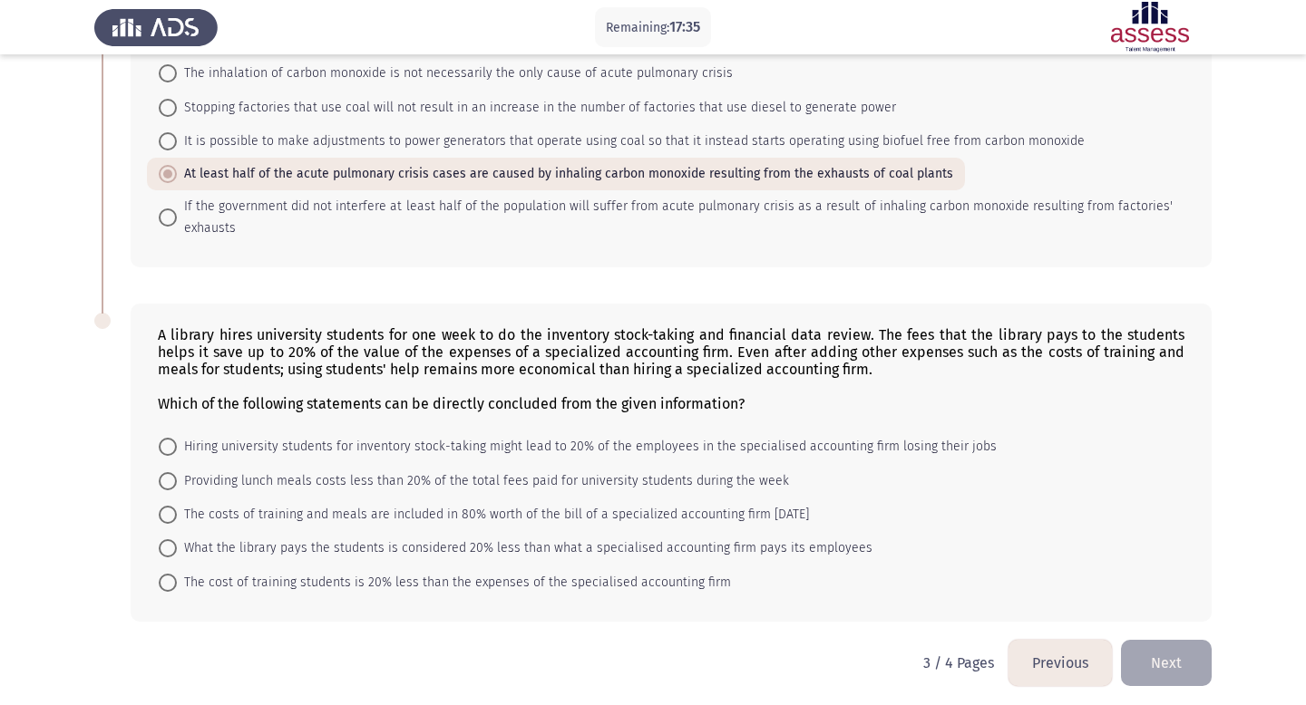
scroll to position [746, 0]
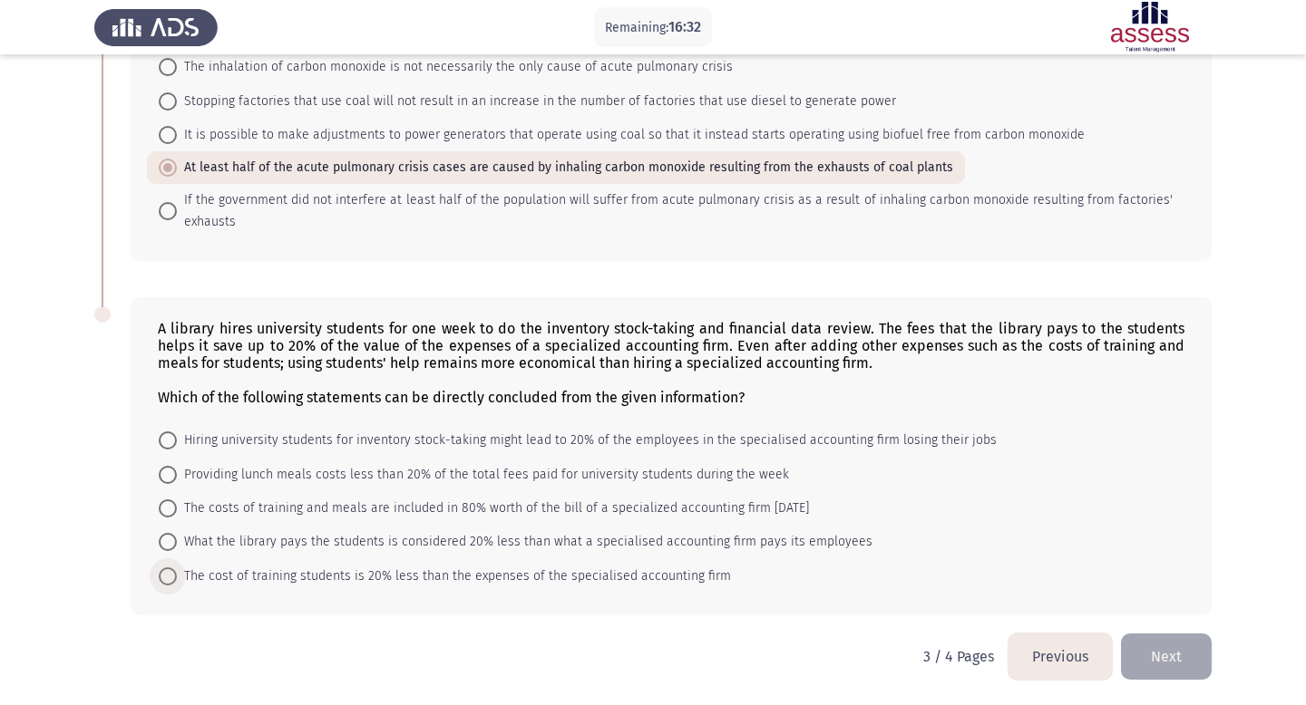
click at [164, 574] on span at bounding box center [168, 577] width 18 height 18
click at [164, 574] on input "The cost of training students is 20% less than the expenses of the specialised …" at bounding box center [168, 577] width 18 height 18
radio input "true"
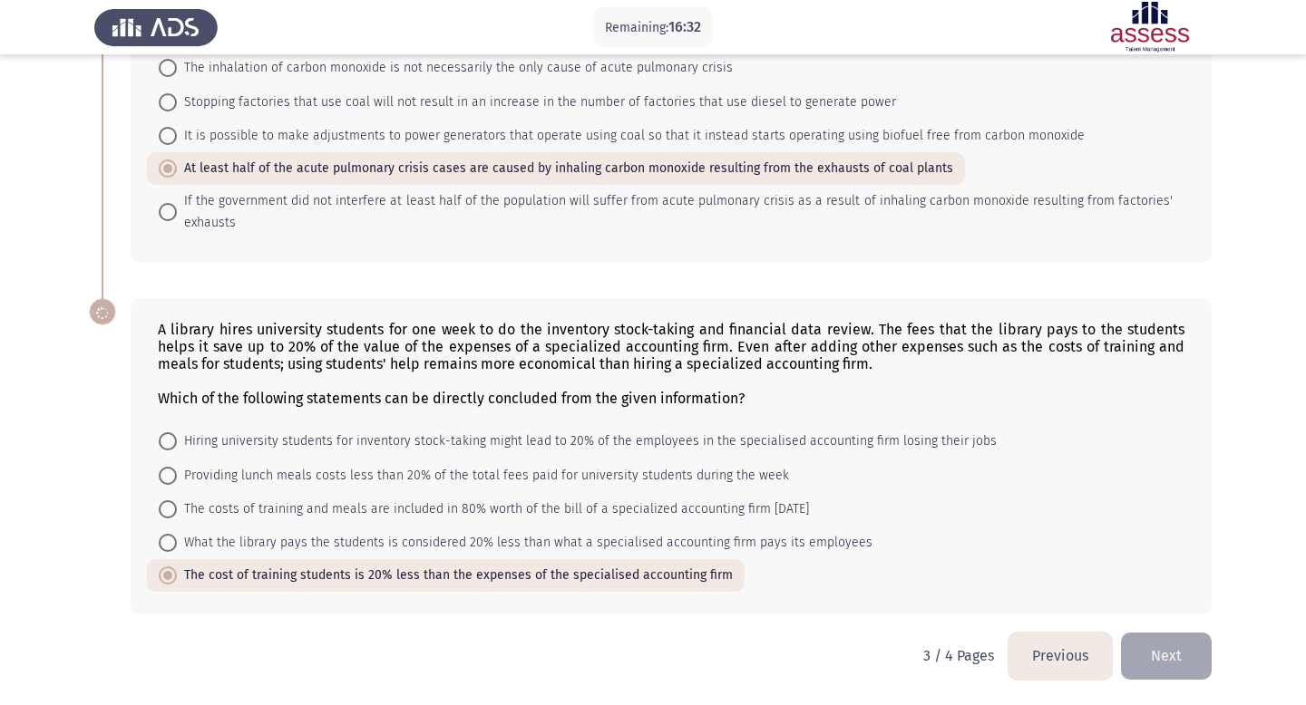
scroll to position [745, 0]
click at [1153, 654] on button "Next" at bounding box center [1166, 656] width 91 height 46
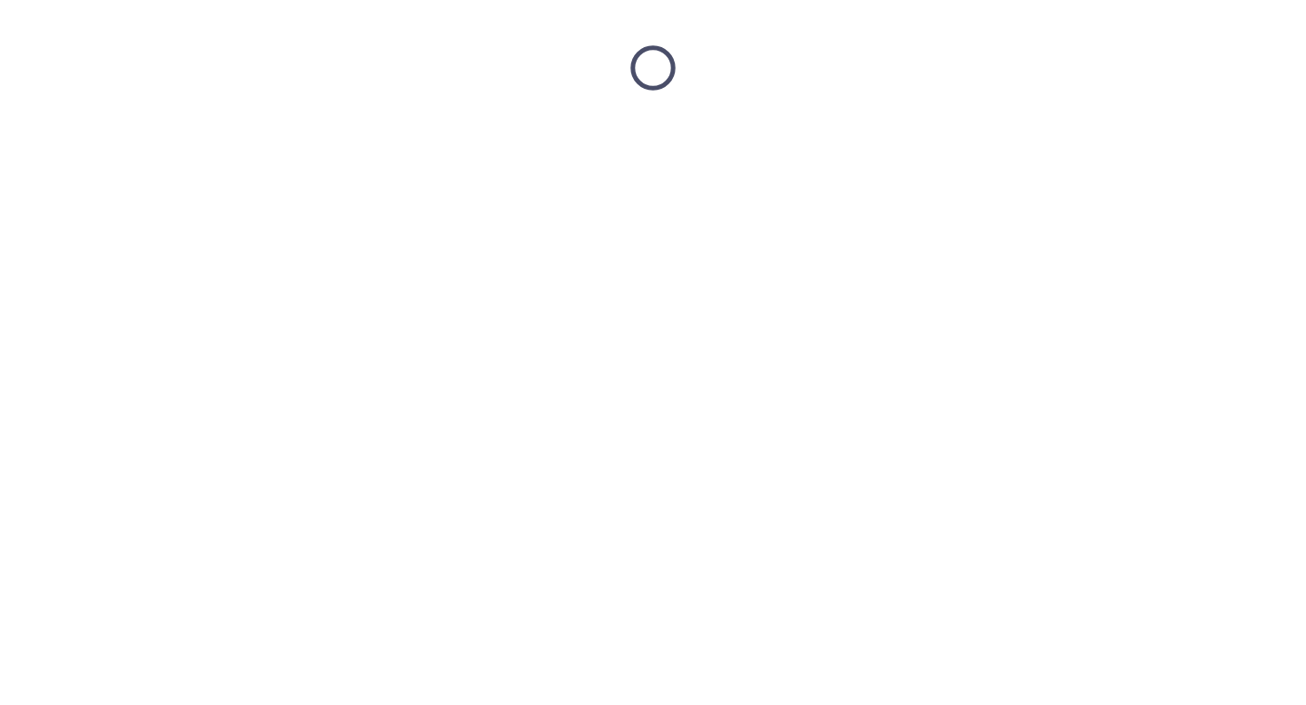
scroll to position [0, 0]
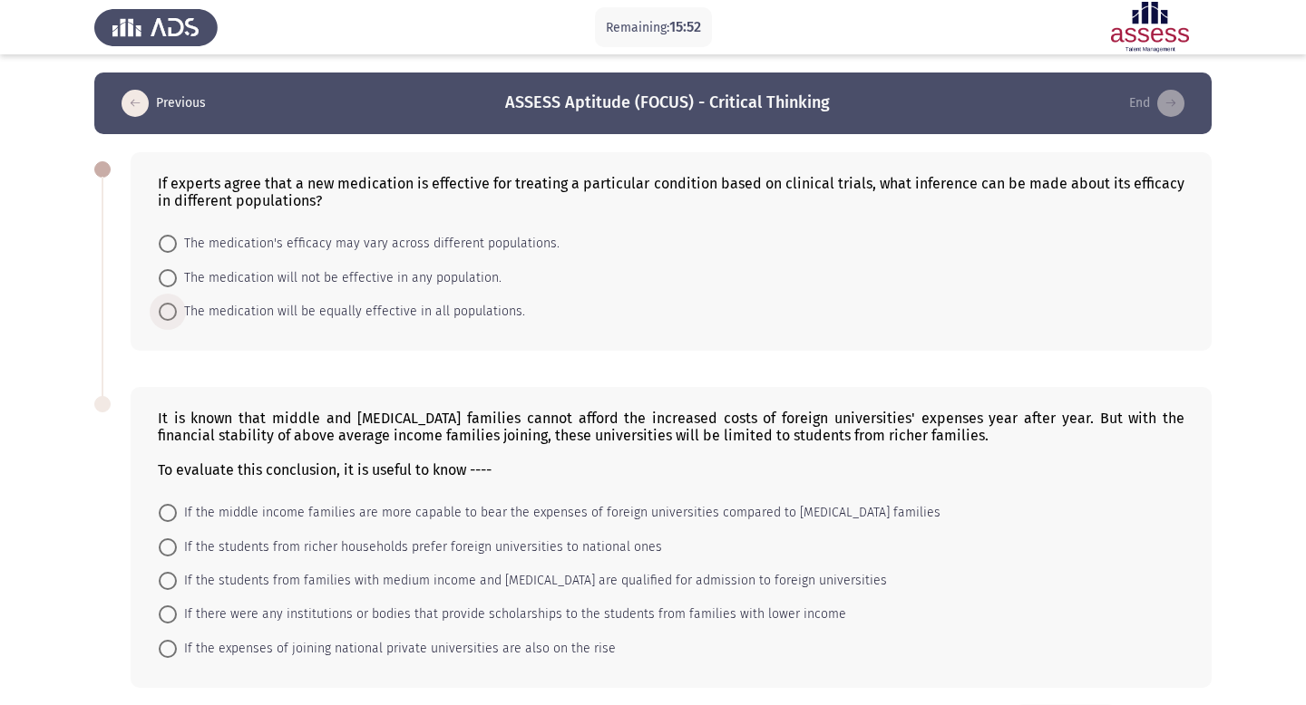
click at [170, 316] on span at bounding box center [168, 312] width 18 height 18
click at [170, 316] on input "The medication will be equally effective in all populations." at bounding box center [168, 312] width 18 height 18
radio input "true"
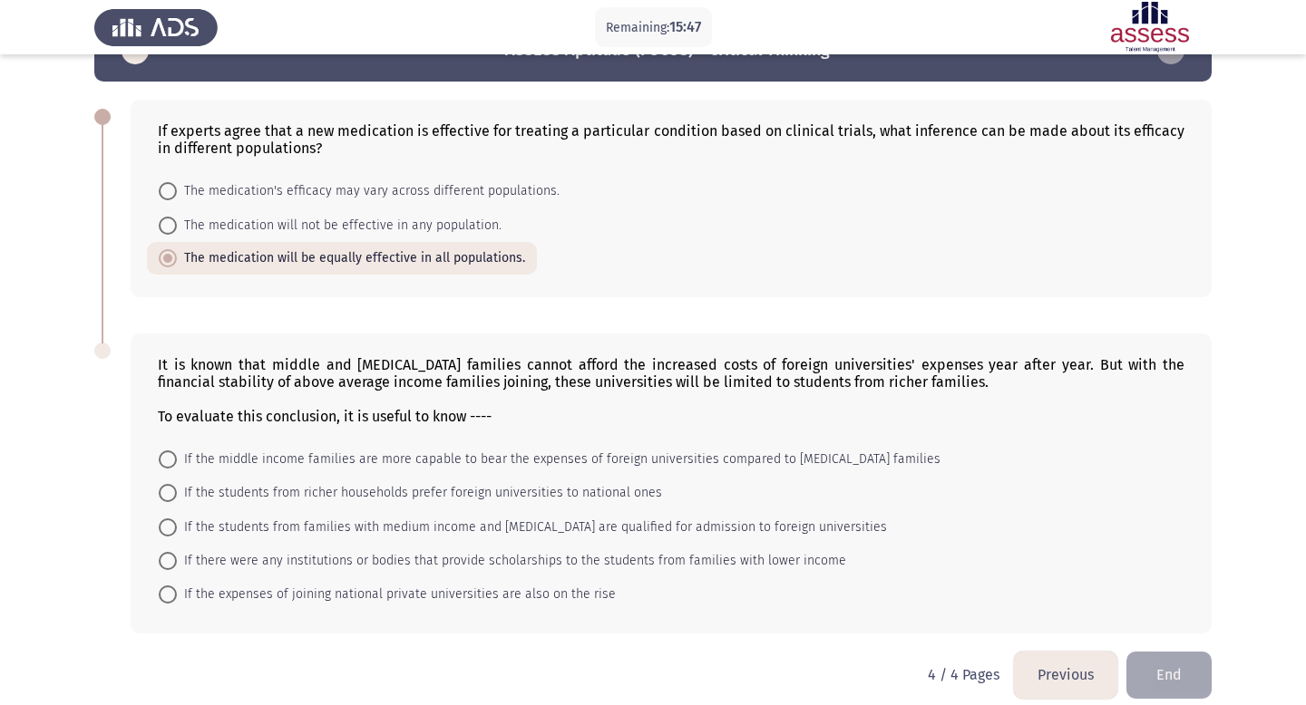
scroll to position [72, 0]
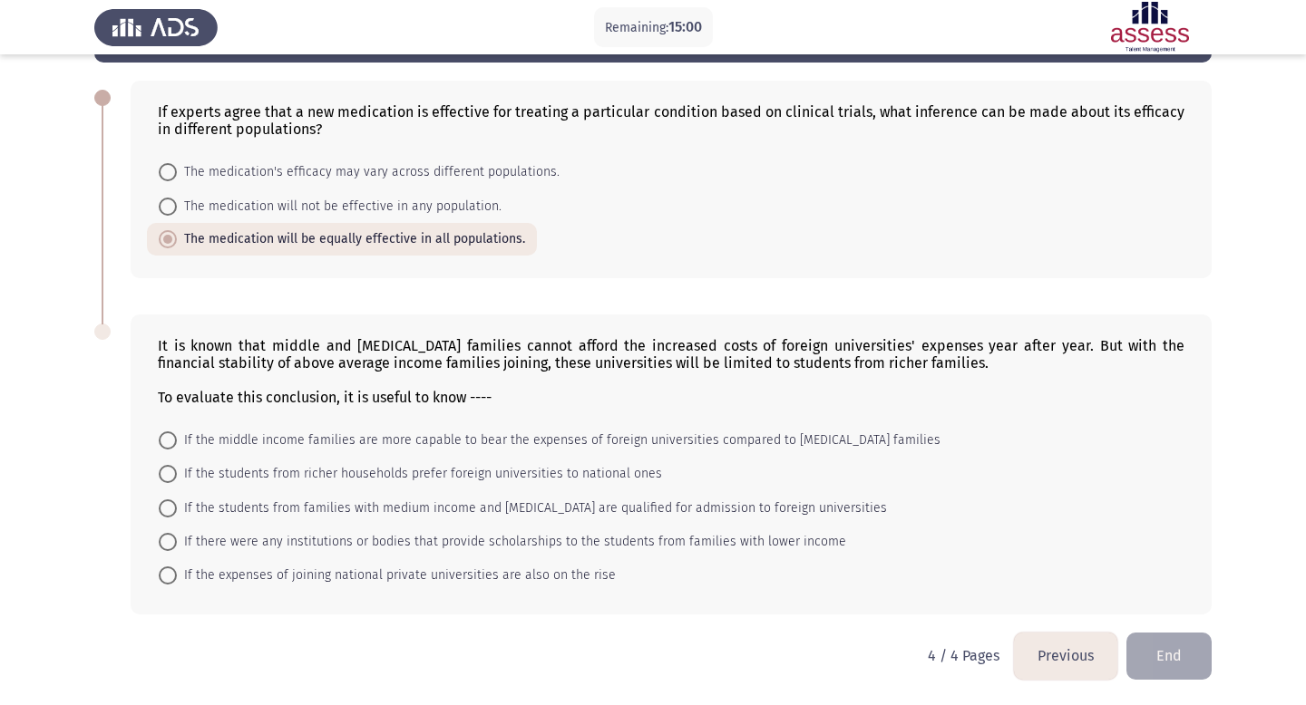
click at [170, 547] on span at bounding box center [168, 542] width 18 height 18
click at [170, 547] on input "If there were any institutions or bodies that provide scholarships to the stude…" at bounding box center [168, 542] width 18 height 18
radio input "true"
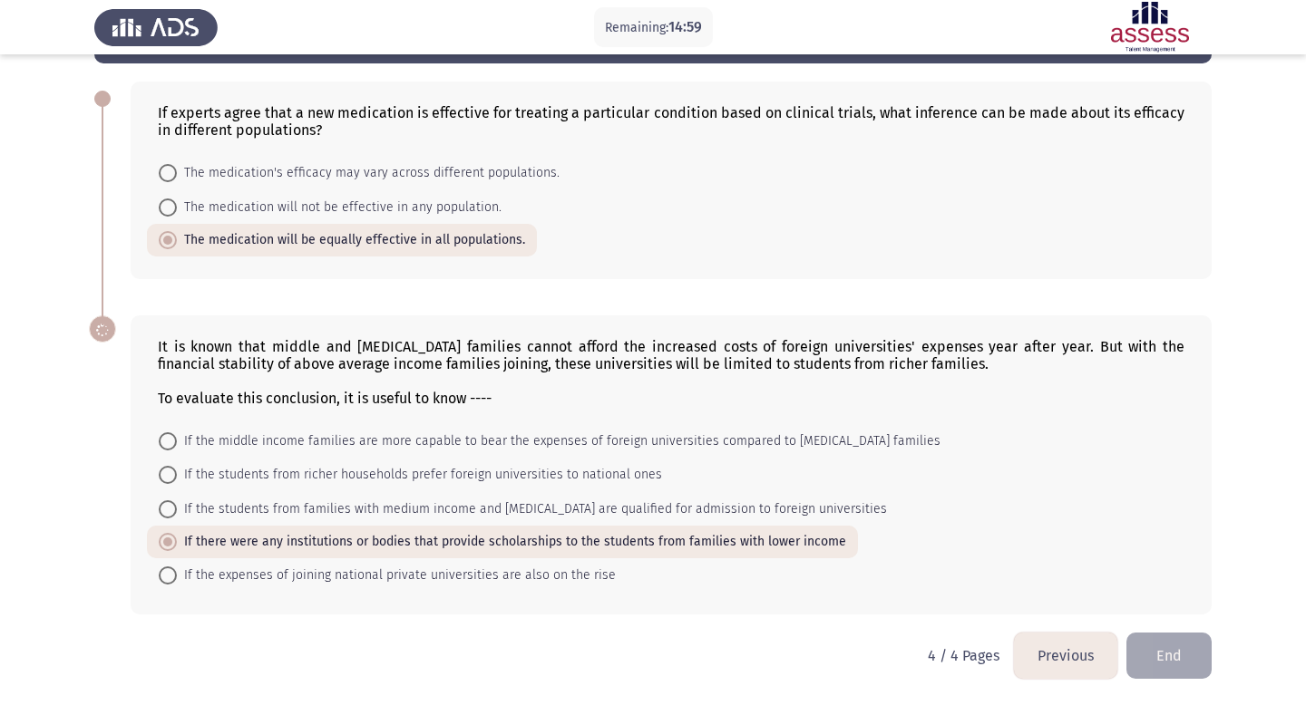
scroll to position [71, 0]
click at [1177, 661] on button "End" at bounding box center [1168, 656] width 85 height 46
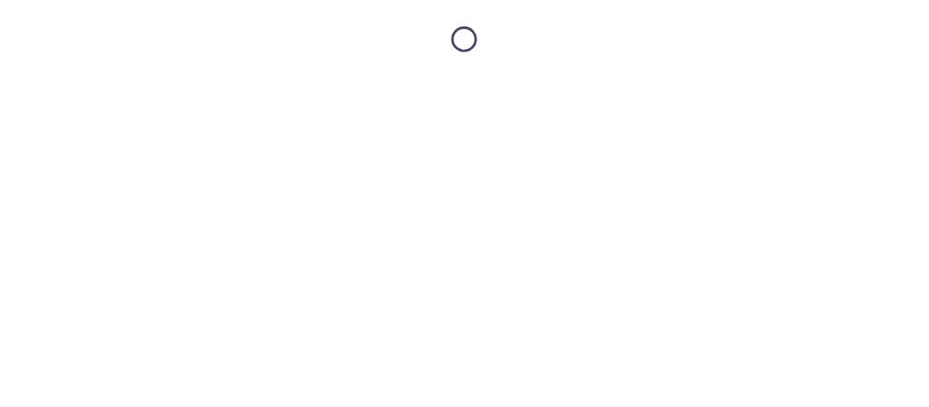
scroll to position [0, 0]
